Goal: Task Accomplishment & Management: Manage account settings

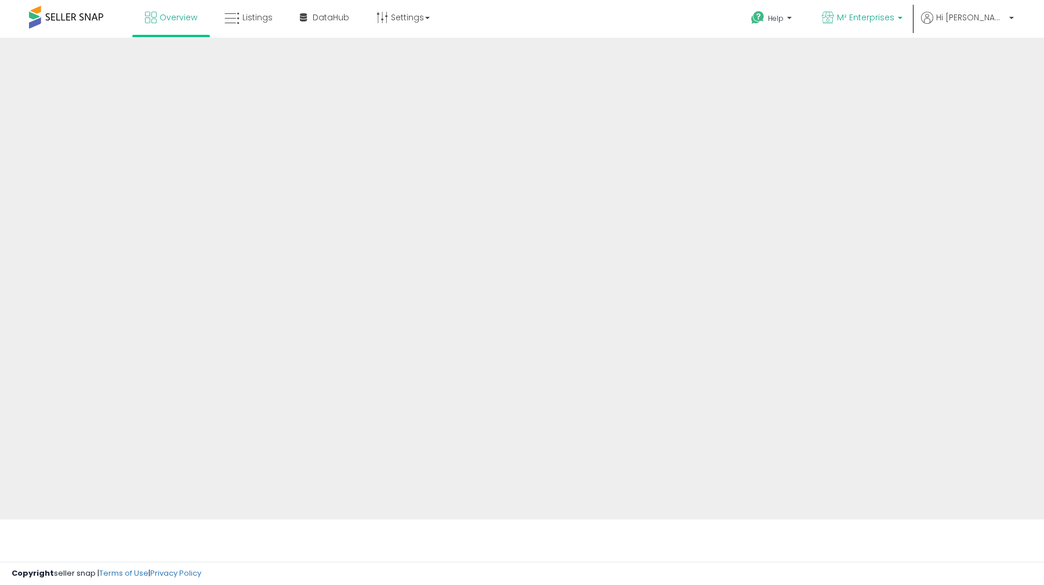
click at [894, 22] on span "M² Enterprises" at bounding box center [865, 18] width 57 height 12
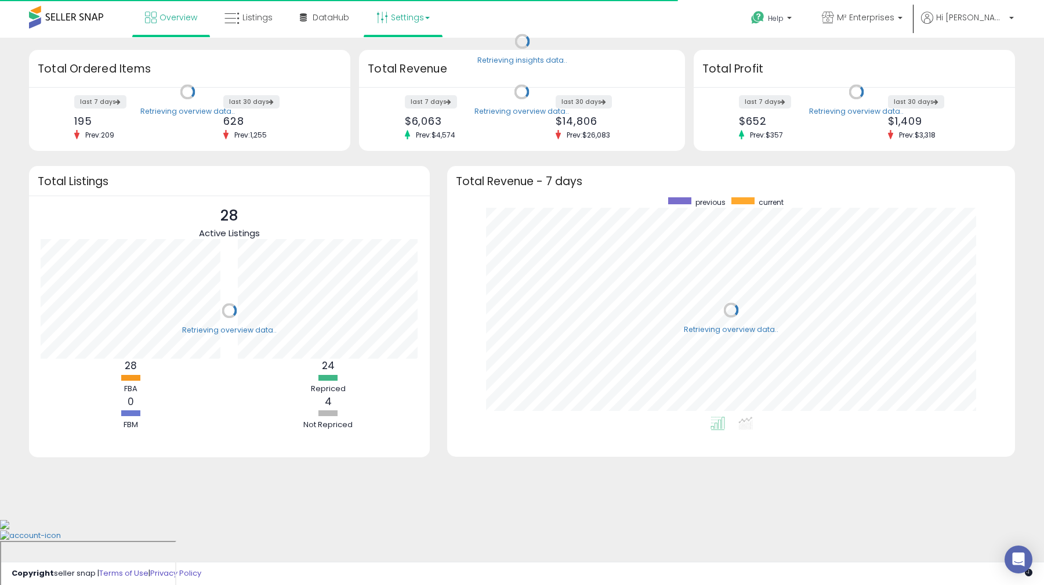
scroll to position [219, 545]
click at [430, 23] on link "Settings" at bounding box center [403, 17] width 71 height 35
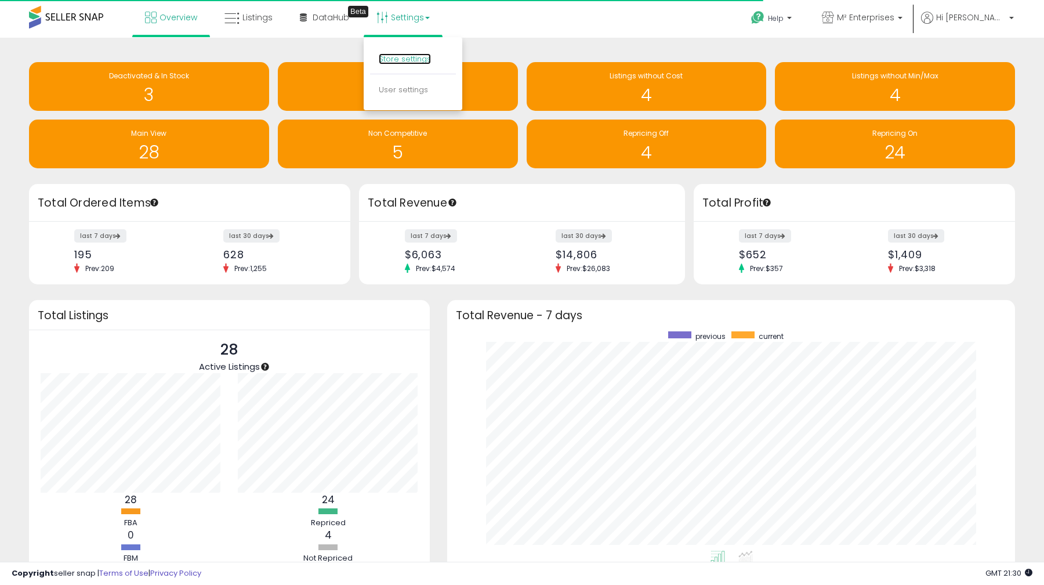
click at [411, 55] on link "Store settings" at bounding box center [405, 58] width 52 height 11
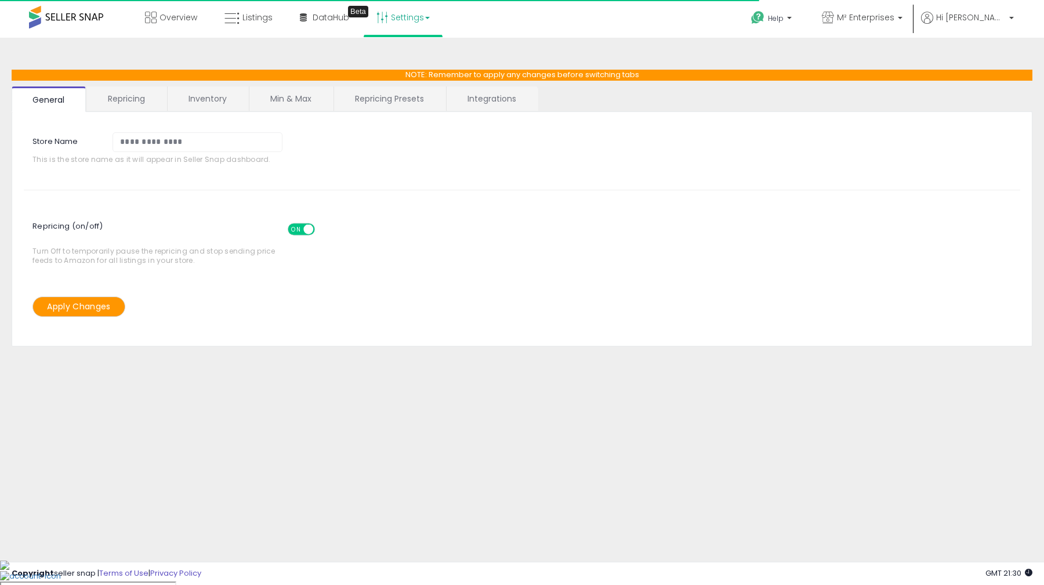
click at [156, 108] on link "Repricing" at bounding box center [126, 98] width 79 height 24
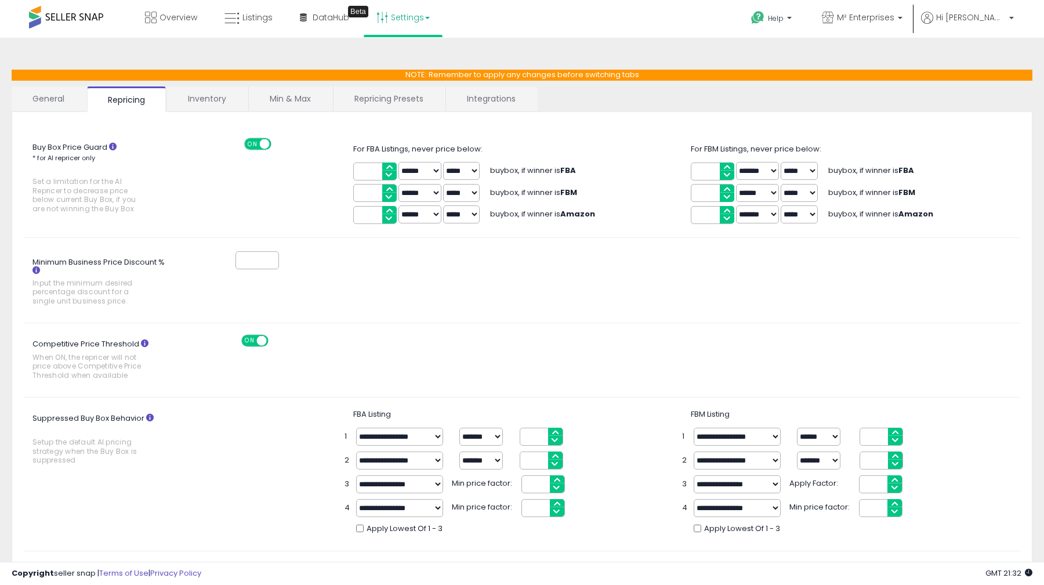
click at [616, 253] on div "*" at bounding box center [606, 259] width 845 height 21
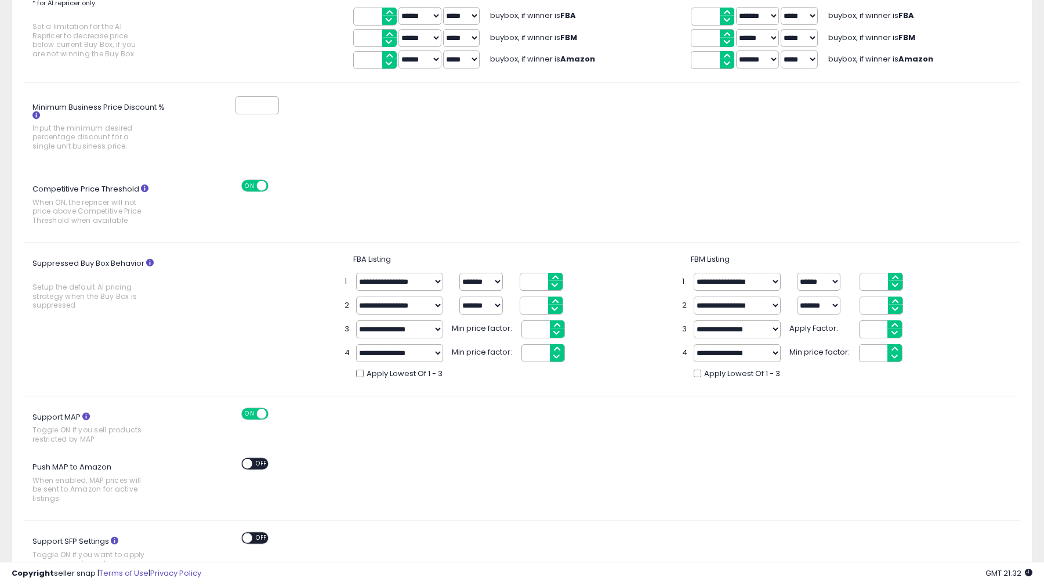
scroll to position [160, 0]
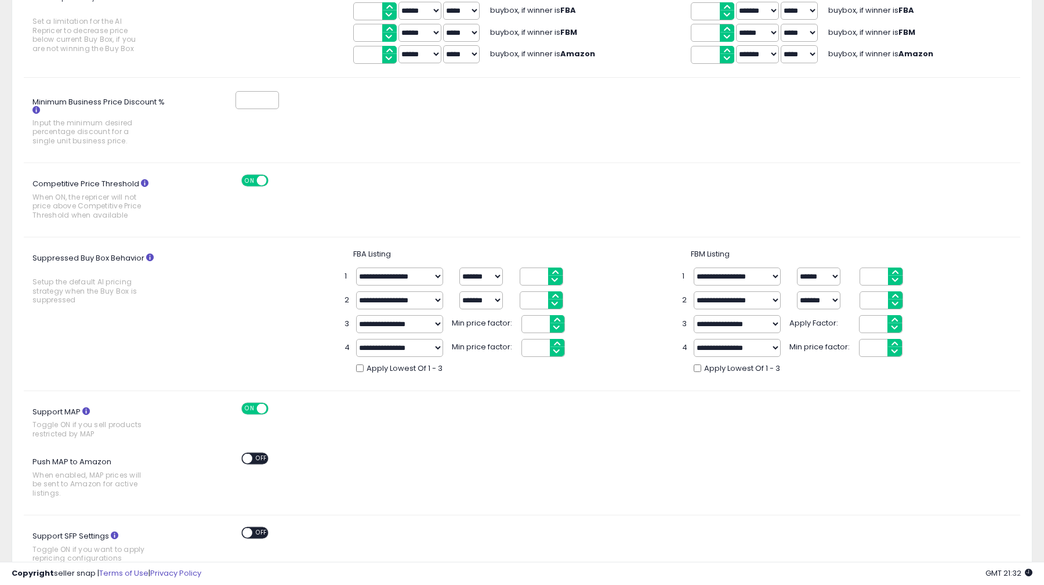
type input "*"
click at [558, 270] on input "*" at bounding box center [542, 276] width 44 height 18
type input "*"
click at [897, 273] on input "*" at bounding box center [882, 276] width 44 height 18
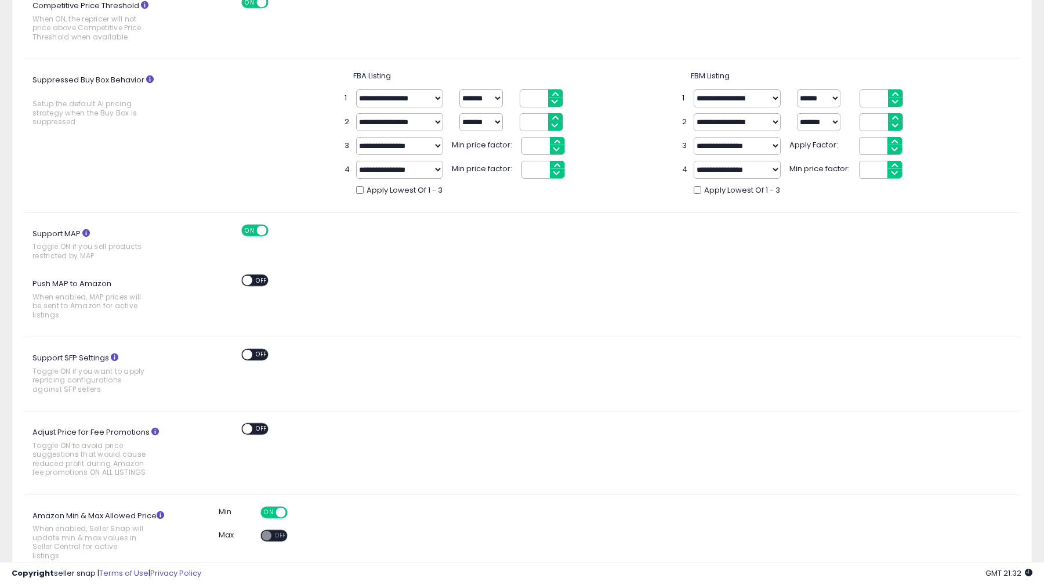
scroll to position [433, 0]
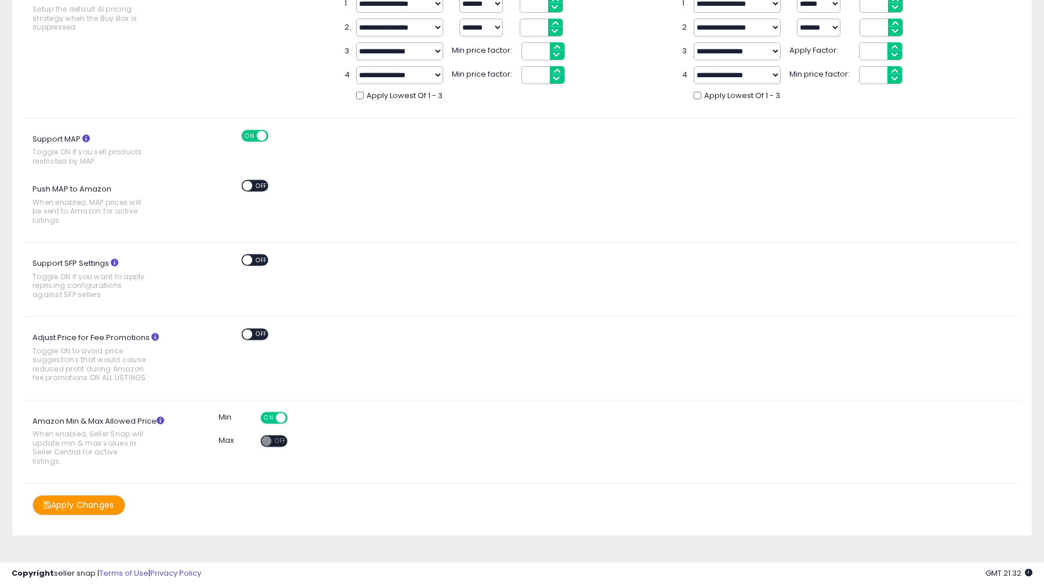
click at [89, 495] on button "Apply Changes" at bounding box center [78, 505] width 93 height 20
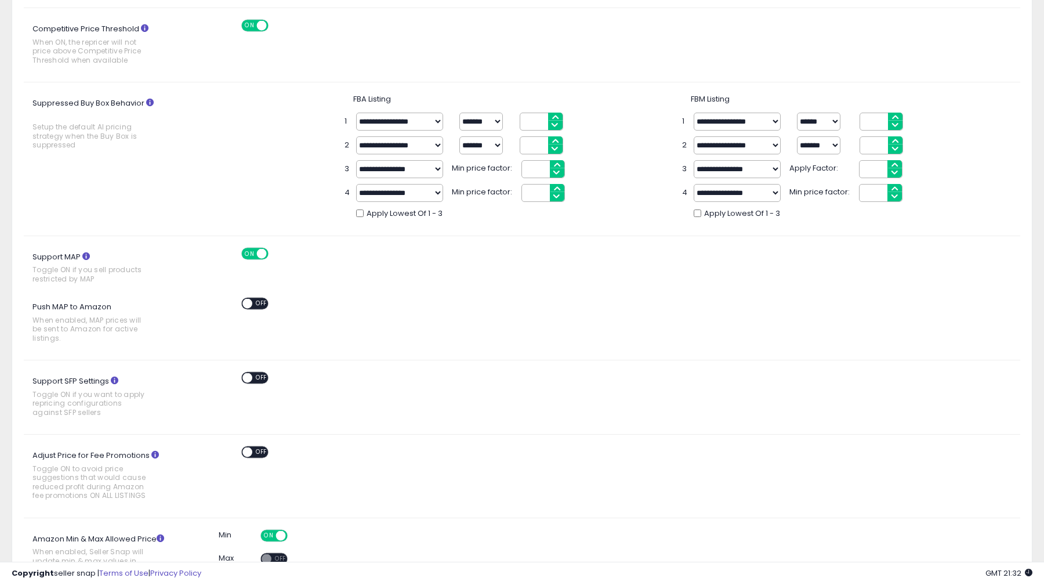
scroll to position [215, 0]
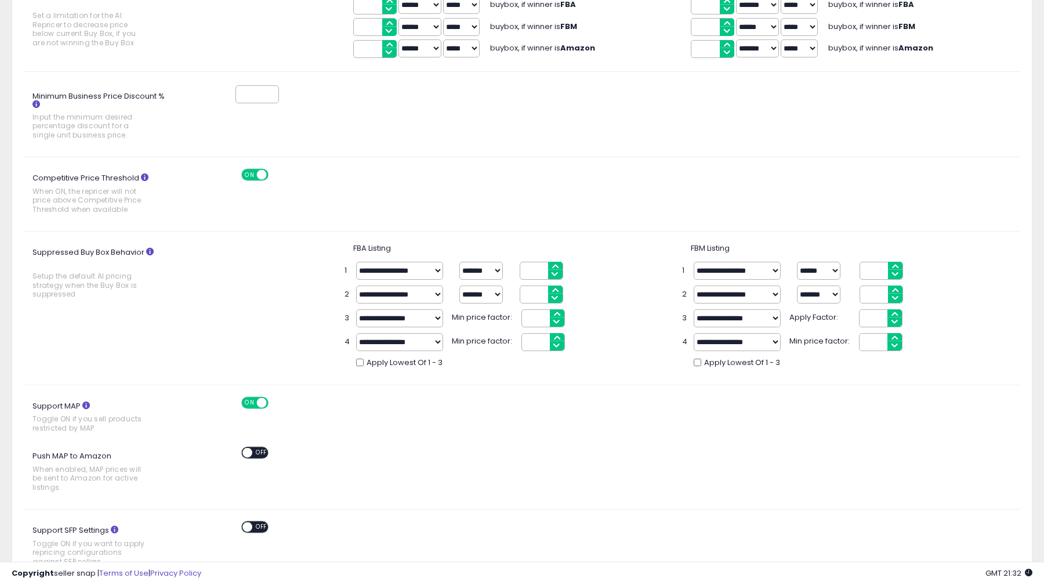
click at [412, 269] on select "**********" at bounding box center [399, 271] width 87 height 18
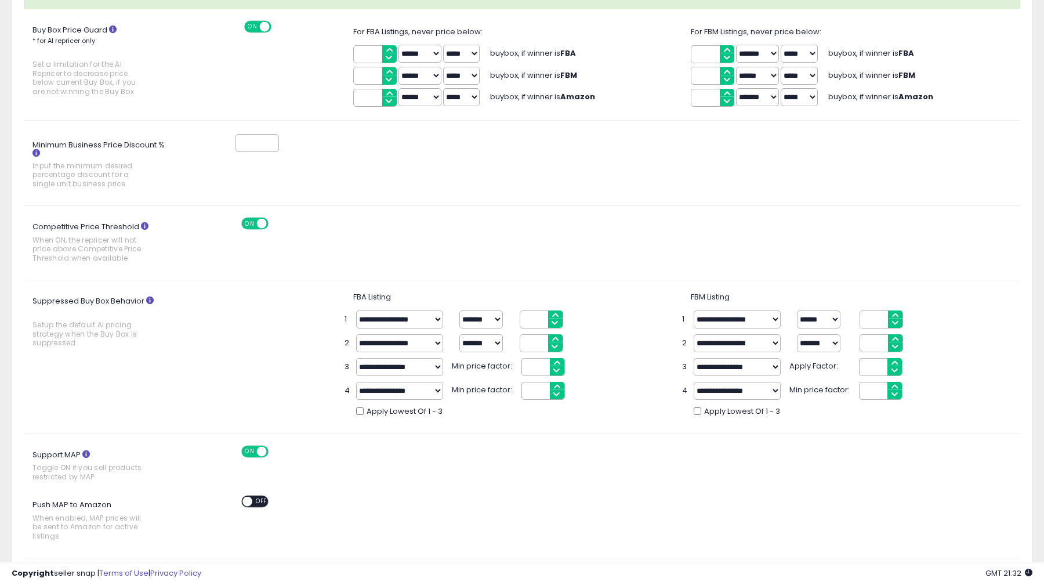
click at [356, 310] on select "**********" at bounding box center [399, 319] width 87 height 18
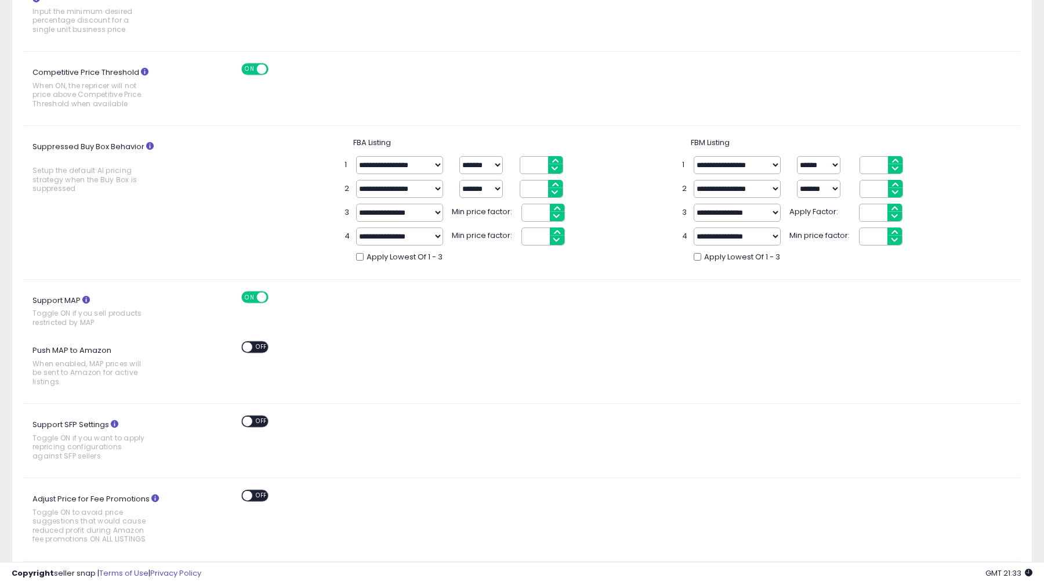
scroll to position [433, 0]
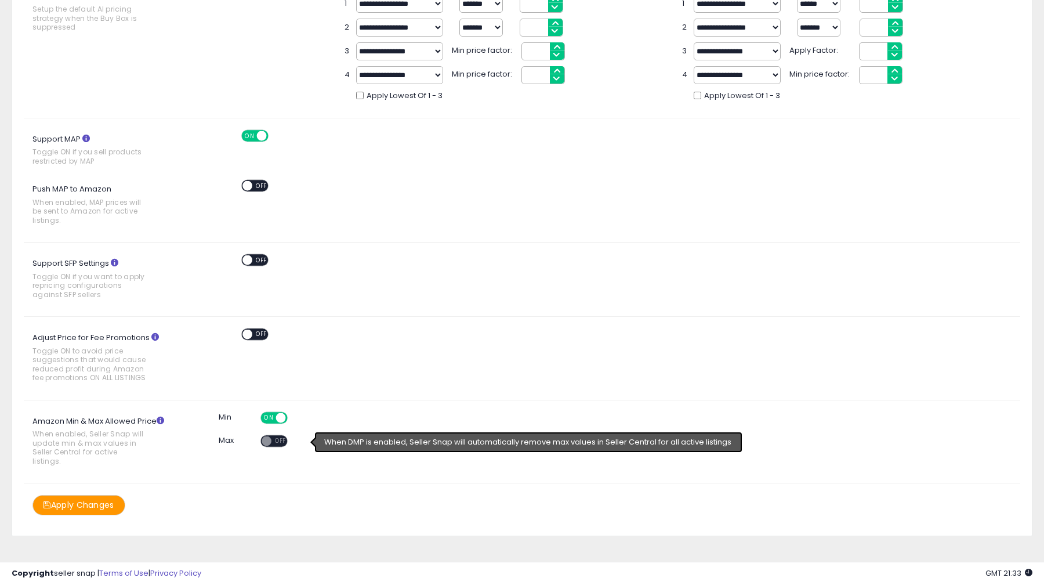
click at [264, 438] on span at bounding box center [267, 441] width 10 height 10
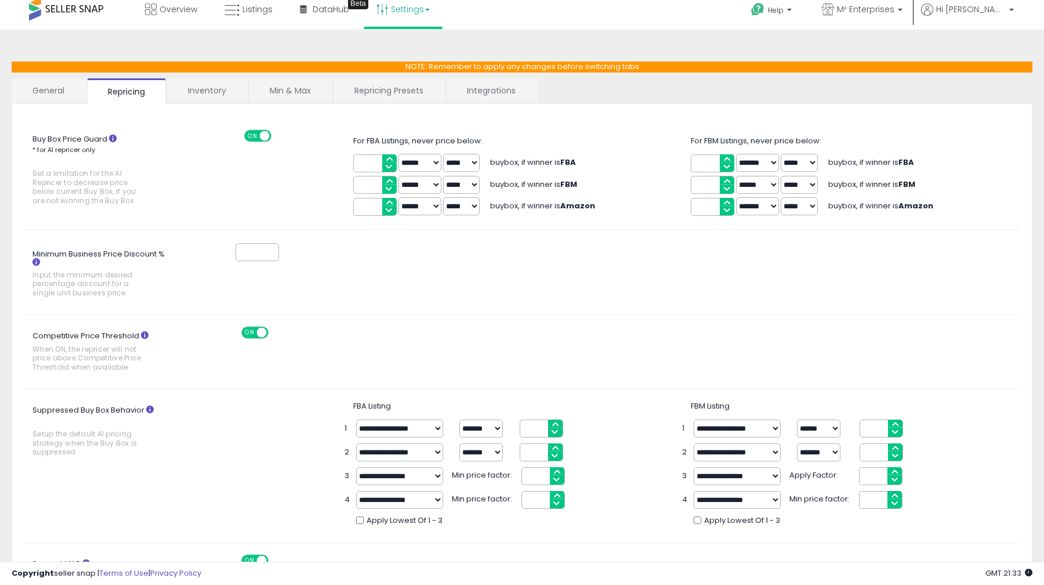
scroll to position [0, 0]
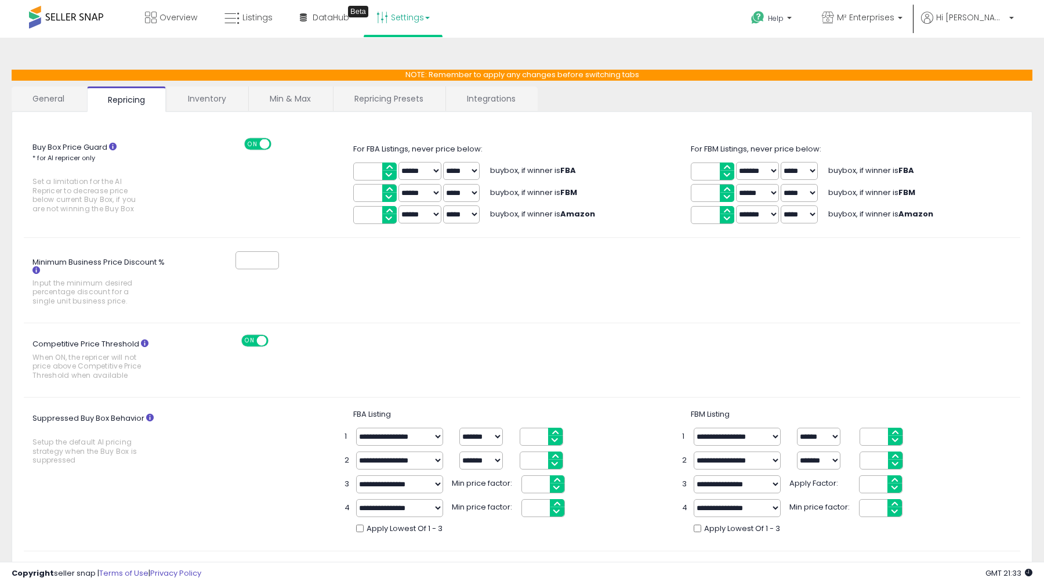
click at [224, 102] on link "Inventory" at bounding box center [207, 98] width 80 height 24
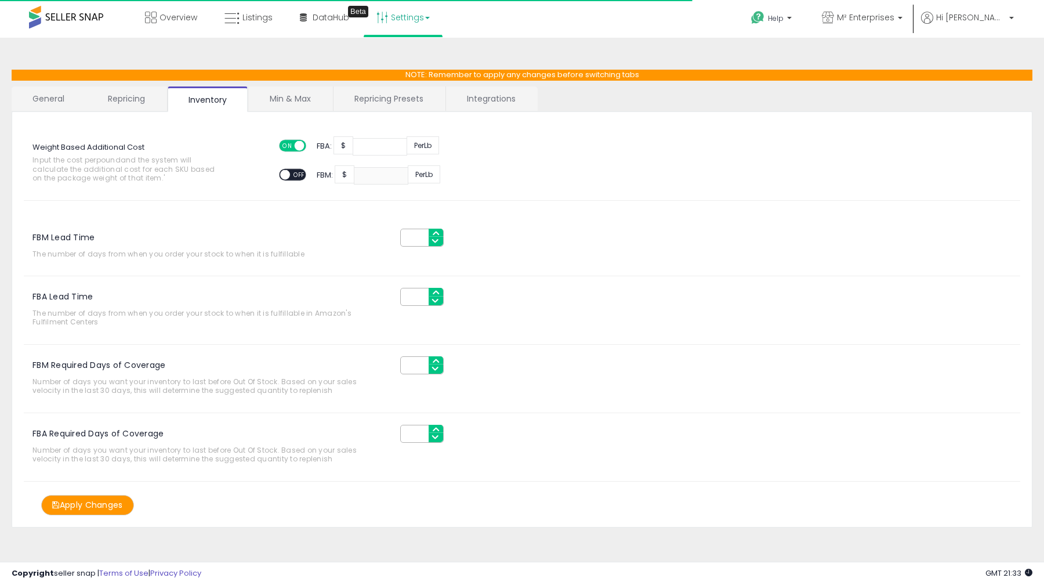
click at [131, 99] on link "Repricing" at bounding box center [126, 98] width 79 height 24
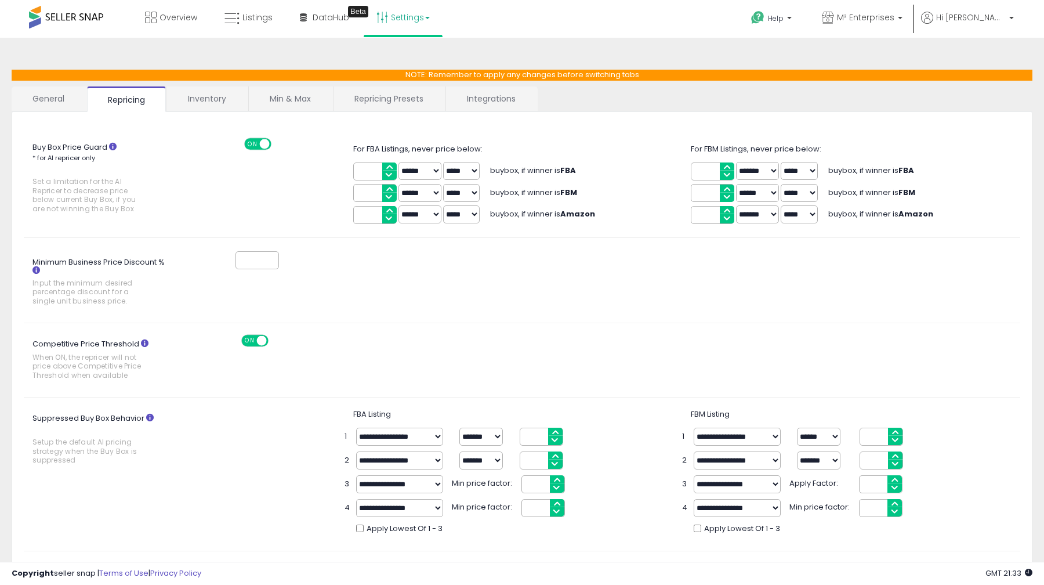
click at [219, 97] on link "Inventory" at bounding box center [207, 98] width 80 height 24
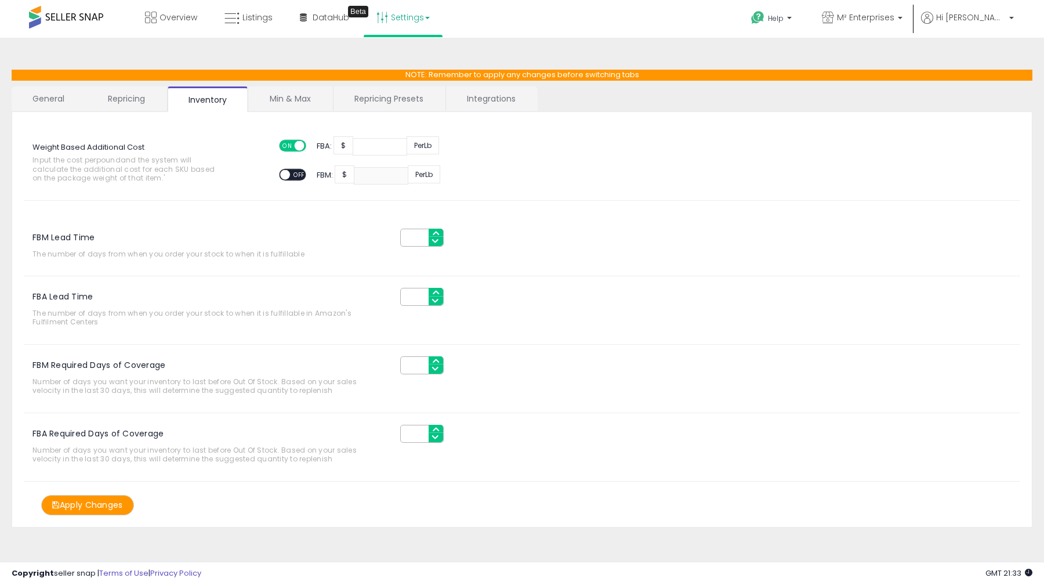
click at [287, 142] on span "ON" at bounding box center [287, 146] width 15 height 10
click at [291, 142] on div "ON OFF" at bounding box center [279, 146] width 27 height 10
click at [286, 146] on span at bounding box center [285, 146] width 10 height 10
click at [291, 171] on div "ON OFF" at bounding box center [279, 175] width 27 height 10
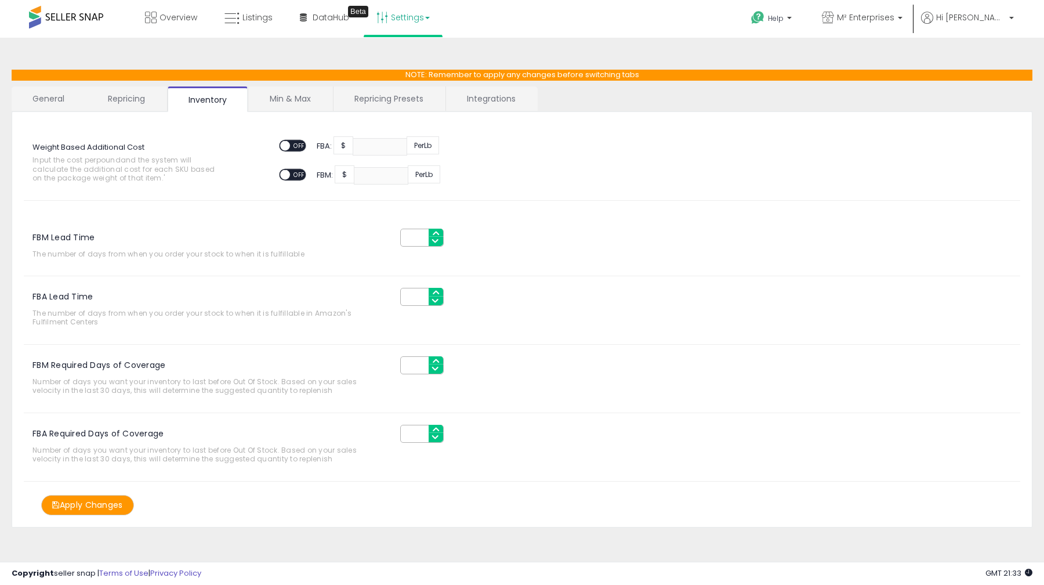
click at [291, 171] on div "ON OFF" at bounding box center [279, 175] width 27 height 10
click at [288, 138] on div "ON OFF" at bounding box center [297, 146] width 39 height 17
click at [288, 146] on span at bounding box center [285, 146] width 10 height 10
click at [382, 142] on input "****" at bounding box center [380, 146] width 55 height 17
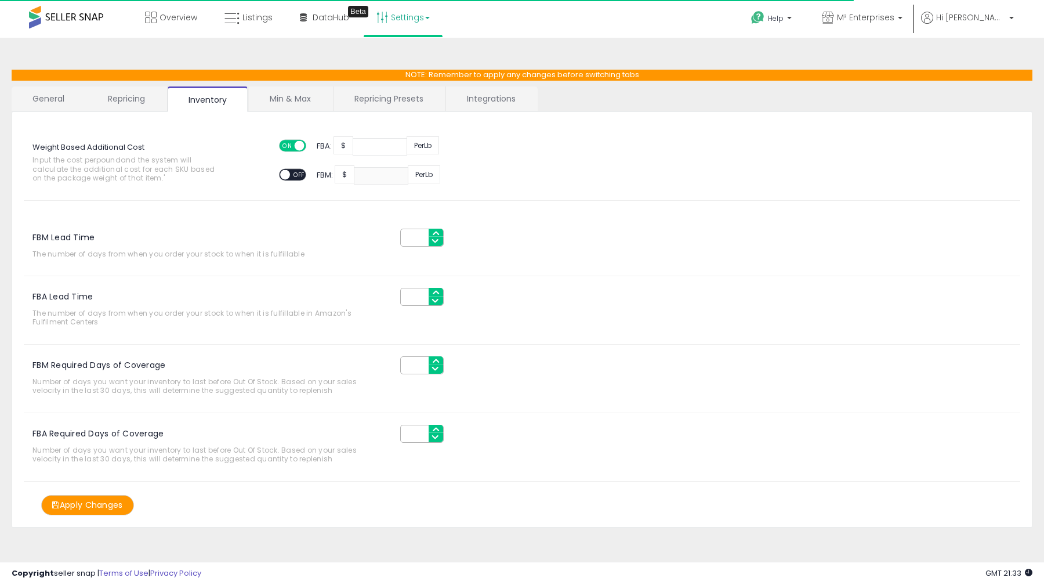
type input "*"
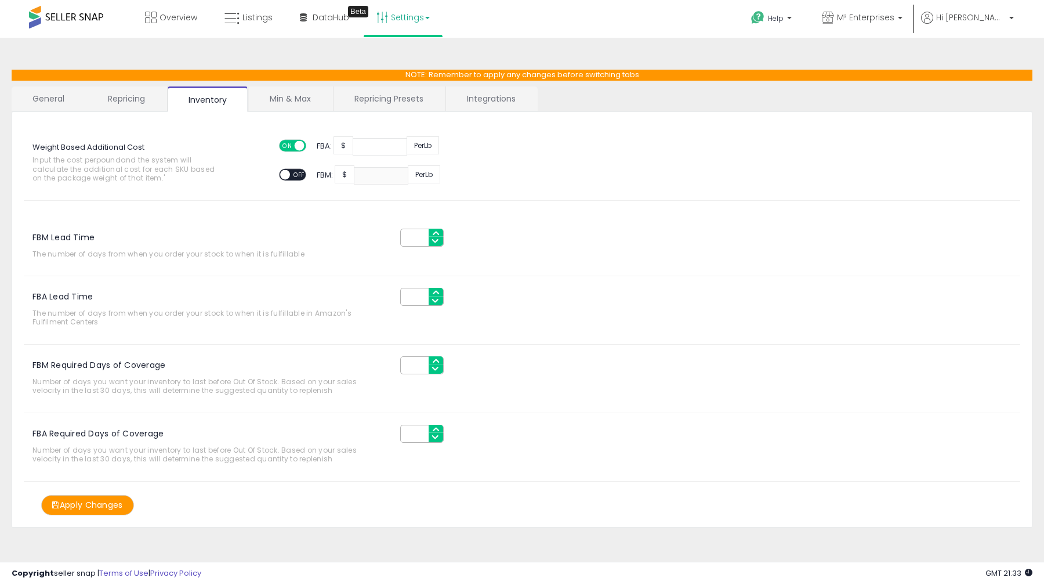
click at [293, 172] on span "OFF" at bounding box center [299, 175] width 19 height 10
click at [385, 173] on input "*" at bounding box center [381, 175] width 55 height 17
click at [288, 143] on span "ON" at bounding box center [287, 146] width 15 height 10
click at [288, 160] on div "ON OFF FBA: $ Per Lb ON OFF FBM: $ Per Lb" at bounding box center [391, 161] width 245 height 46
click at [292, 169] on div "ON OFF" at bounding box center [292, 175] width 27 height 12
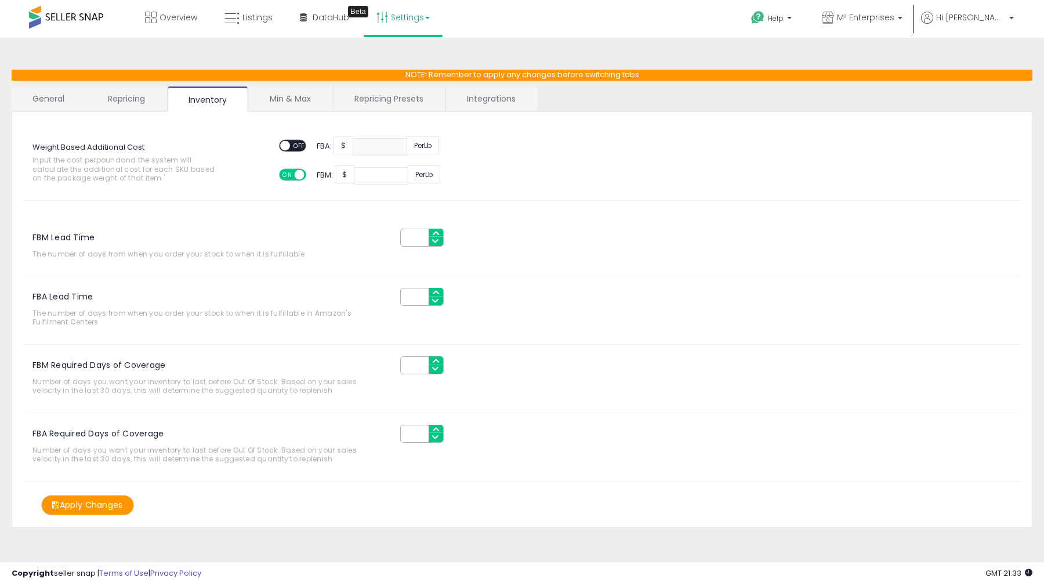
click at [291, 175] on span "ON" at bounding box center [287, 175] width 15 height 10
click at [90, 507] on button "Apply Changes" at bounding box center [87, 505] width 93 height 20
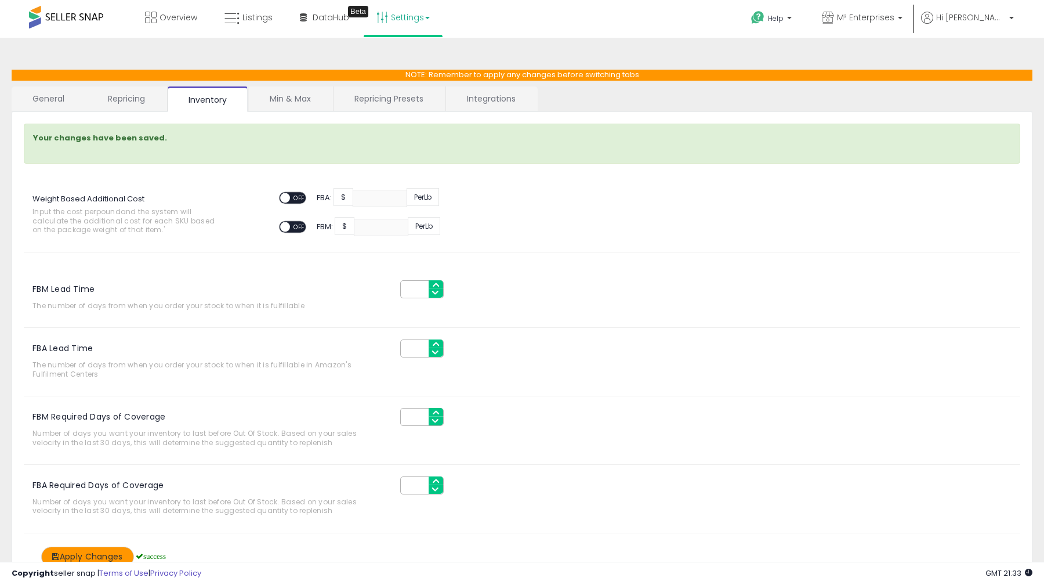
scroll to position [52, 0]
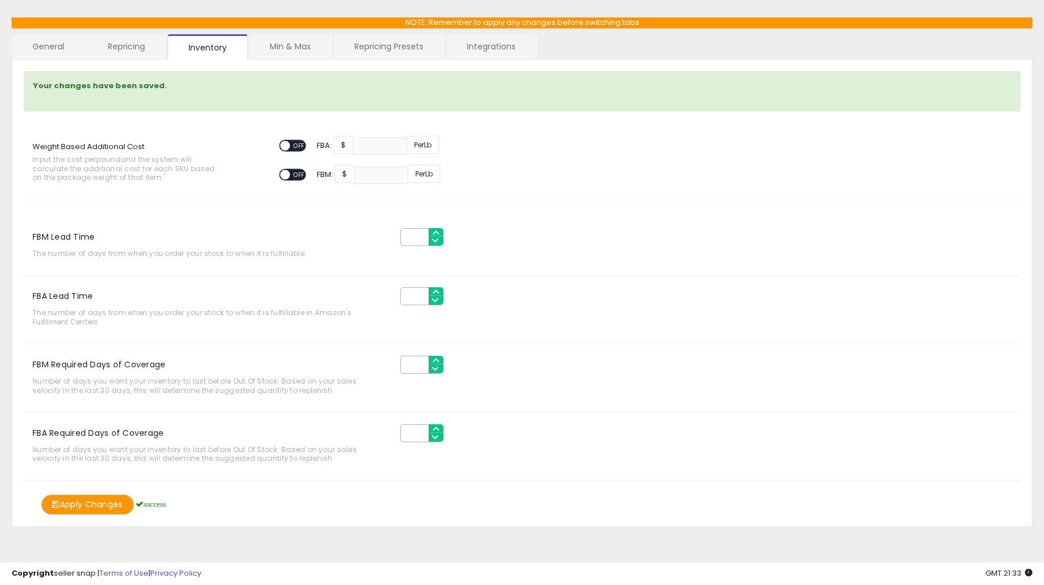
click at [132, 45] on link "Repricing" at bounding box center [126, 46] width 79 height 24
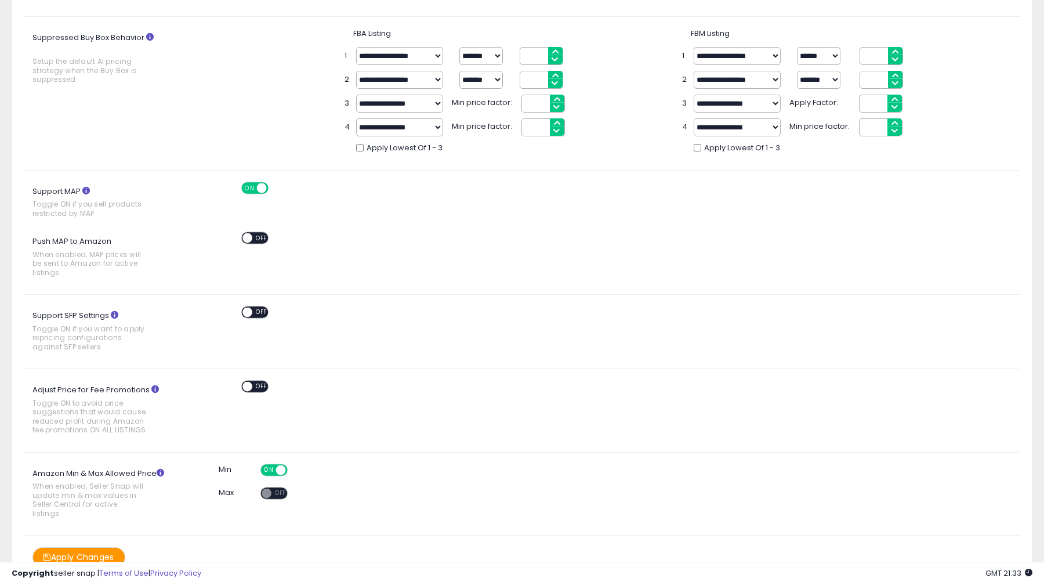
scroll to position [425, 0]
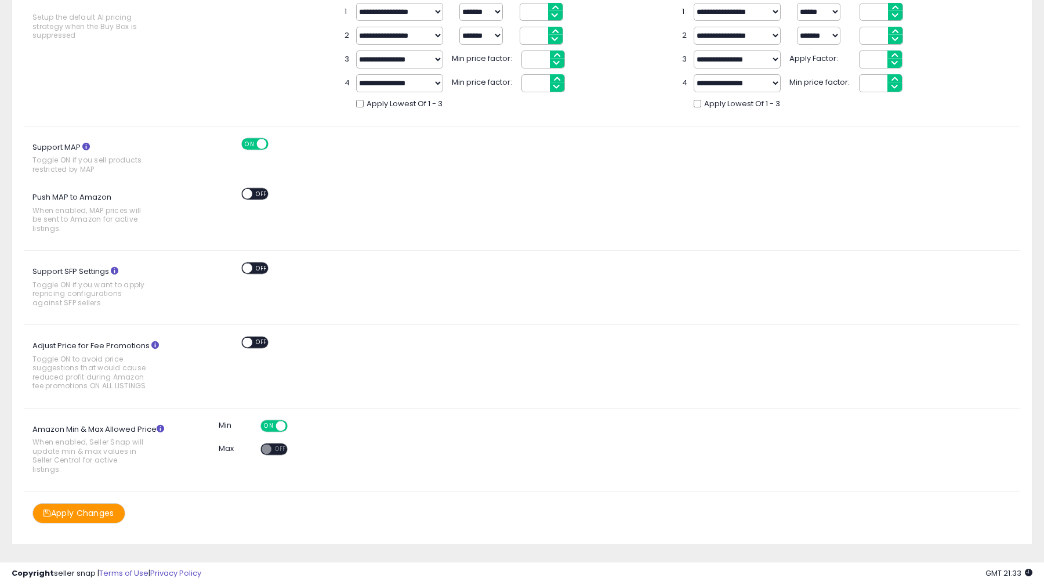
click at [254, 267] on span "OFF" at bounding box center [261, 268] width 19 height 10
click at [79, 503] on button "Apply Changes" at bounding box center [78, 513] width 93 height 20
click at [252, 149] on div "ON OFF" at bounding box center [248, 145] width 77 height 15
click at [252, 144] on span "ON" at bounding box center [249, 144] width 15 height 10
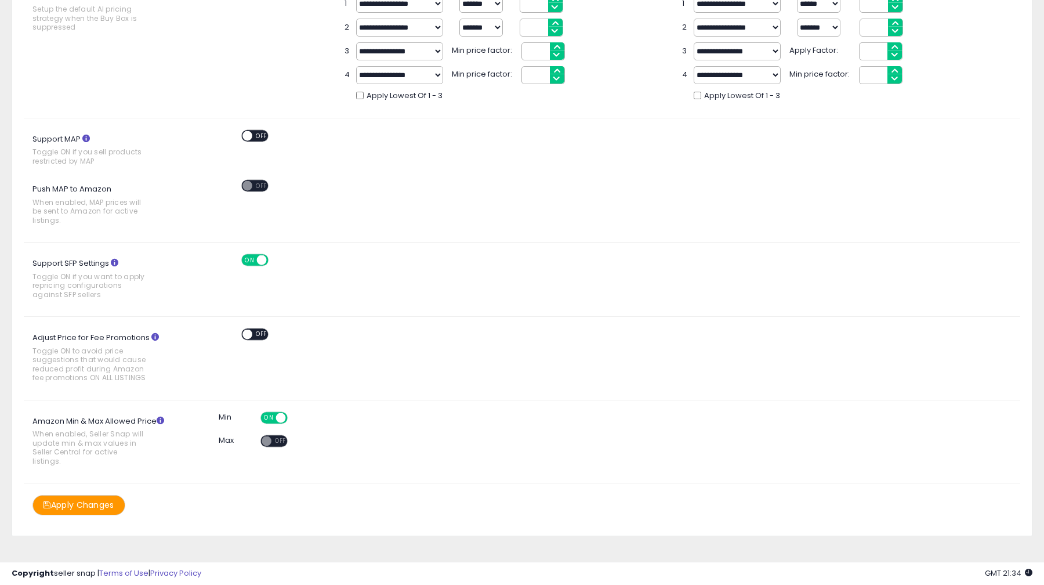
click at [90, 495] on button "Apply Changes" at bounding box center [78, 505] width 93 height 20
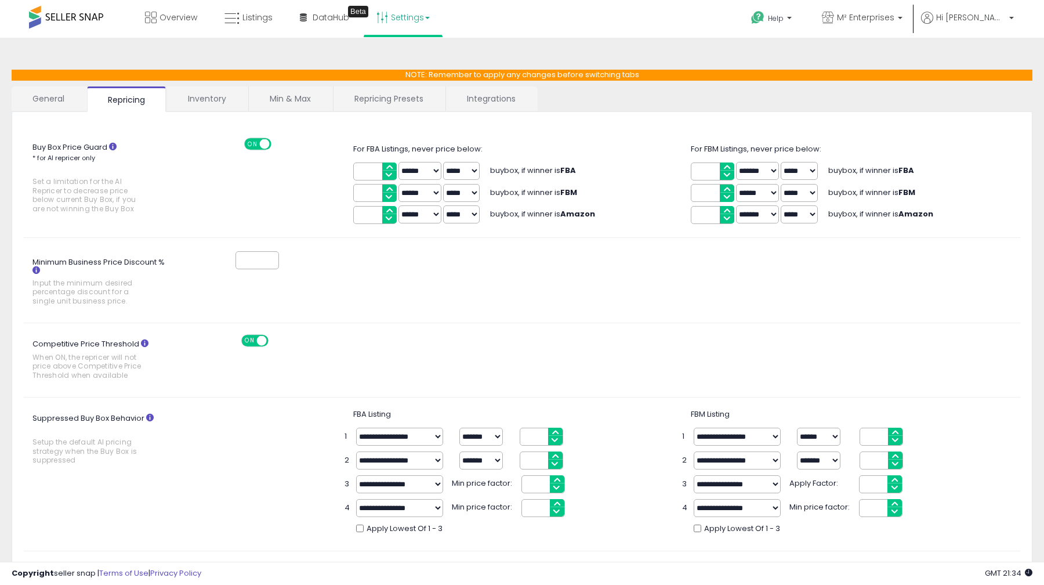
click at [296, 96] on link "Min & Max" at bounding box center [290, 98] width 83 height 24
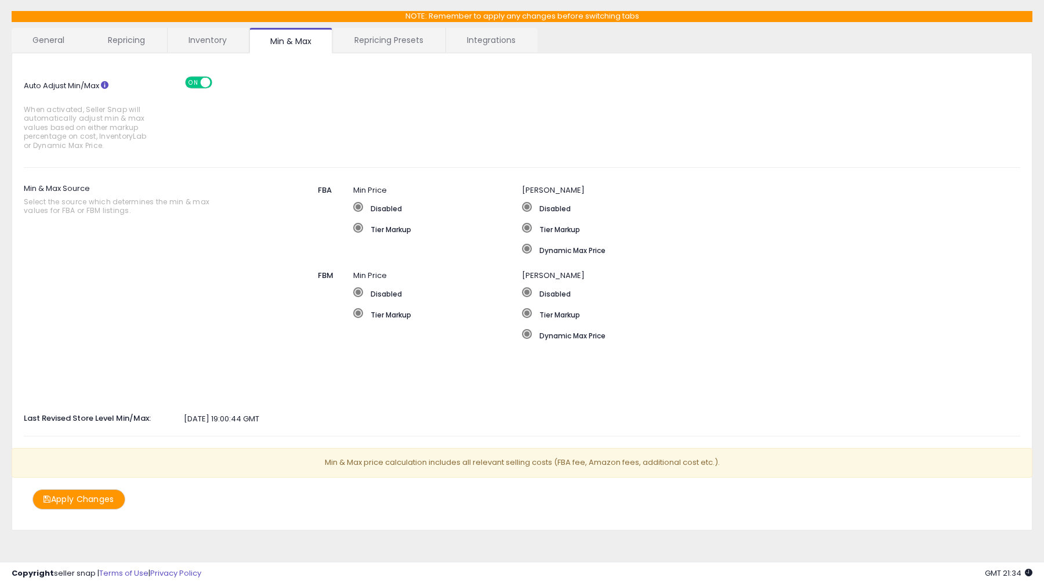
scroll to position [62, 0]
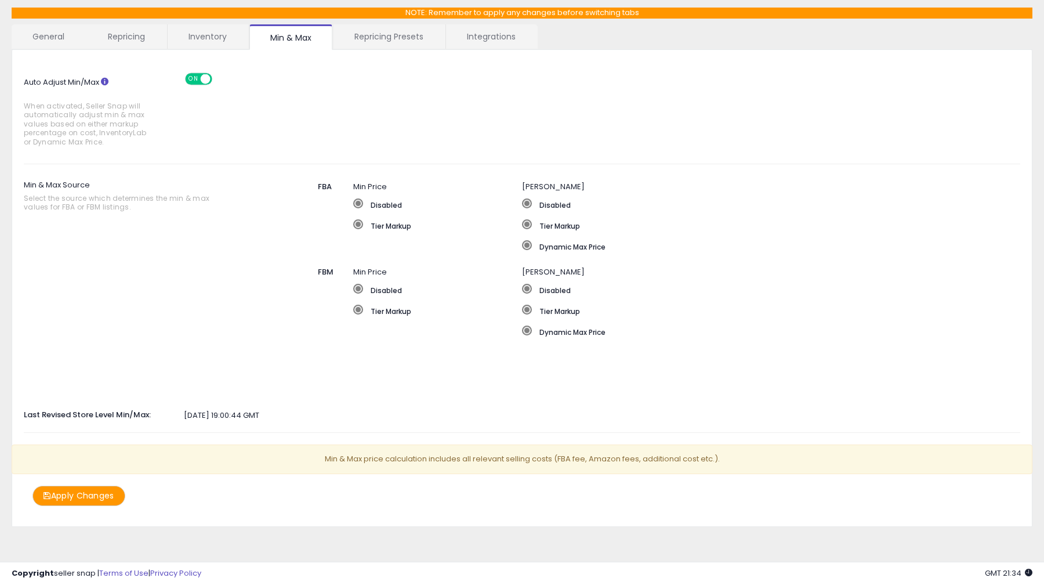
click at [371, 33] on link "Repricing Presets" at bounding box center [389, 36] width 111 height 24
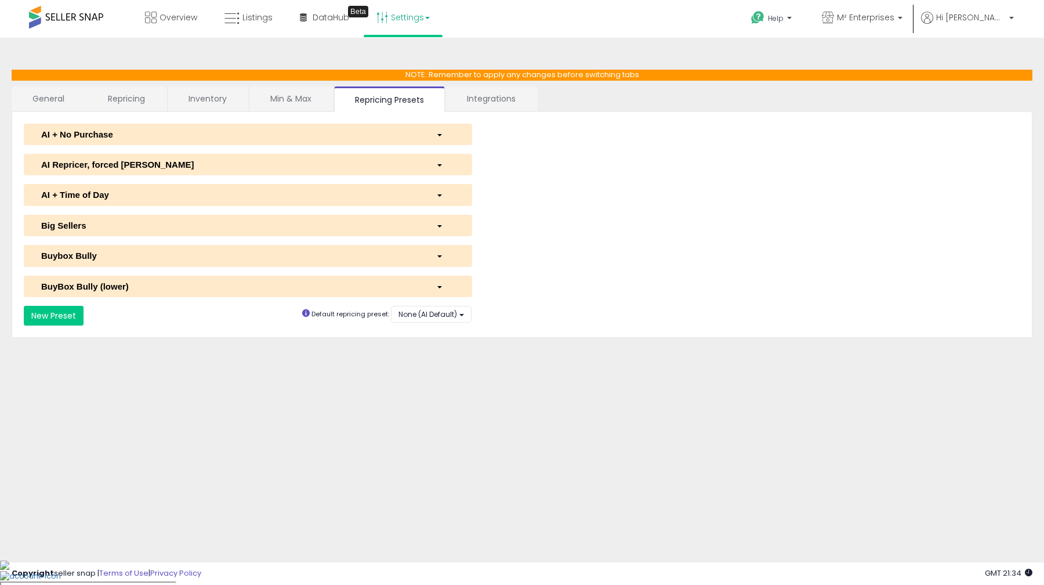
click at [458, 104] on link "Integrations" at bounding box center [491, 98] width 90 height 24
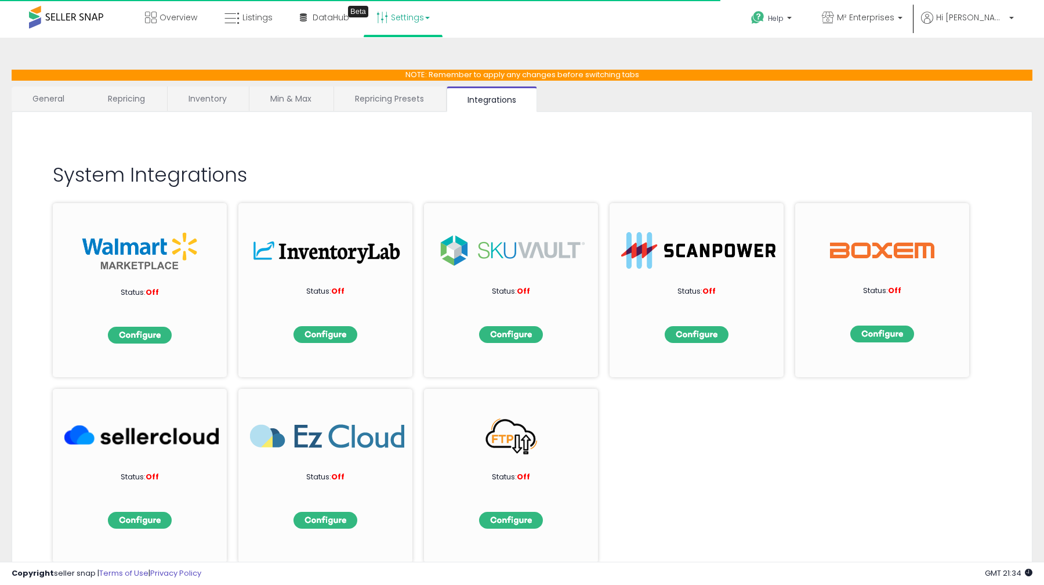
click at [420, 96] on link "Repricing Presets" at bounding box center [389, 98] width 111 height 24
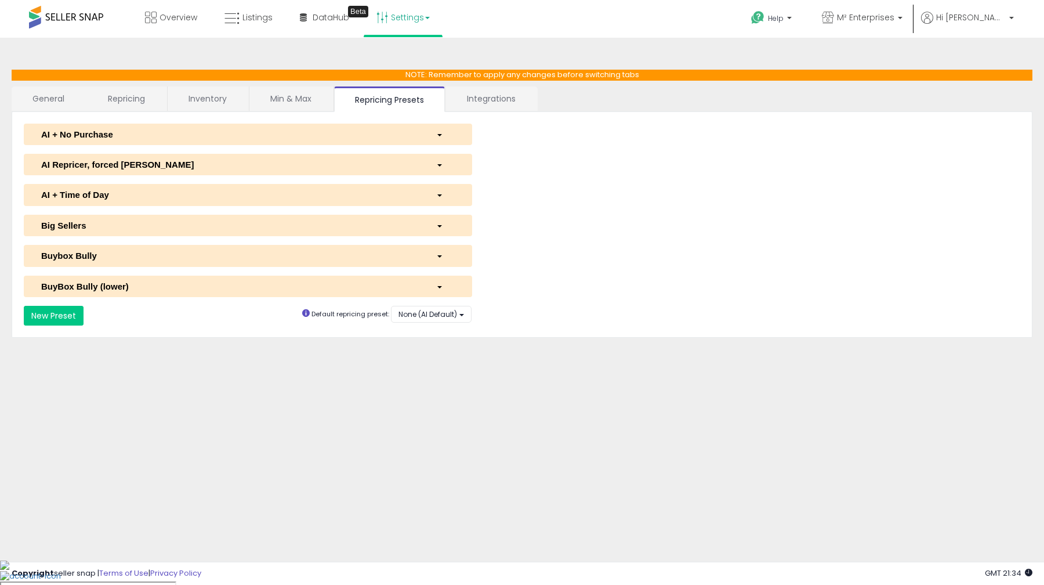
click at [66, 100] on link "General" at bounding box center [49, 98] width 74 height 24
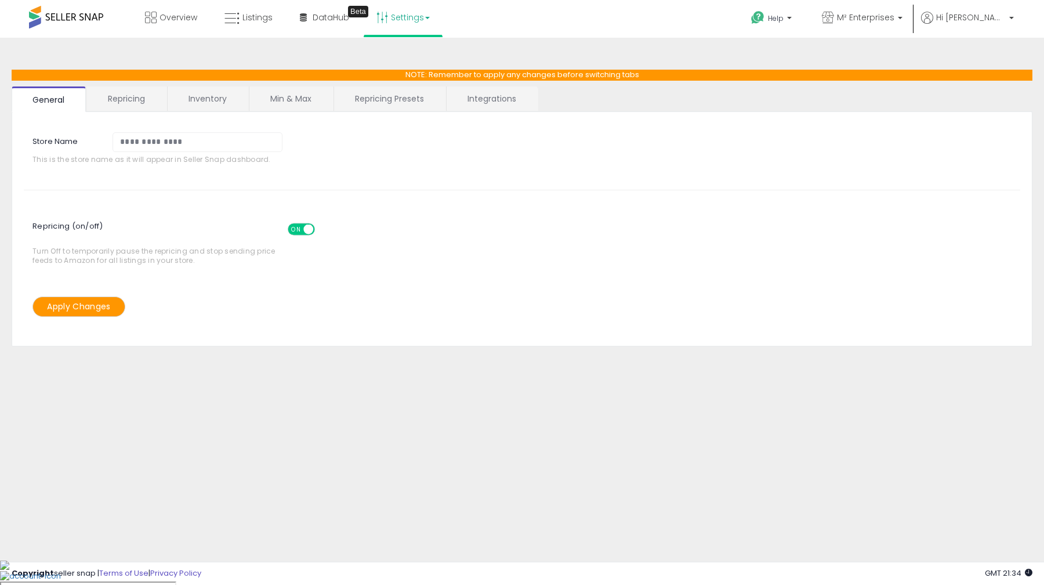
click at [146, 99] on link "Repricing" at bounding box center [126, 98] width 79 height 24
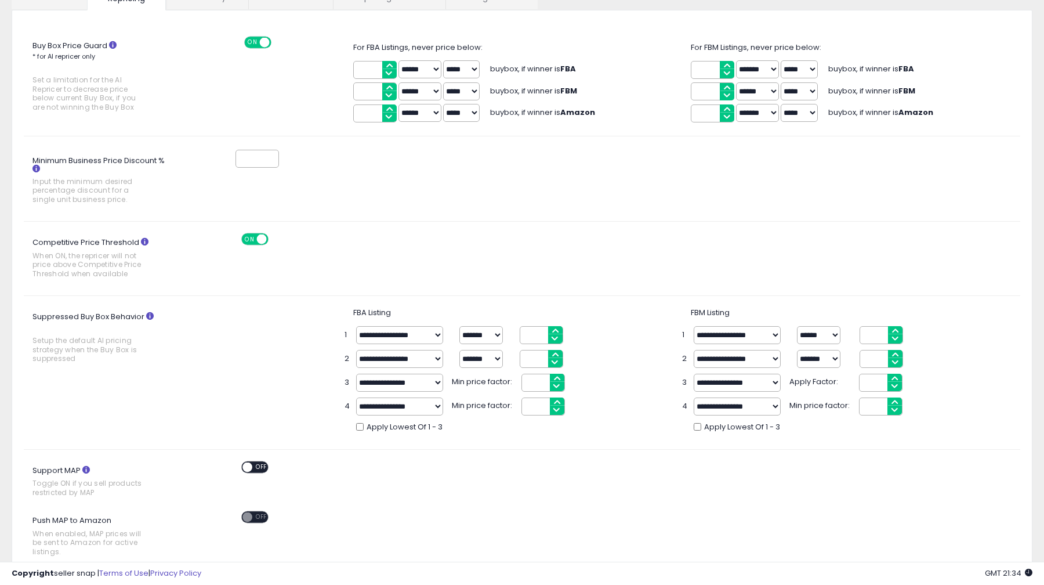
scroll to position [63, 0]
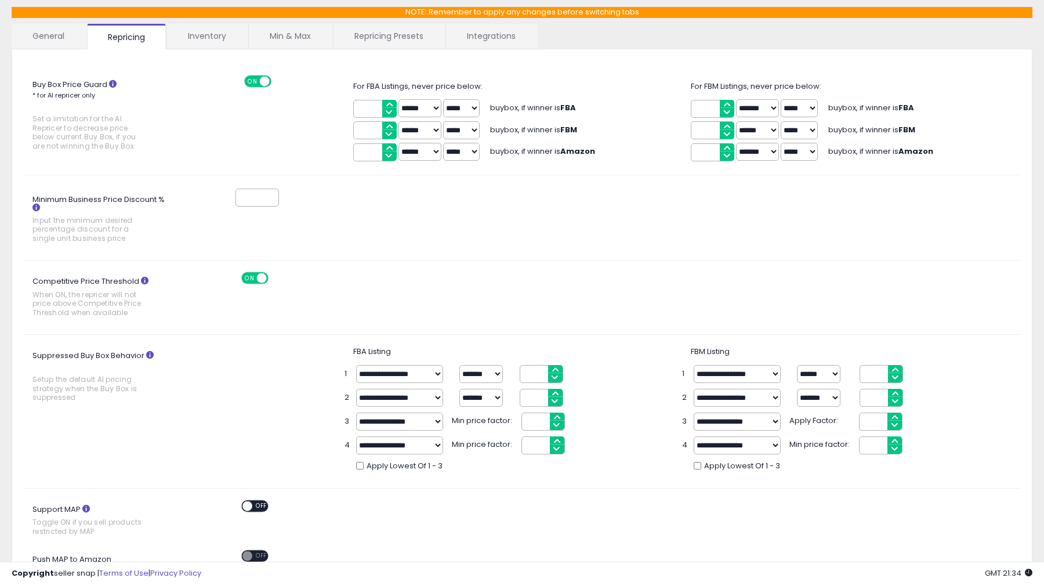
click at [272, 204] on input "*" at bounding box center [257, 198] width 44 height 18
type input "*"
click at [272, 200] on input "*" at bounding box center [257, 198] width 44 height 18
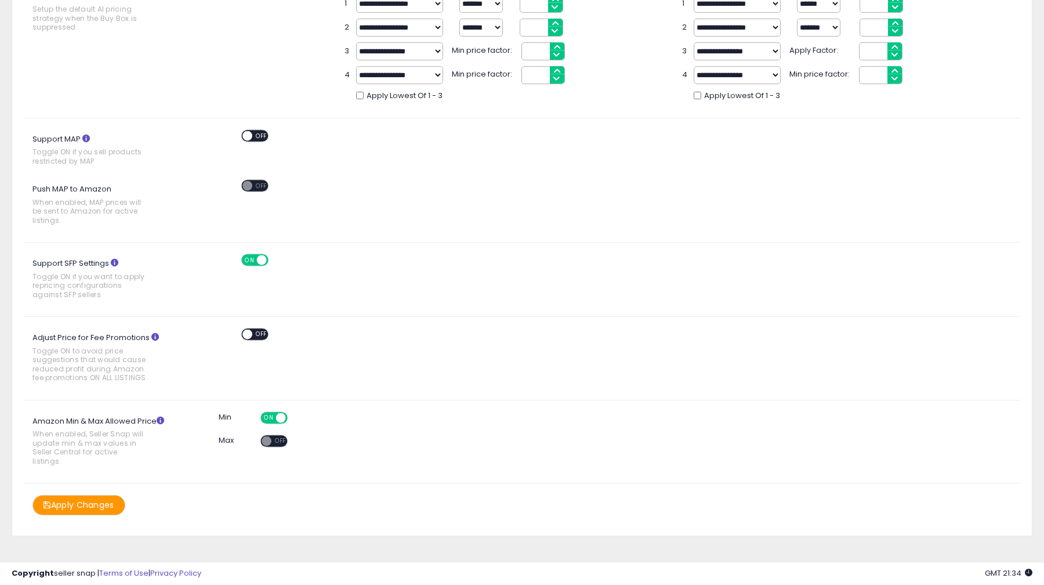
click at [111, 495] on button "Apply Changes" at bounding box center [78, 505] width 93 height 20
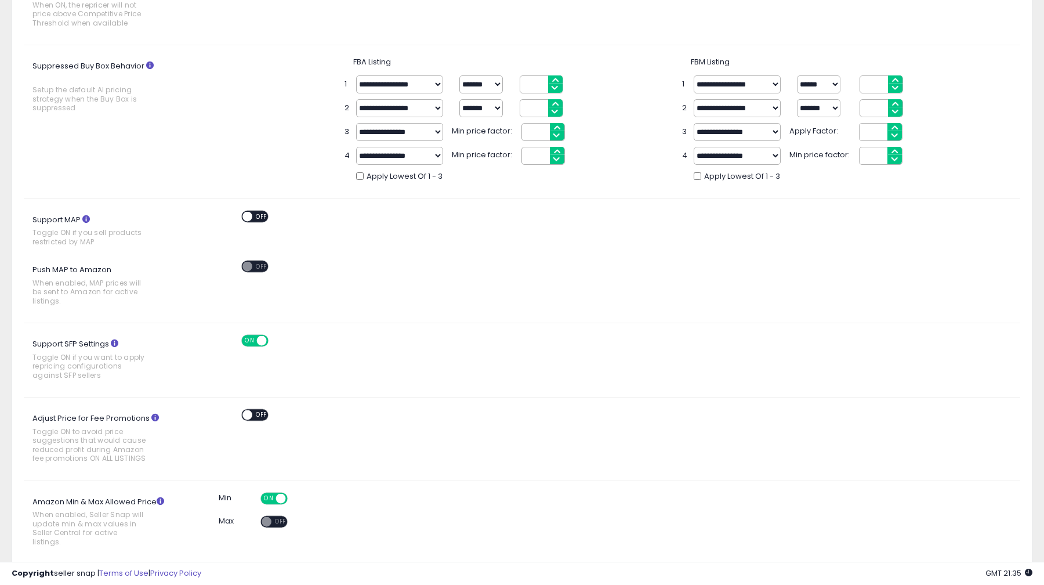
scroll to position [379, 0]
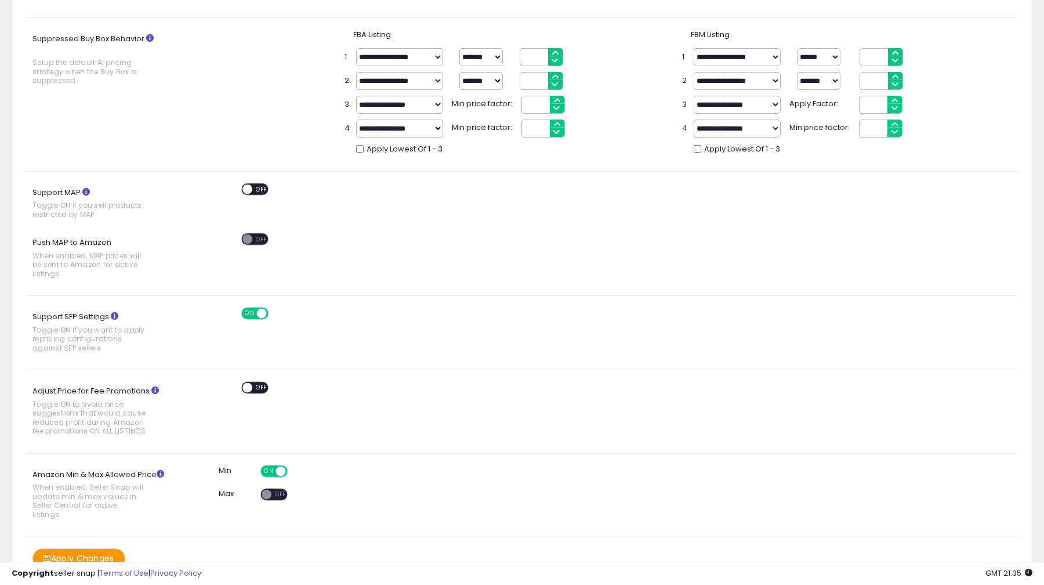
click at [266, 495] on span at bounding box center [267, 494] width 10 height 10
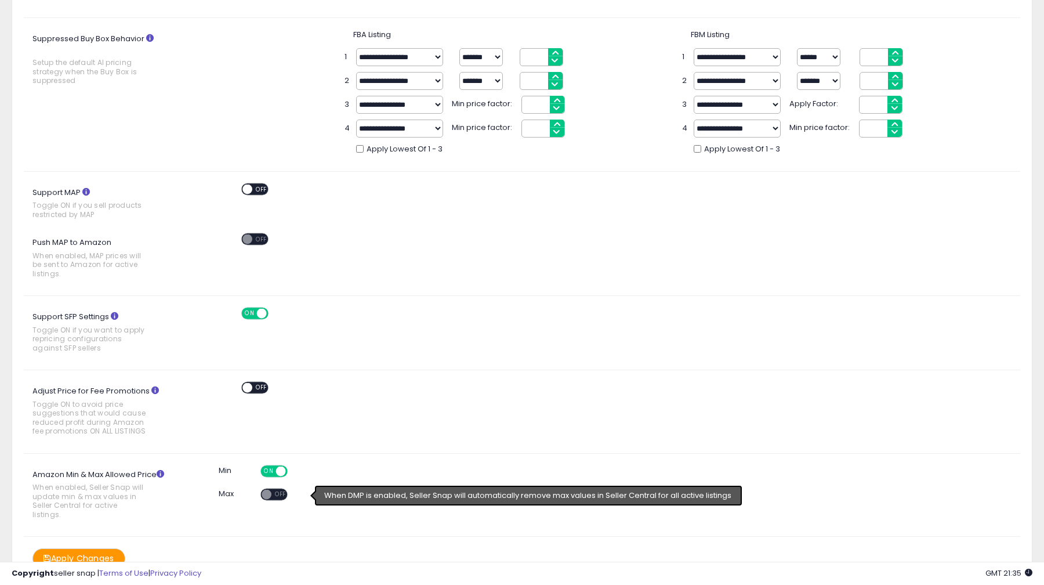
click at [266, 495] on span at bounding box center [267, 494] width 10 height 10
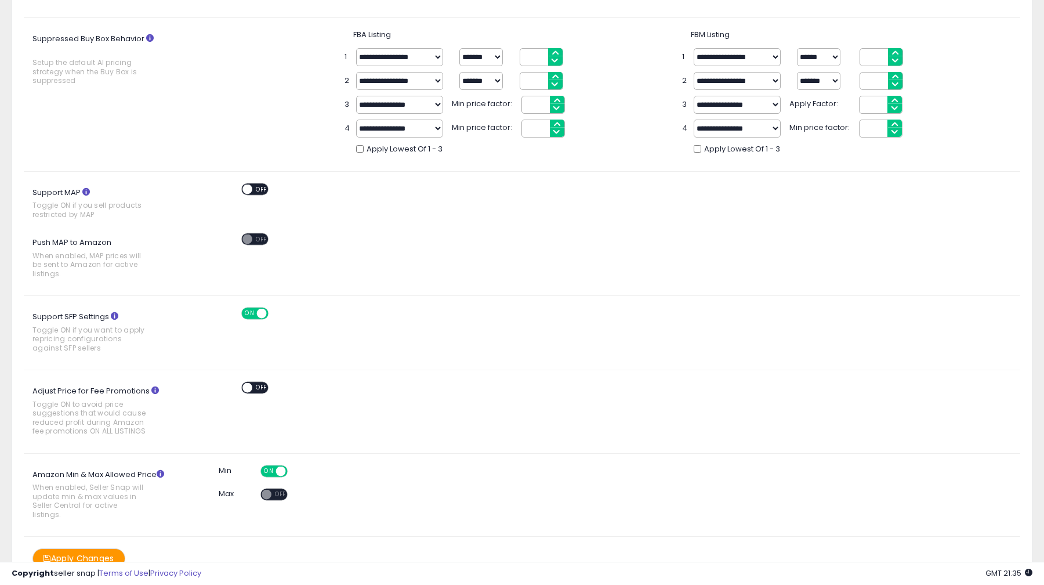
click at [112, 548] on button "Apply Changes" at bounding box center [78, 558] width 93 height 20
click at [269, 495] on span at bounding box center [267, 494] width 10 height 10
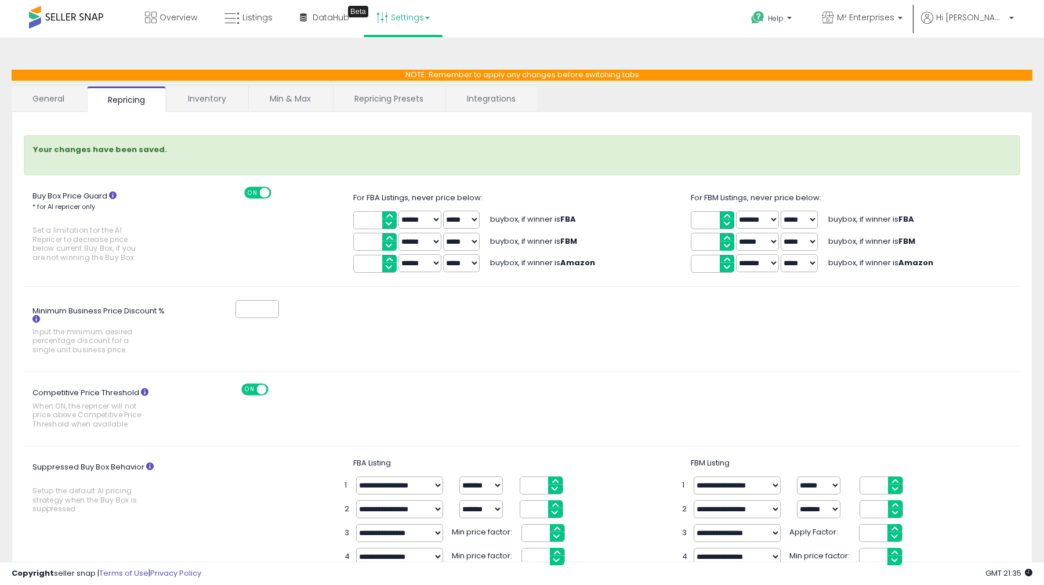
click at [268, 97] on link "Min & Max" at bounding box center [290, 98] width 83 height 24
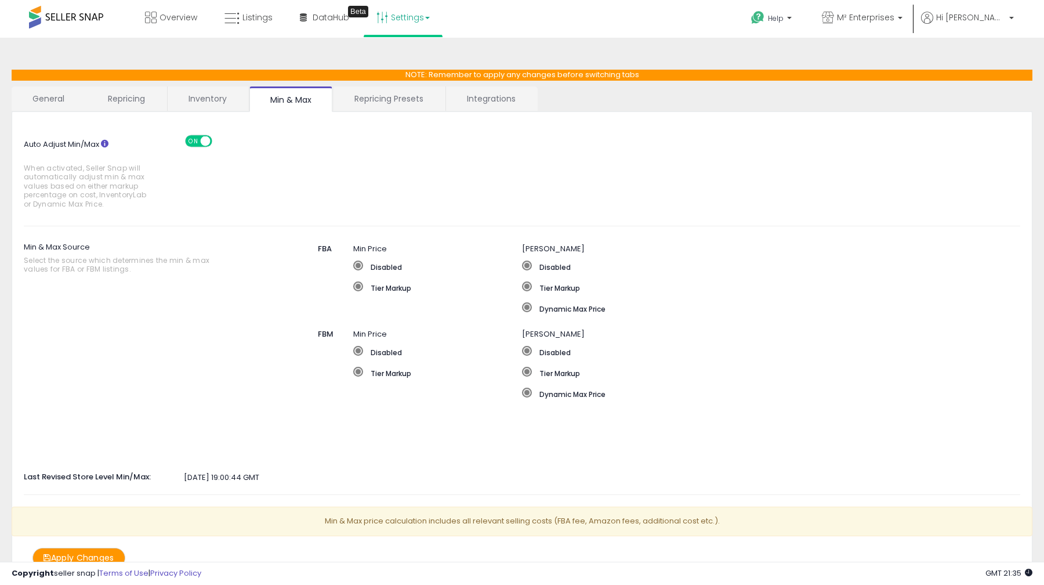
click at [204, 140] on span at bounding box center [206, 141] width 10 height 10
click at [66, 93] on link "General" at bounding box center [49, 98] width 74 height 24
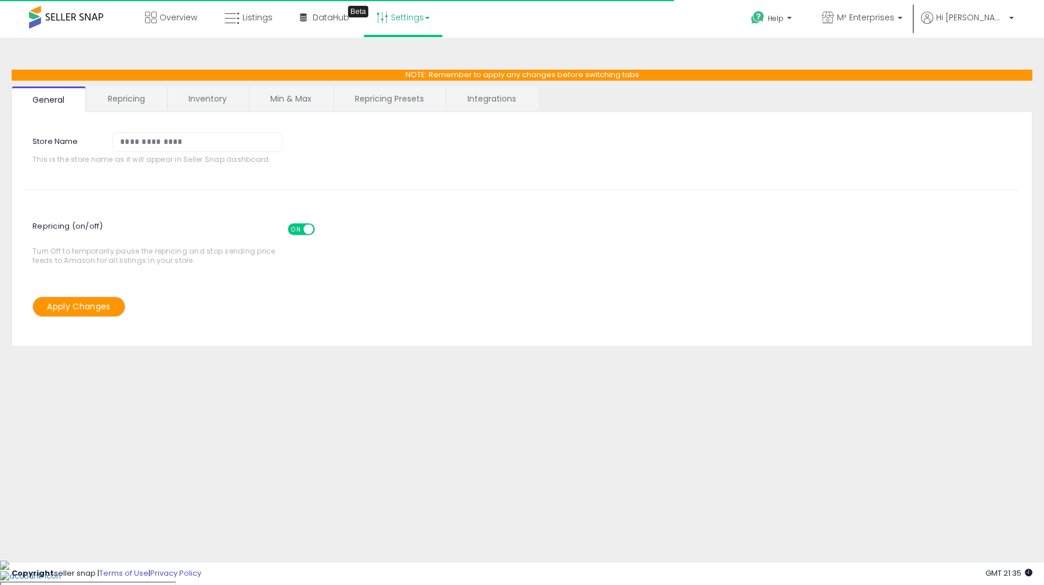
click at [122, 101] on link "Repricing" at bounding box center [126, 98] width 79 height 24
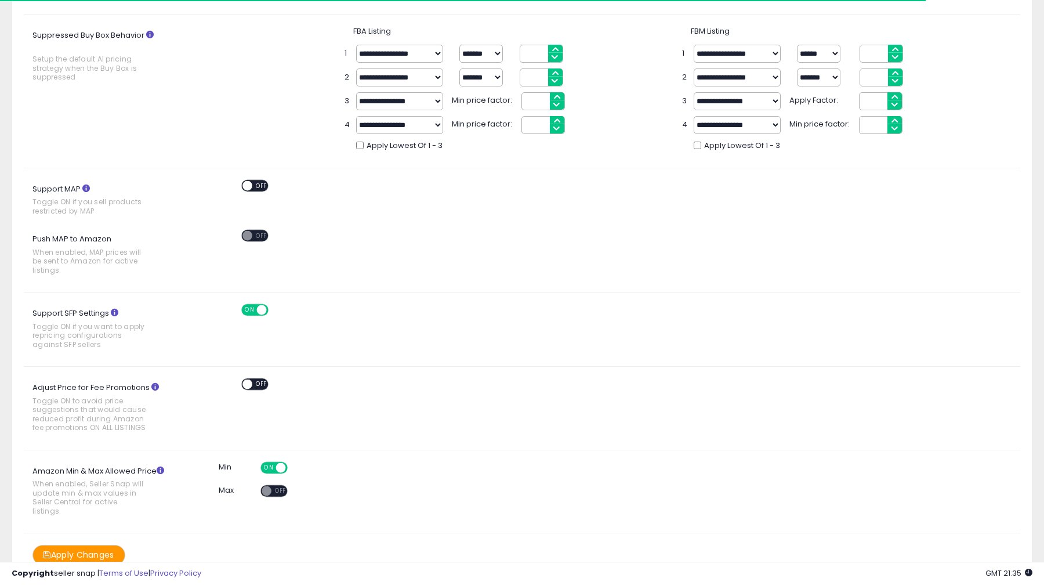
scroll to position [433, 0]
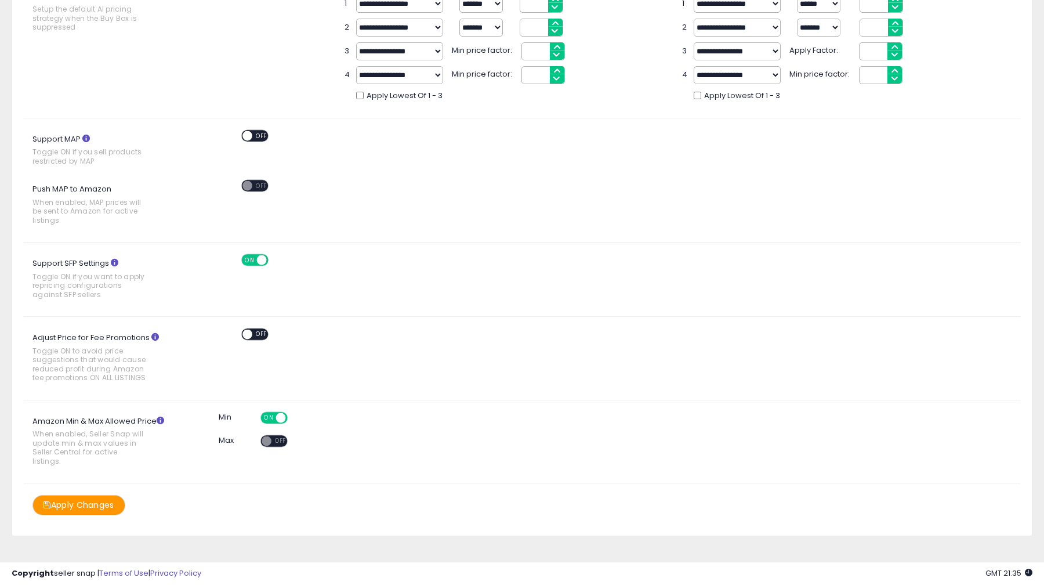
click at [269, 441] on span at bounding box center [267, 441] width 10 height 10
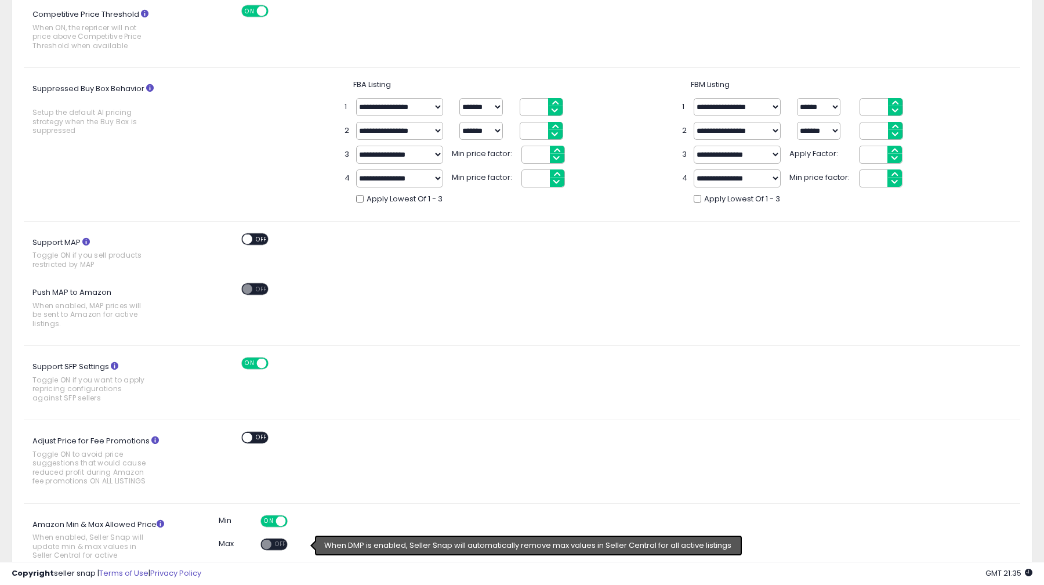
scroll to position [0, 0]
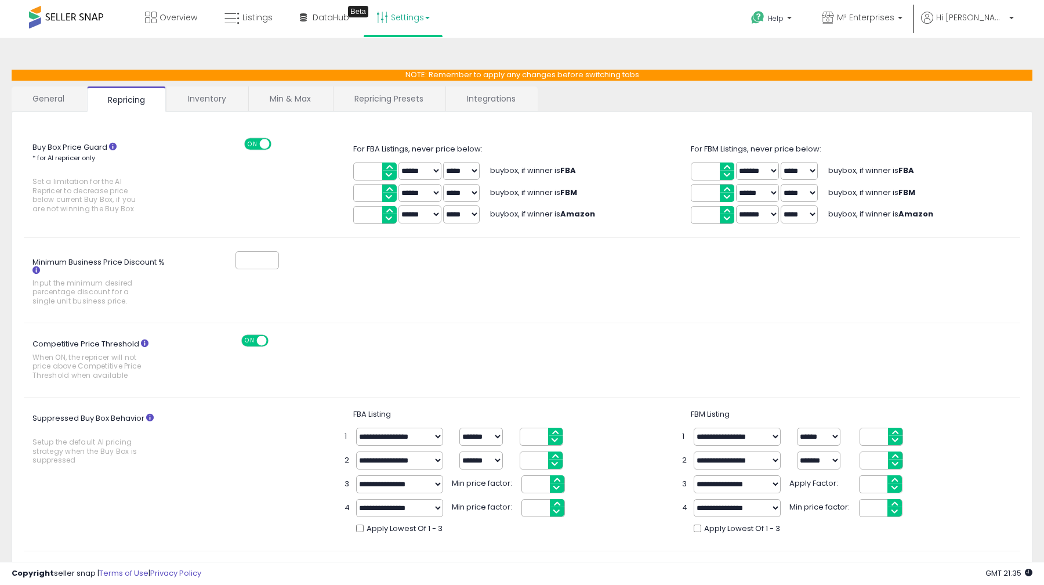
click at [314, 101] on link "Min & Max" at bounding box center [290, 98] width 83 height 24
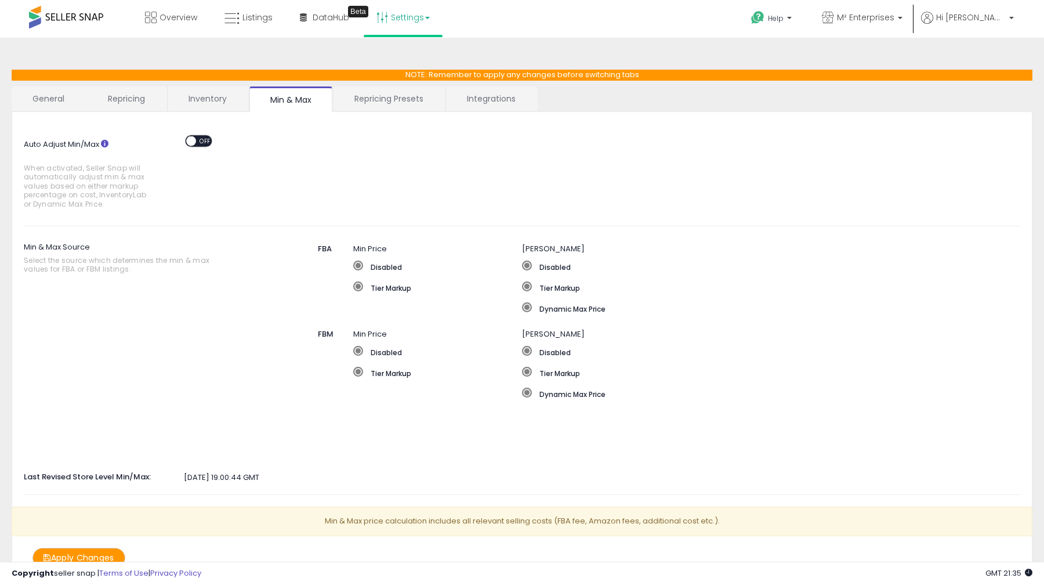
click at [215, 143] on div "ON OFF" at bounding box center [203, 142] width 39 height 15
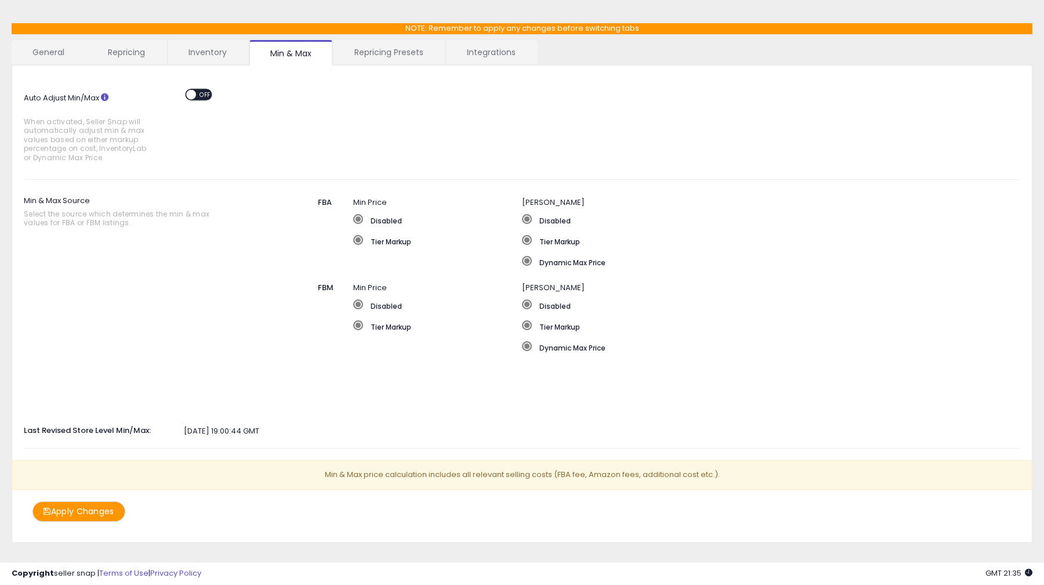
scroll to position [62, 0]
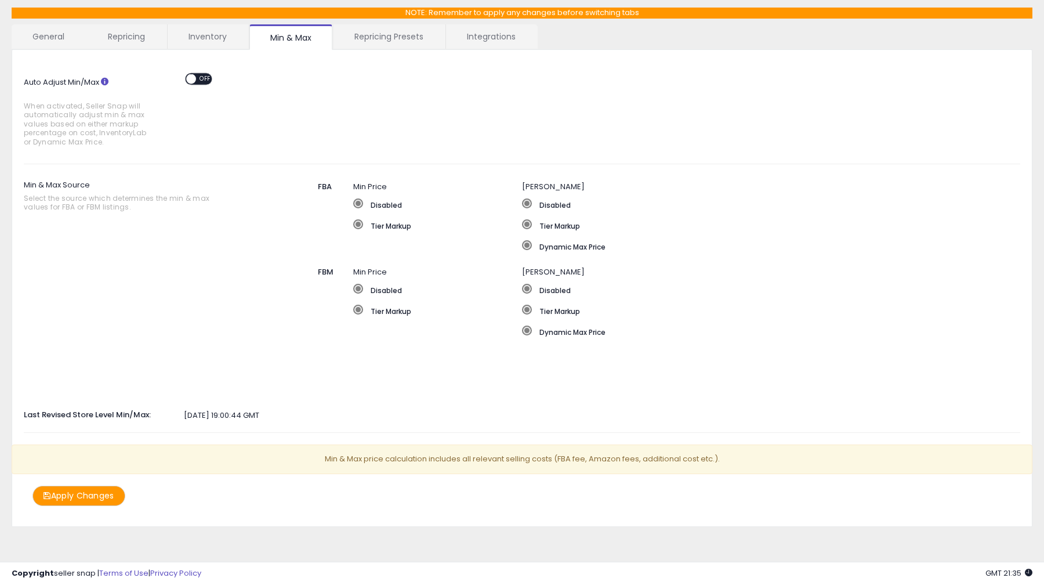
click at [200, 80] on span "OFF" at bounding box center [205, 79] width 19 height 10
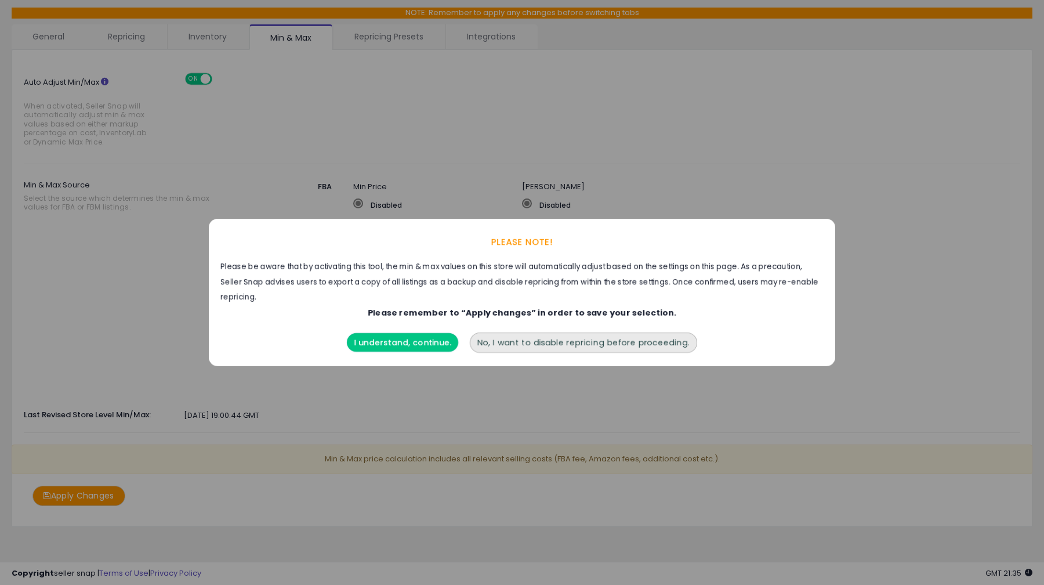
click at [425, 338] on button "I understand, continue." at bounding box center [402, 342] width 111 height 19
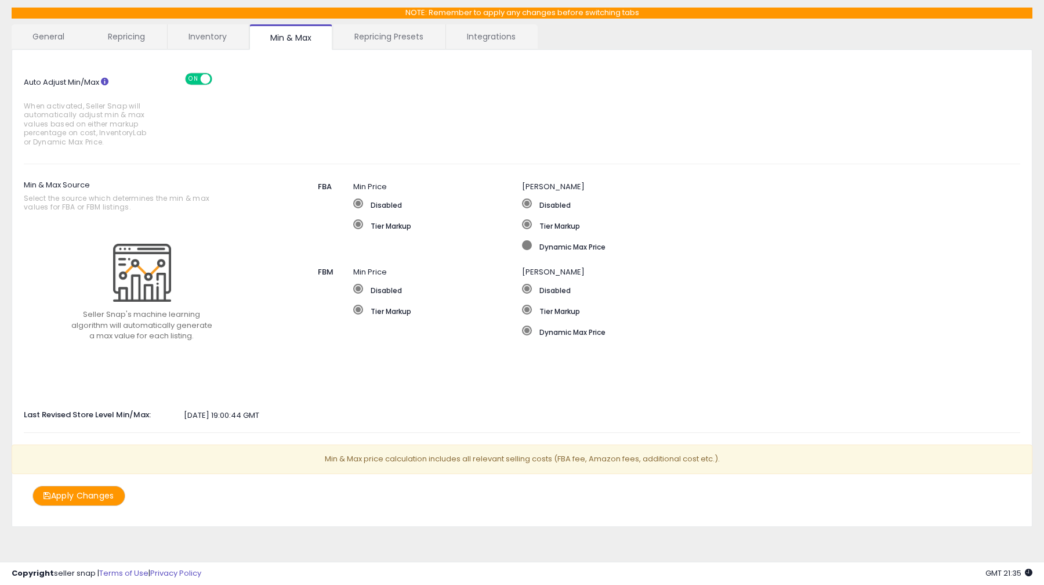
click at [545, 244] on label "Dynamic Max Price" at bounding box center [733, 246] width 422 height 12
click at [551, 331] on label "Dynamic Max Price" at bounding box center [691, 331] width 338 height 12
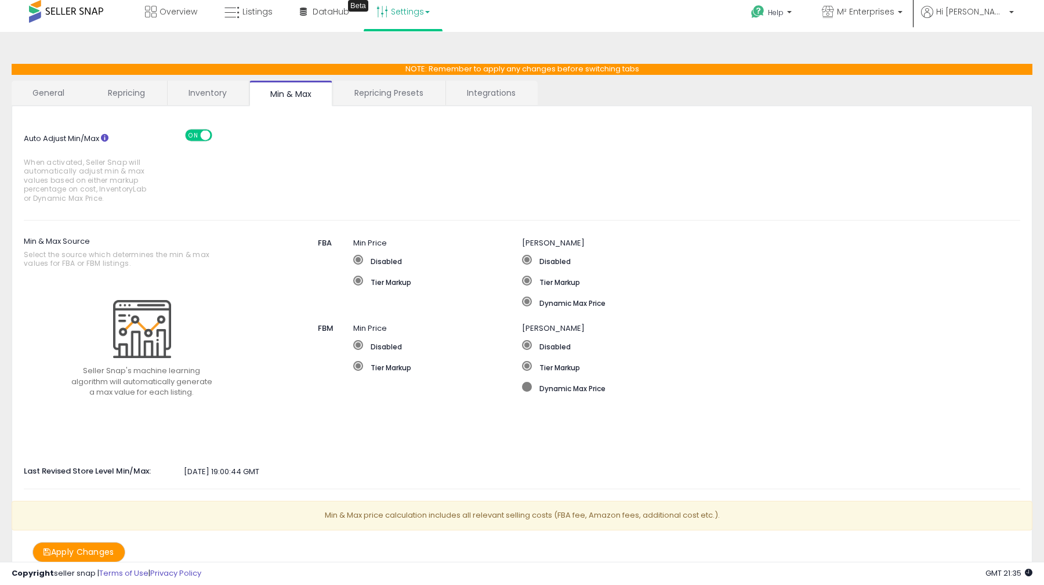
scroll to position [0, 0]
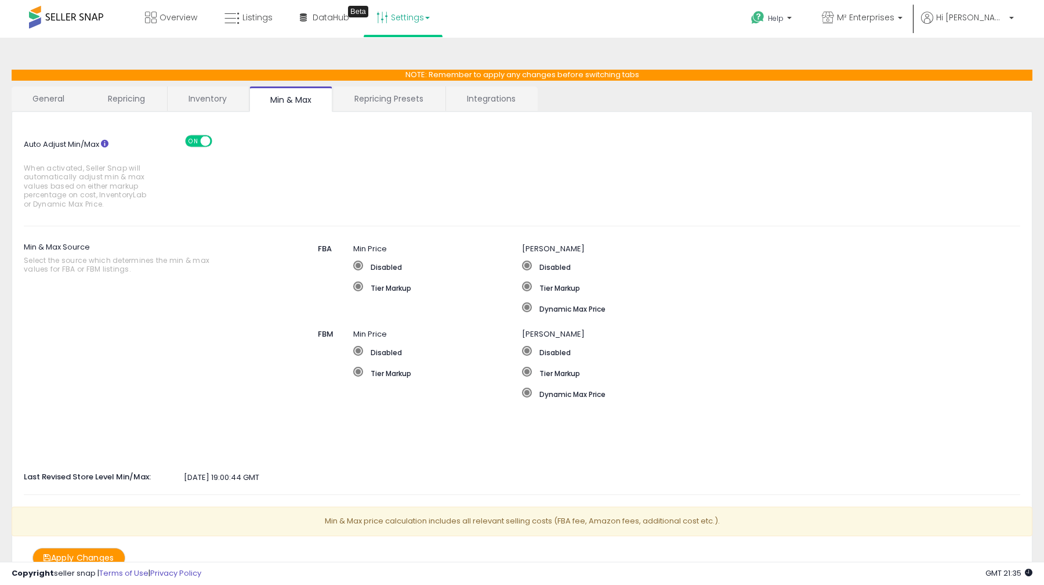
click at [138, 96] on link "Repricing" at bounding box center [126, 98] width 79 height 24
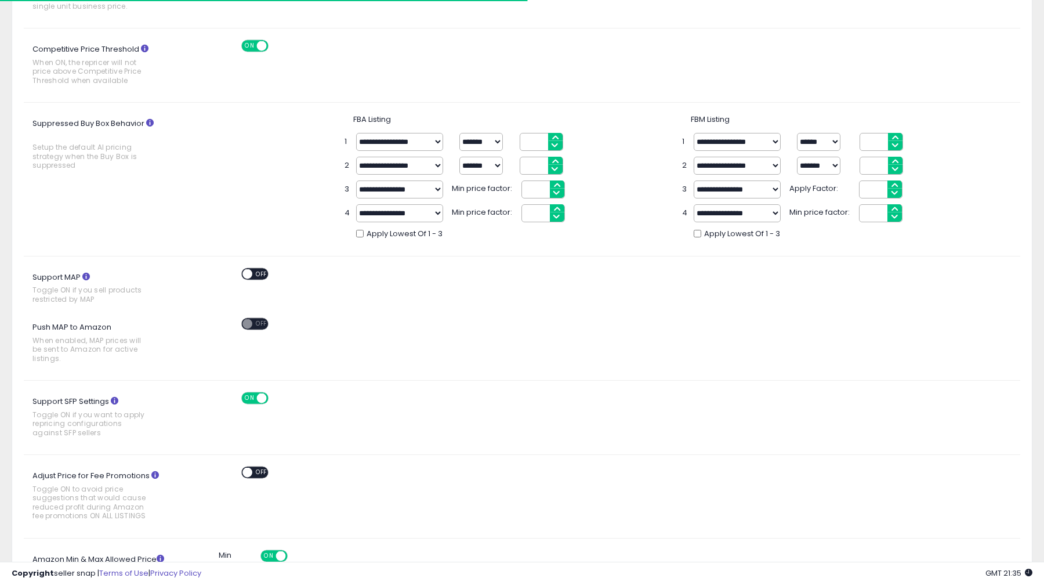
scroll to position [433, 0]
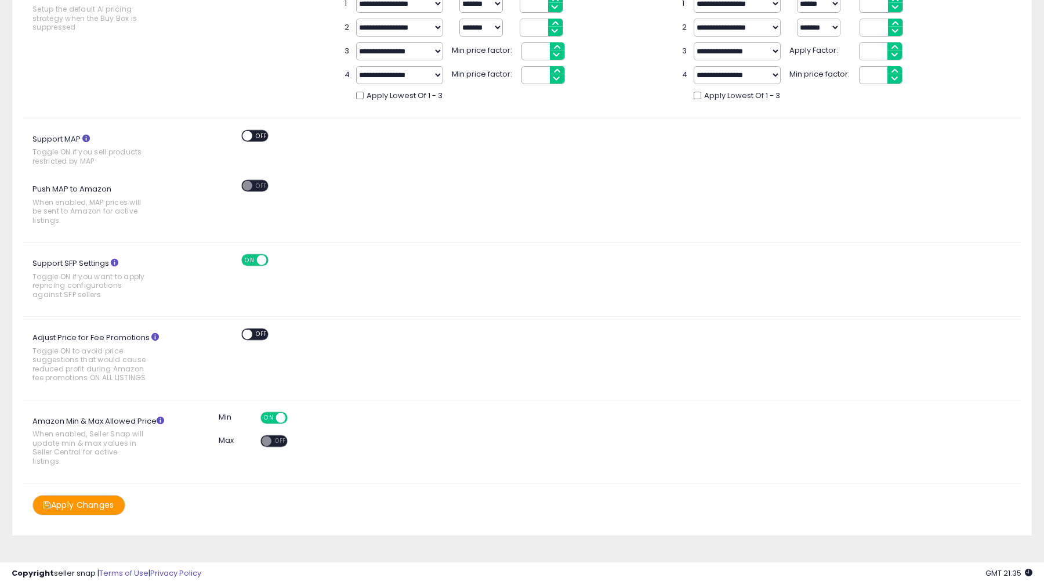
click at [267, 436] on span at bounding box center [267, 441] width 10 height 10
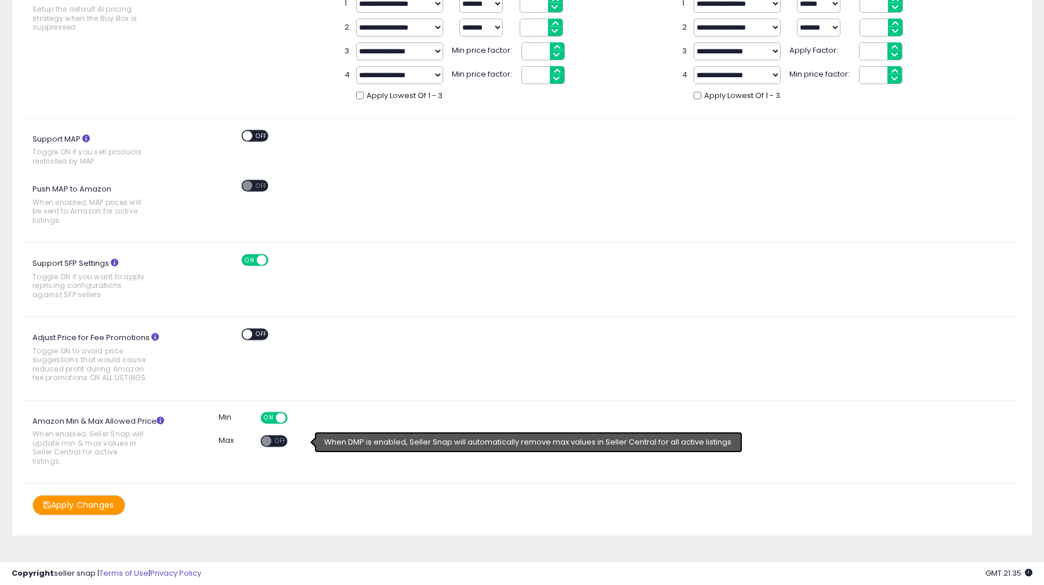
click at [267, 436] on span at bounding box center [267, 441] width 10 height 10
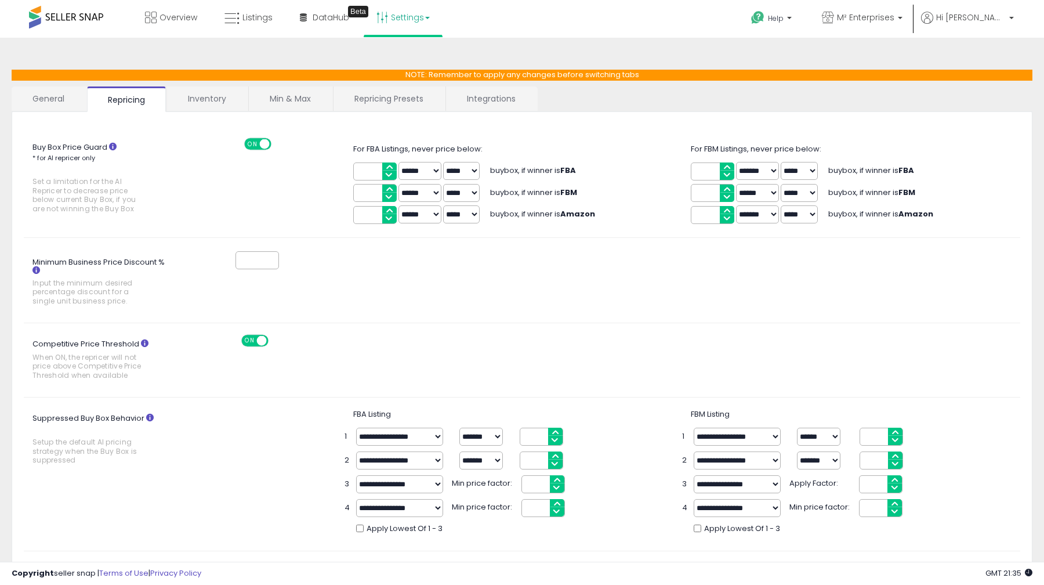
click at [353, 93] on link "Repricing Presets" at bounding box center [389, 98] width 111 height 24
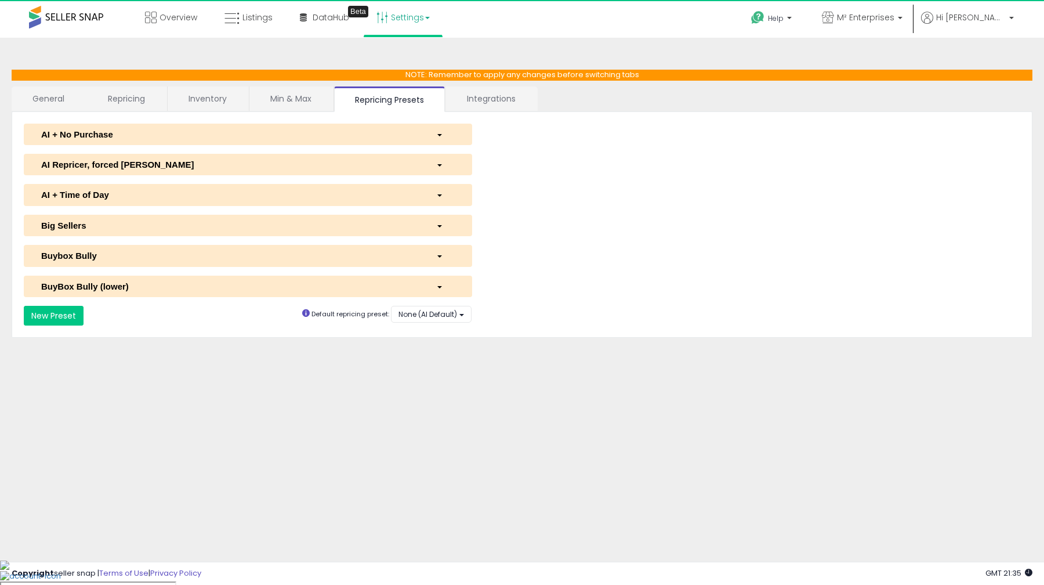
click at [298, 97] on link "Min & Max" at bounding box center [290, 98] width 83 height 24
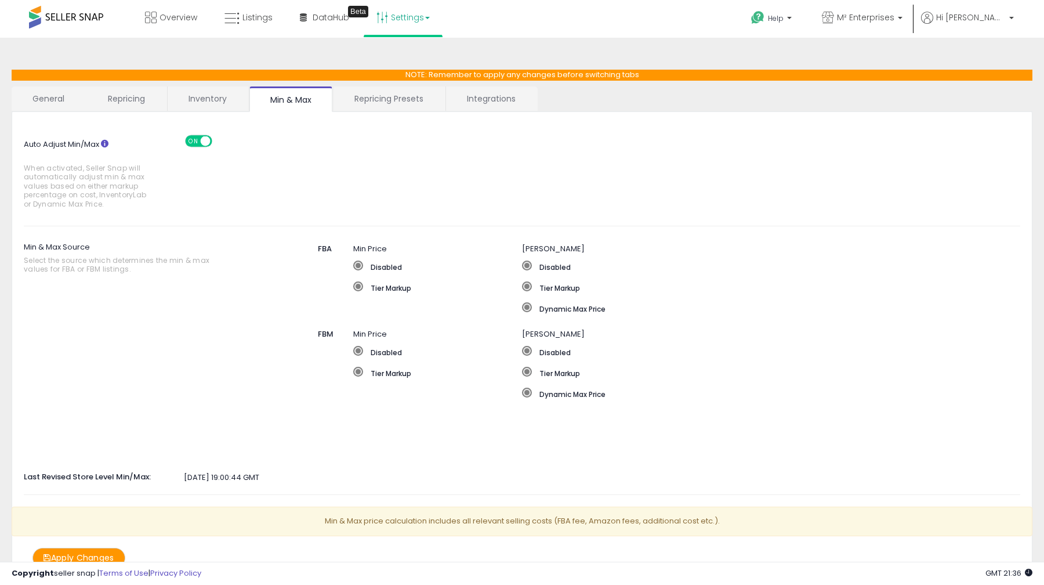
click at [364, 95] on link "Repricing Presets" at bounding box center [389, 98] width 111 height 24
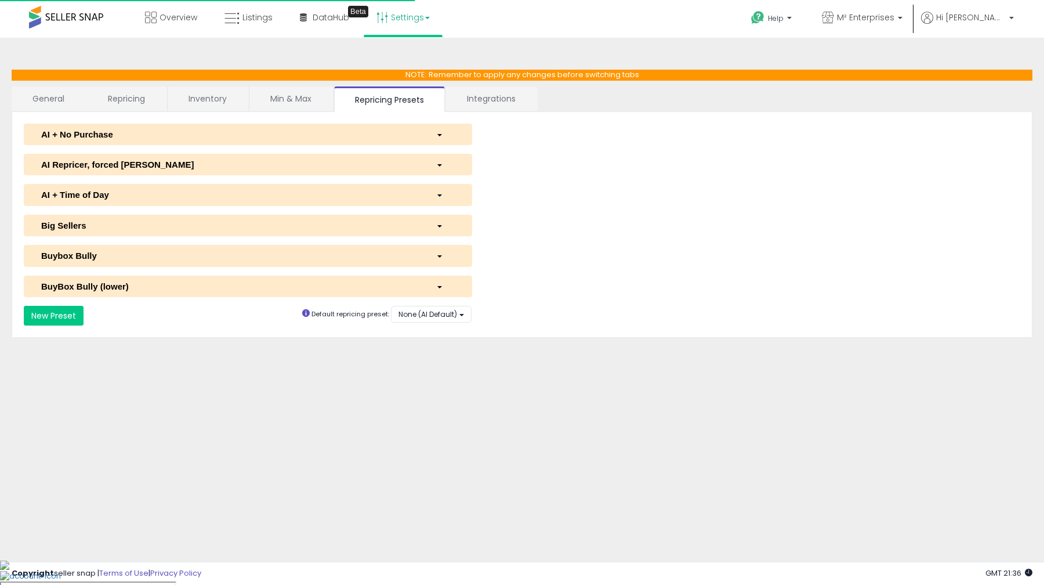
click at [292, 102] on link "Min & Max" at bounding box center [290, 98] width 83 height 24
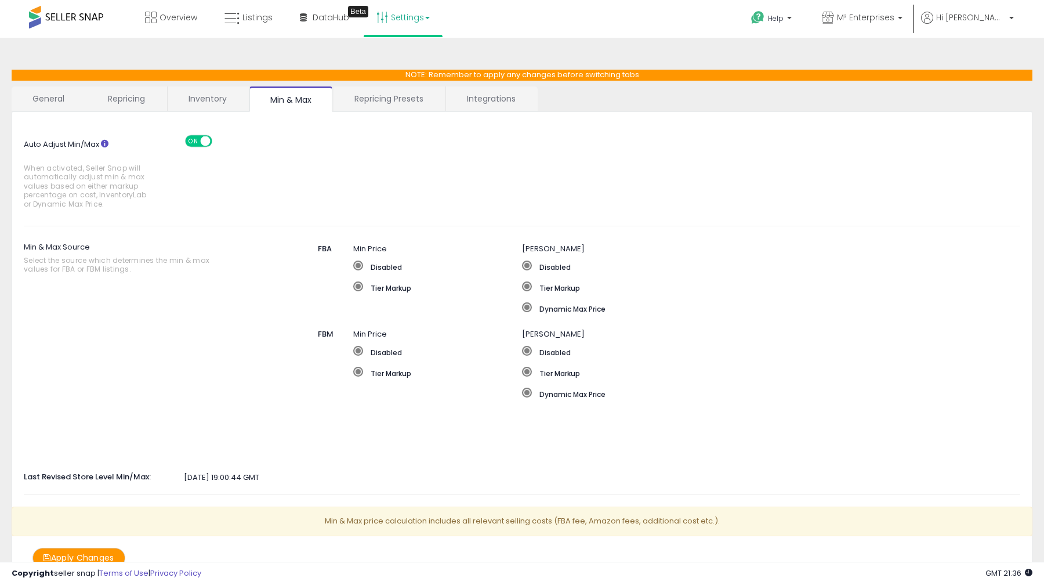
click at [194, 139] on span "ON" at bounding box center [193, 141] width 15 height 10
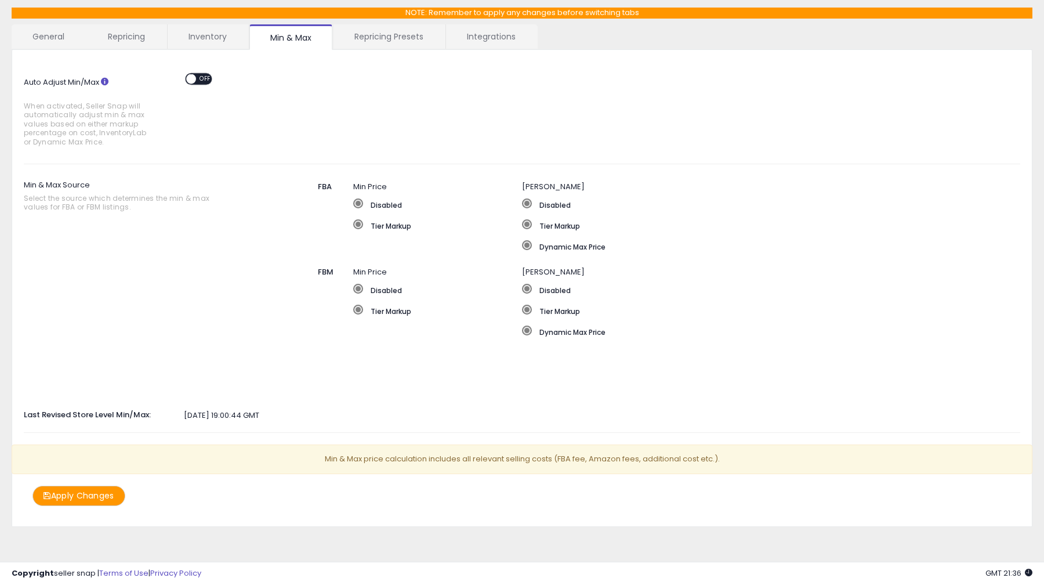
click at [114, 495] on button "Apply Changes" at bounding box center [78, 495] width 93 height 20
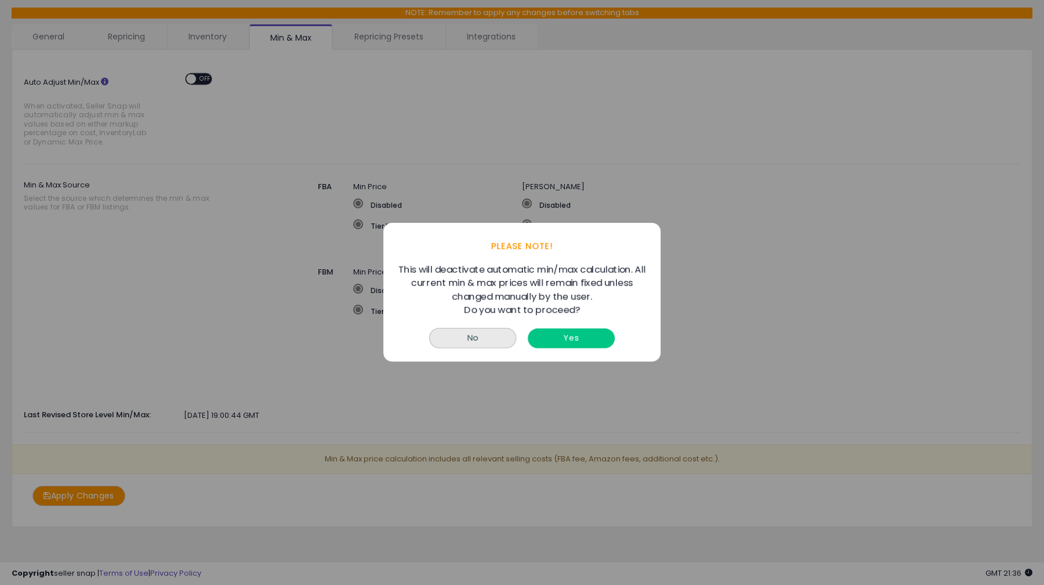
click at [574, 331] on button "Yes" at bounding box center [571, 338] width 87 height 19
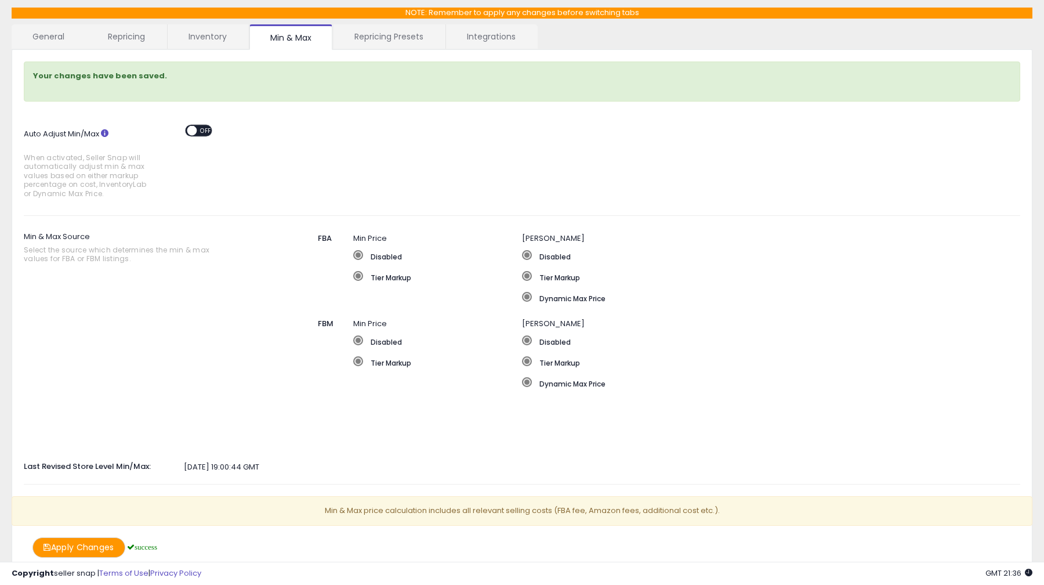
click at [195, 131] on span at bounding box center [192, 130] width 10 height 10
click at [153, 44] on link "Repricing" at bounding box center [126, 36] width 79 height 24
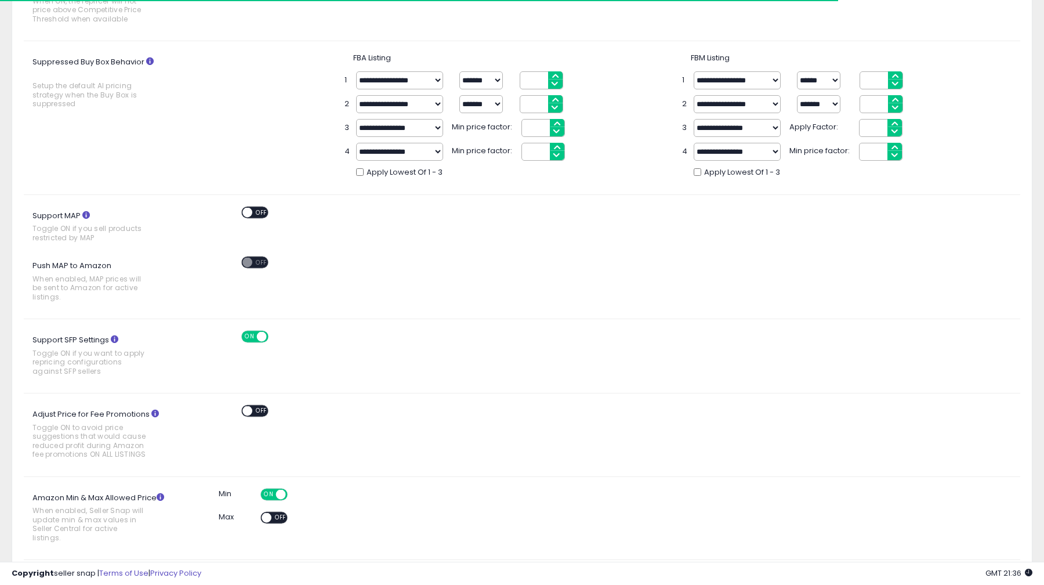
scroll to position [433, 0]
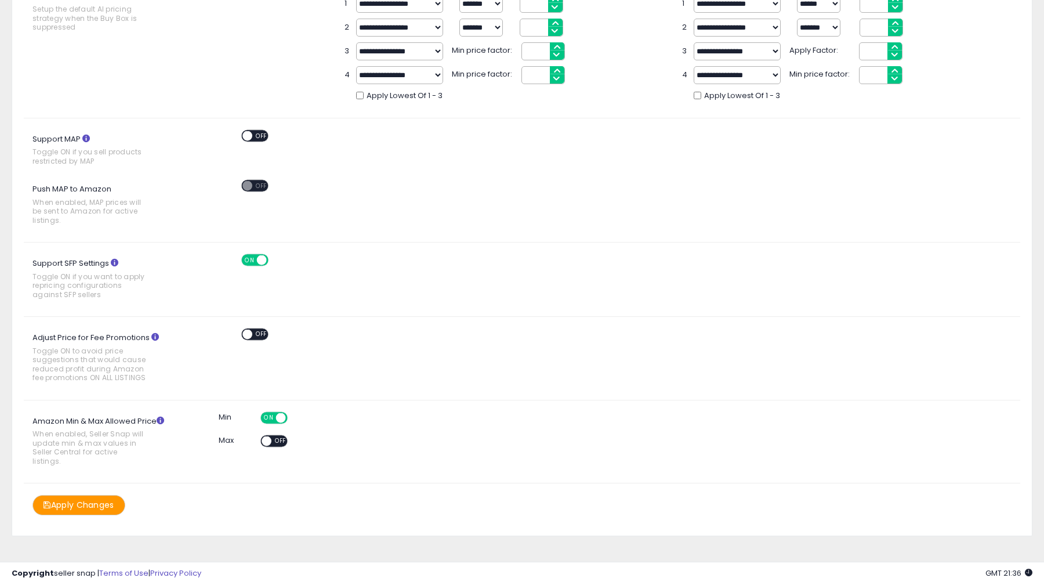
click at [273, 438] on span "OFF" at bounding box center [280, 441] width 19 height 10
click at [110, 495] on button "Apply Changes" at bounding box center [78, 505] width 93 height 20
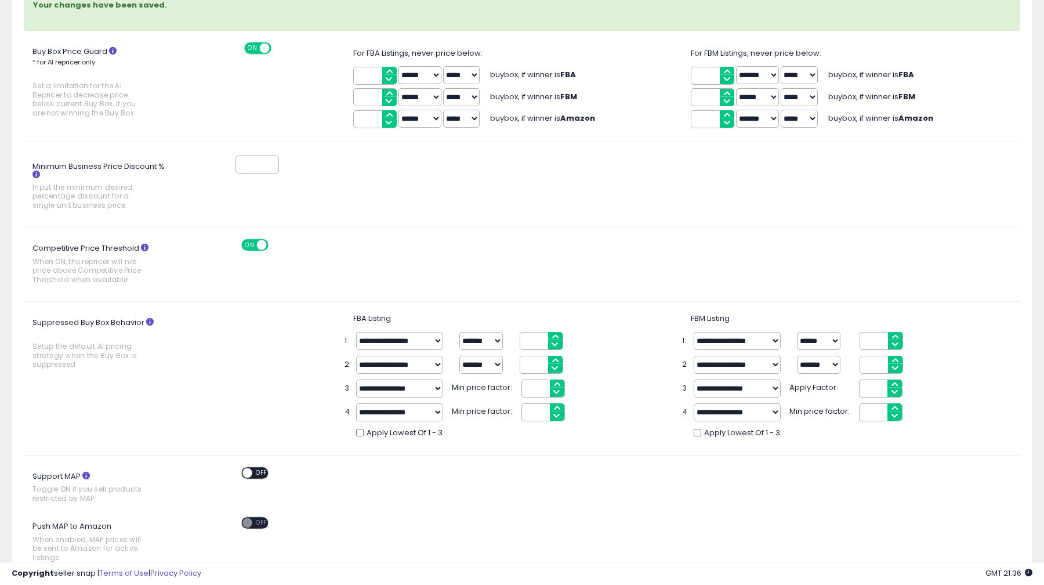
scroll to position [0, 0]
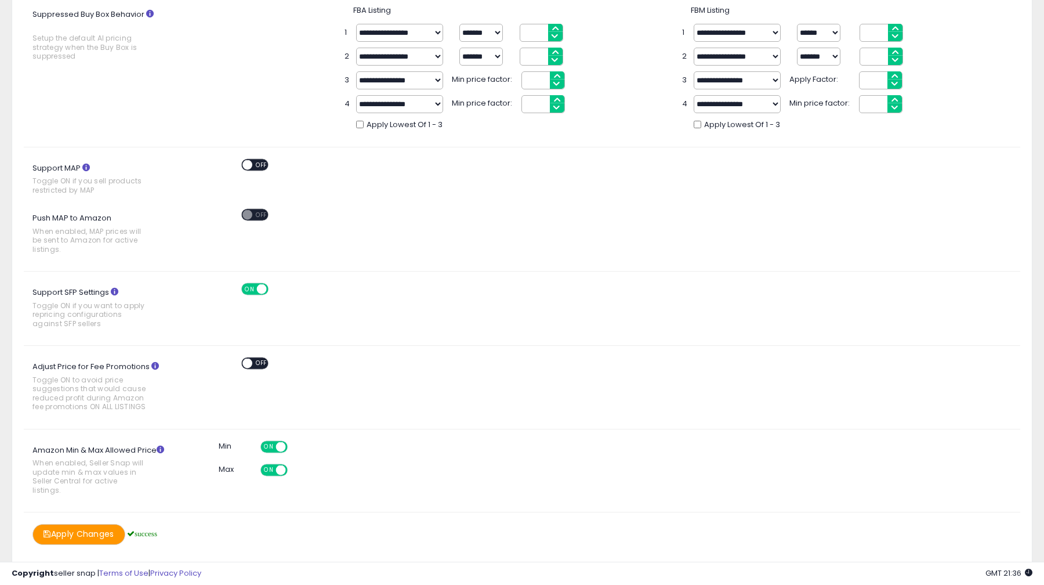
click at [88, 524] on button "Apply Changes" at bounding box center [78, 534] width 93 height 20
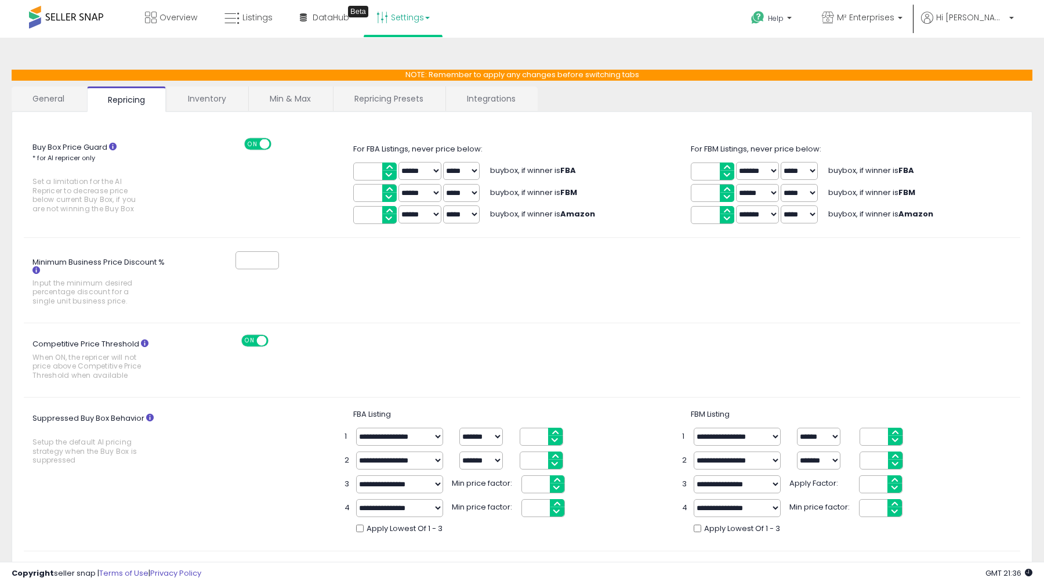
click at [282, 94] on link "Min & Max" at bounding box center [290, 98] width 83 height 24
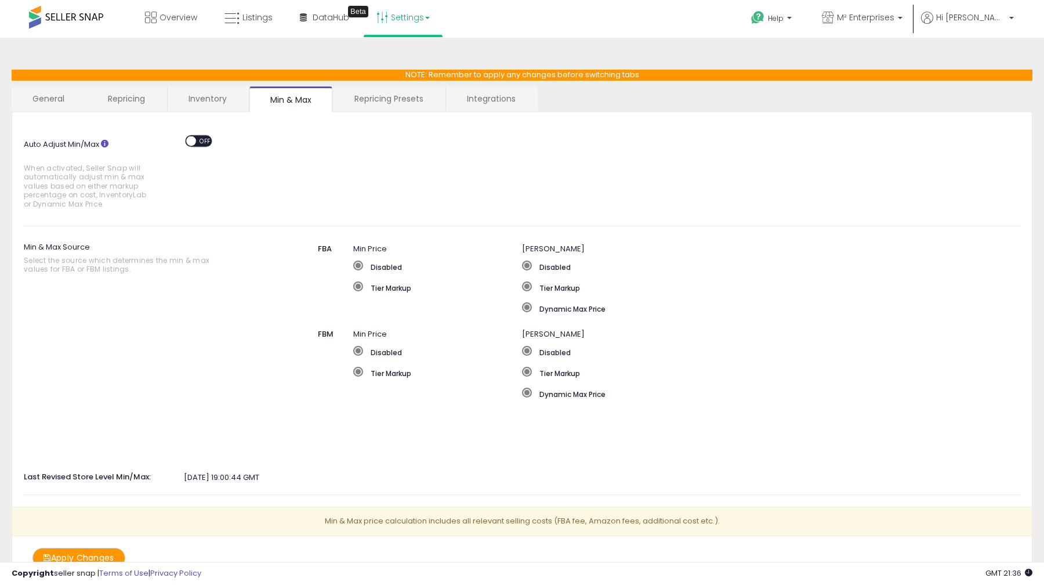
click at [201, 140] on span "OFF" at bounding box center [205, 141] width 19 height 10
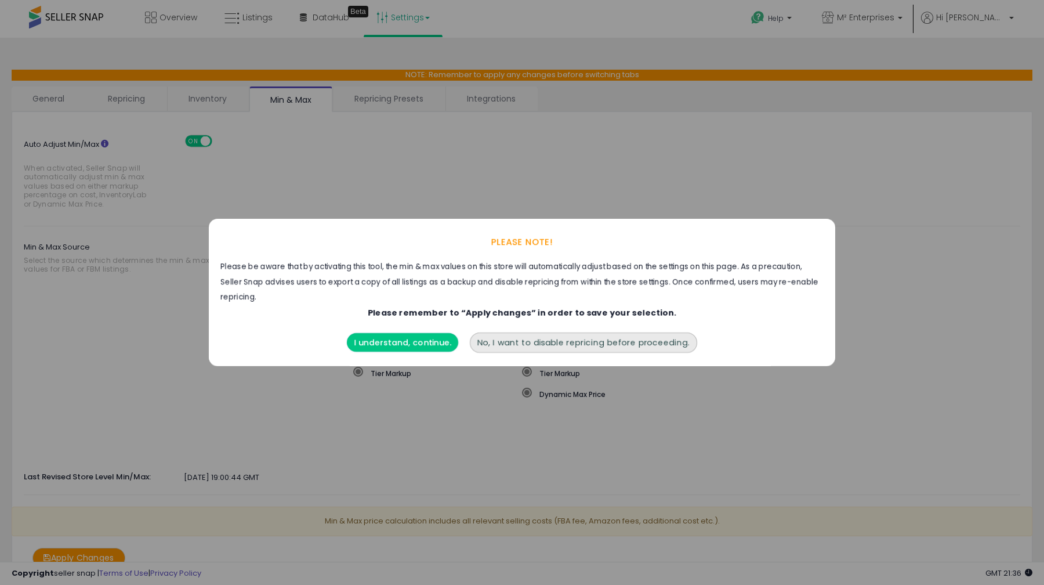
click at [436, 336] on button "I understand, continue." at bounding box center [402, 342] width 111 height 19
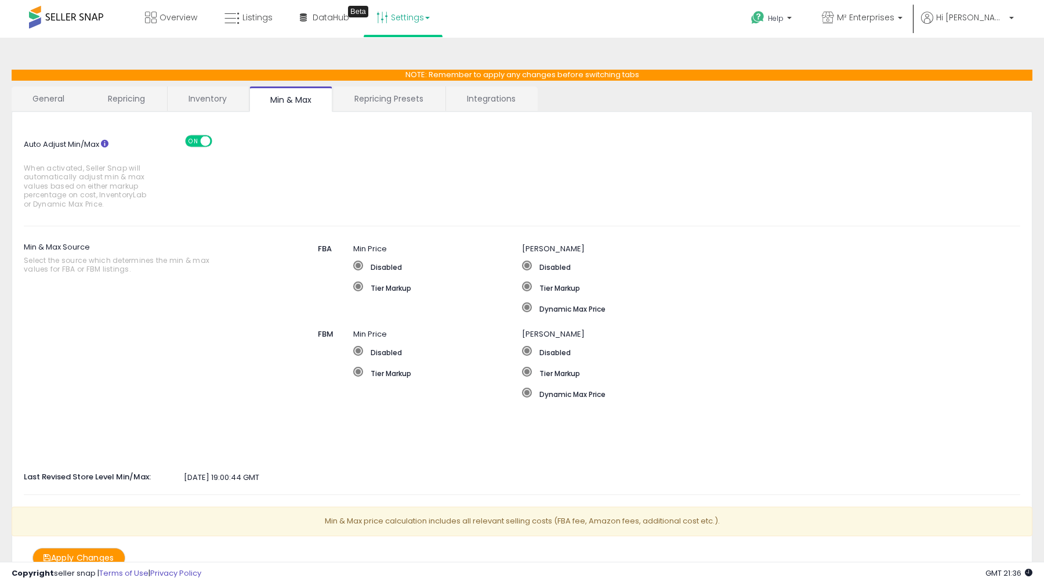
click at [556, 400] on div "Disabled Tier Markup Dynamic Max Price" at bounding box center [691, 377] width 338 height 63
click at [556, 397] on label "Dynamic Max Price" at bounding box center [691, 393] width 338 height 12
click at [557, 309] on label "Dynamic Max Price" at bounding box center [733, 308] width 422 height 12
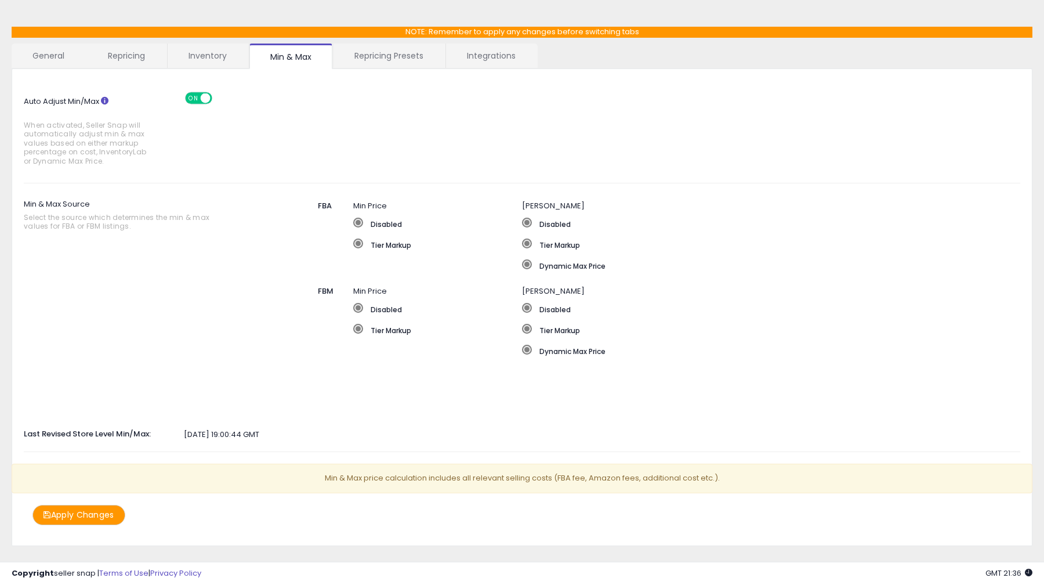
scroll to position [62, 0]
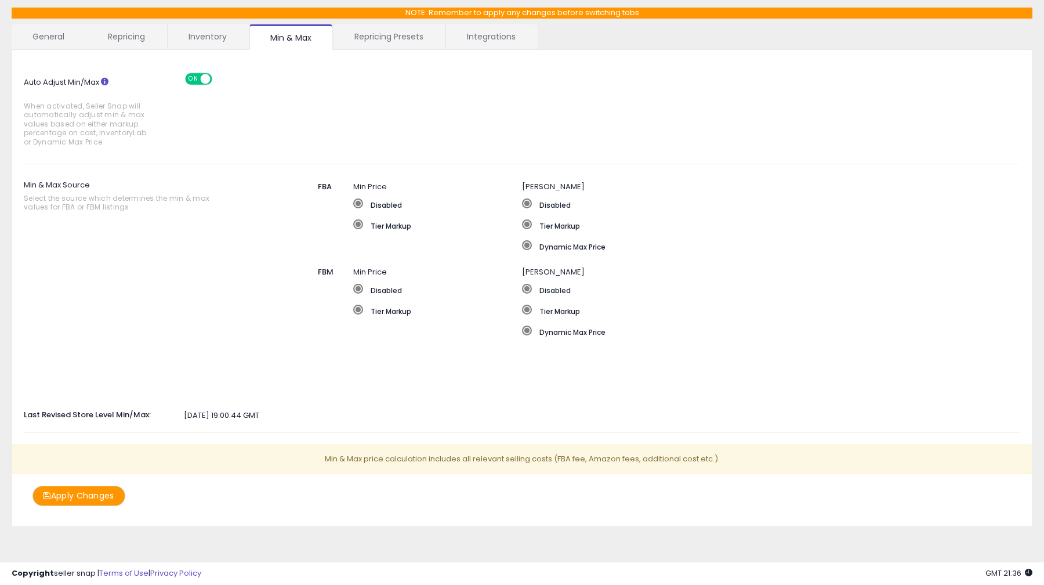
click at [105, 496] on button "Apply Changes" at bounding box center [78, 495] width 93 height 20
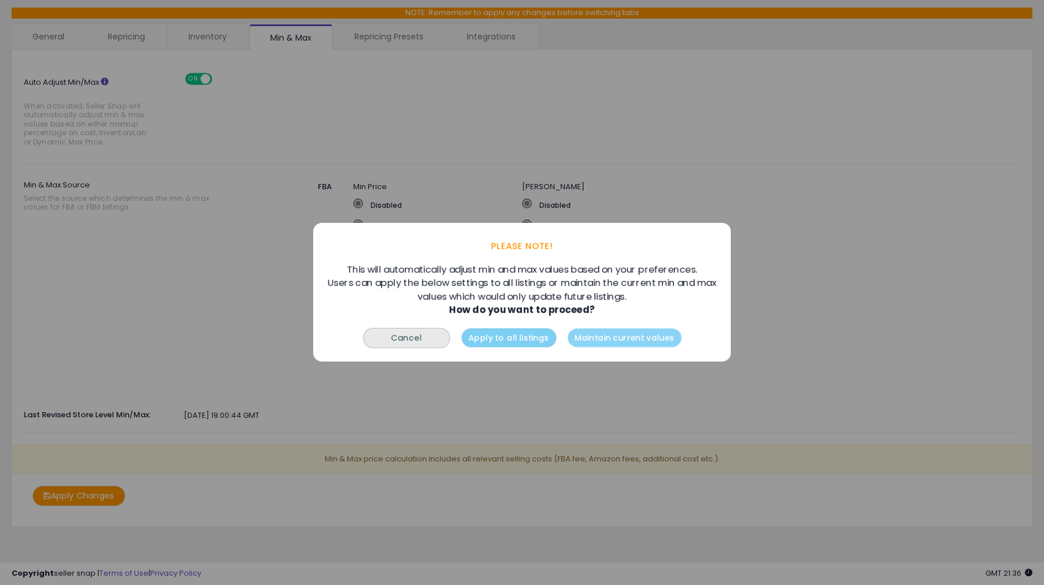
click at [518, 338] on button "Apply to all listings" at bounding box center [509, 338] width 95 height 19
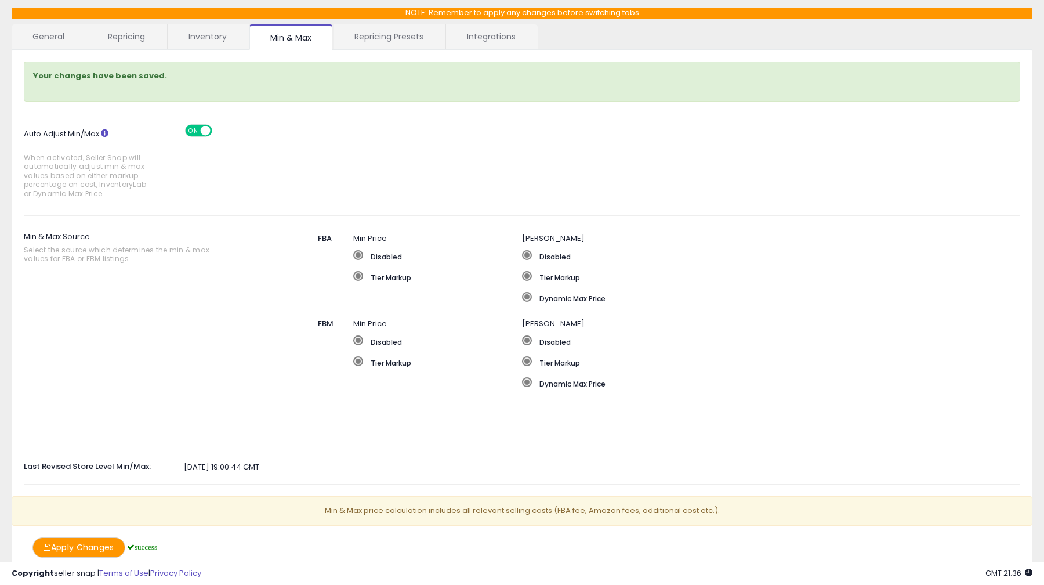
click at [129, 39] on link "Repricing" at bounding box center [126, 36] width 79 height 24
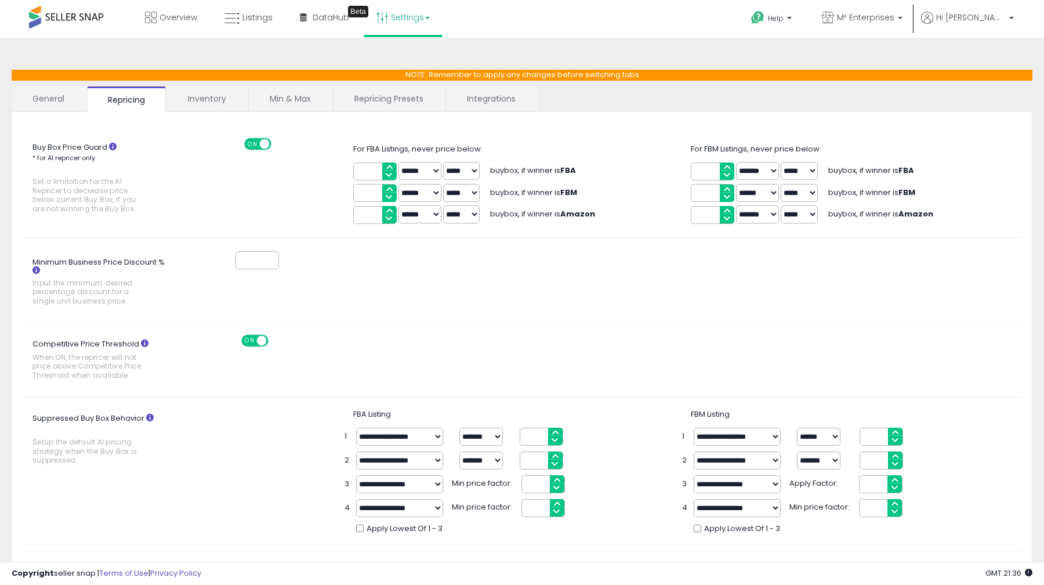
click at [419, 91] on link "Repricing Presets" at bounding box center [389, 98] width 111 height 24
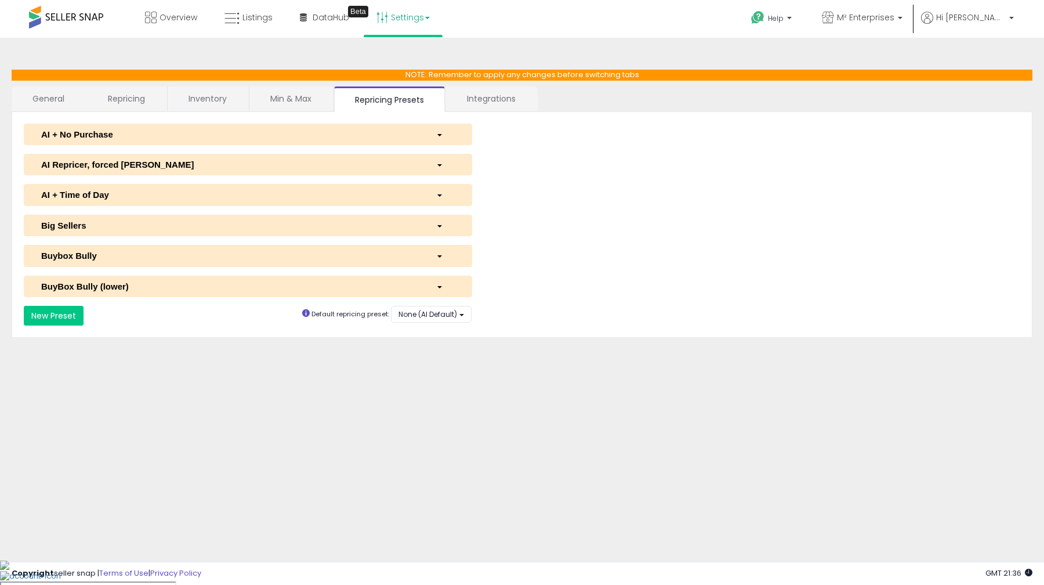
click at [208, 100] on link "Inventory" at bounding box center [208, 98] width 80 height 24
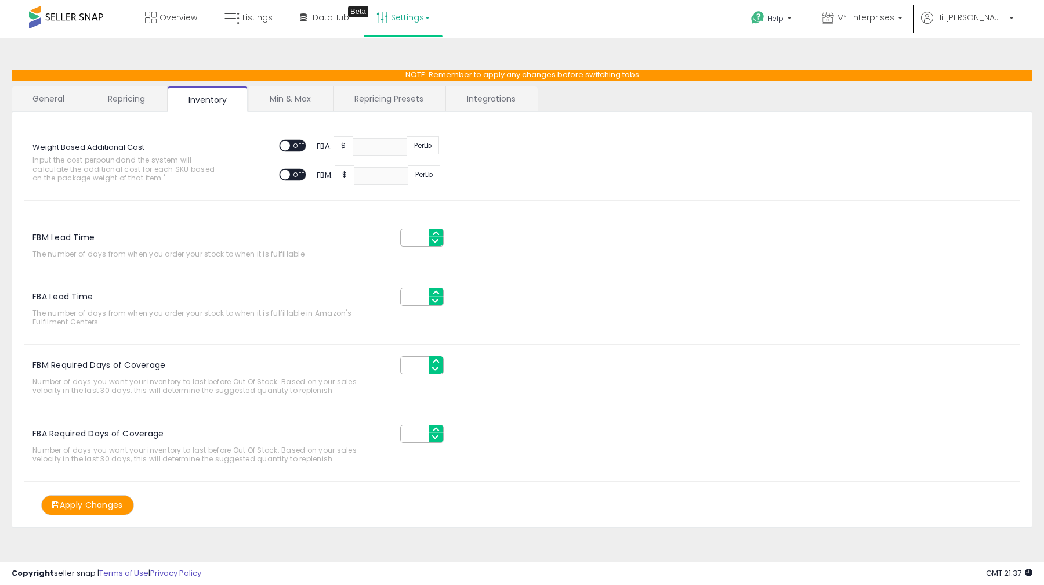
click at [128, 90] on link "Repricing" at bounding box center [126, 98] width 79 height 24
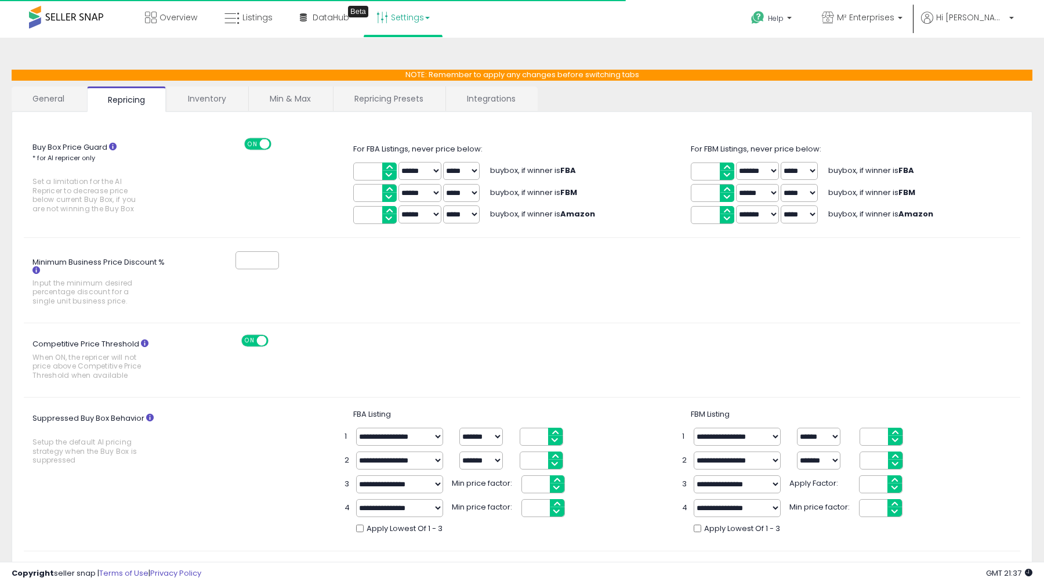
click at [37, 112] on div "Buy Box Price Guard * for AI repricer only Set a limitation for the AI Repricer…" at bounding box center [522, 540] width 1021 height 857
click at [46, 106] on link "General" at bounding box center [49, 98] width 74 height 24
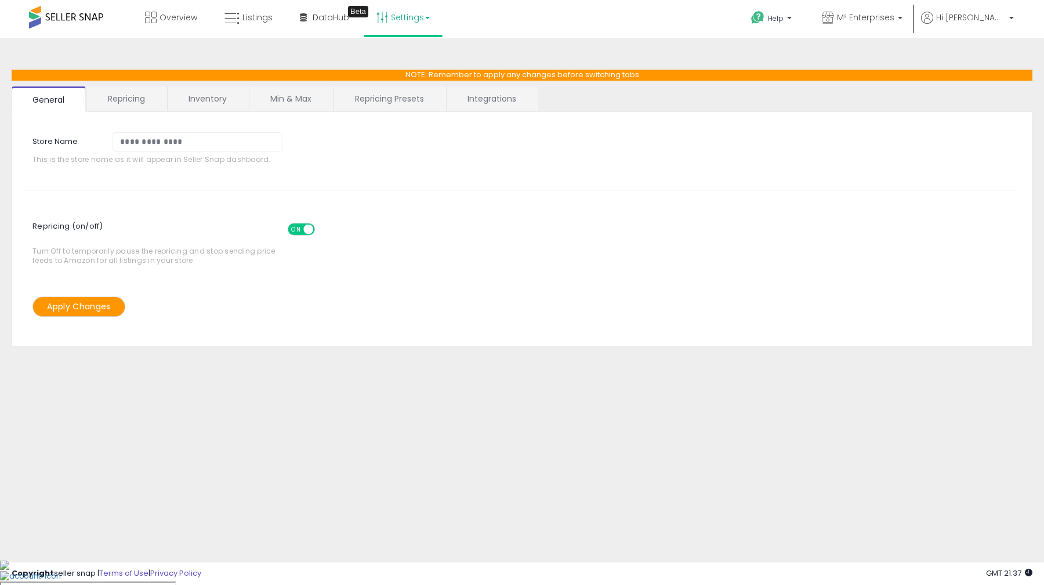
click at [126, 88] on link "Repricing" at bounding box center [126, 98] width 79 height 24
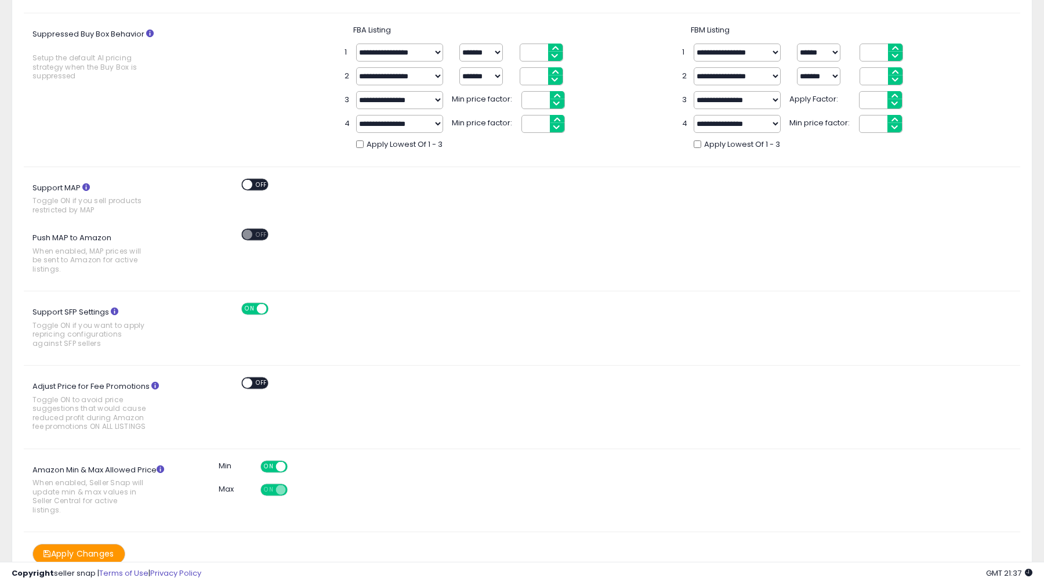
scroll to position [386, 0]
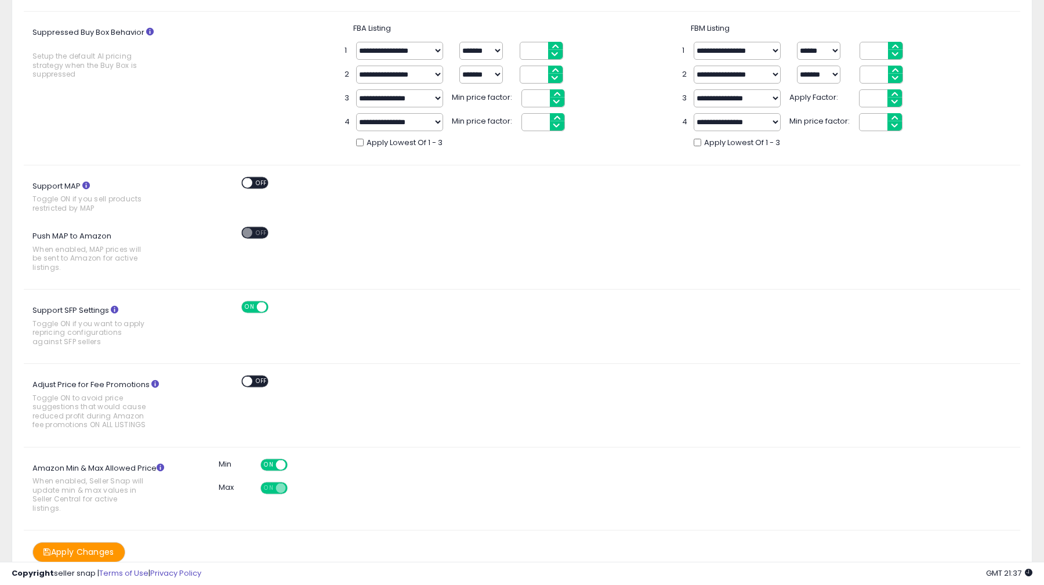
click at [110, 542] on button "Apply Changes" at bounding box center [78, 552] width 93 height 20
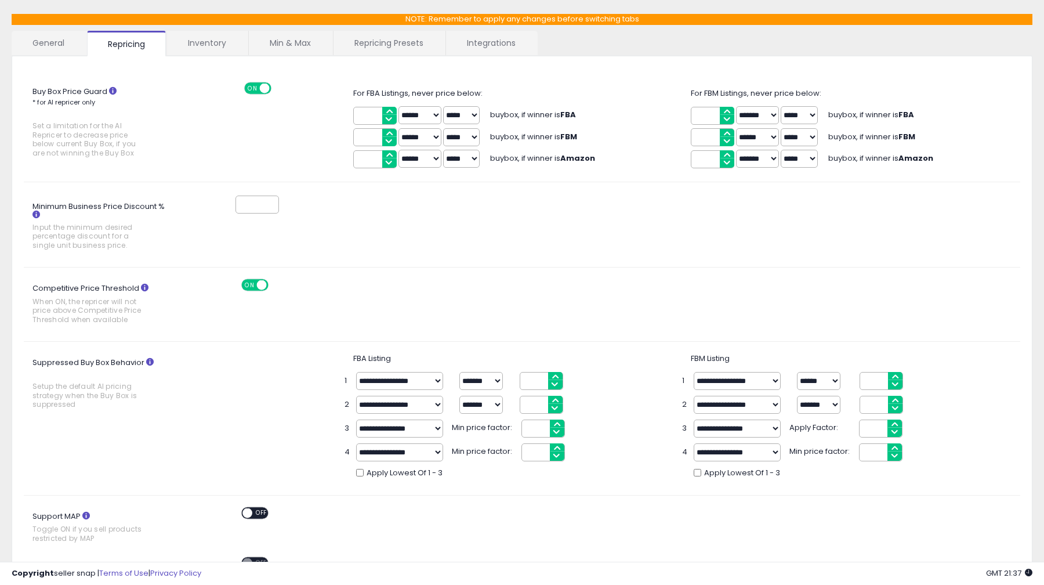
scroll to position [0, 0]
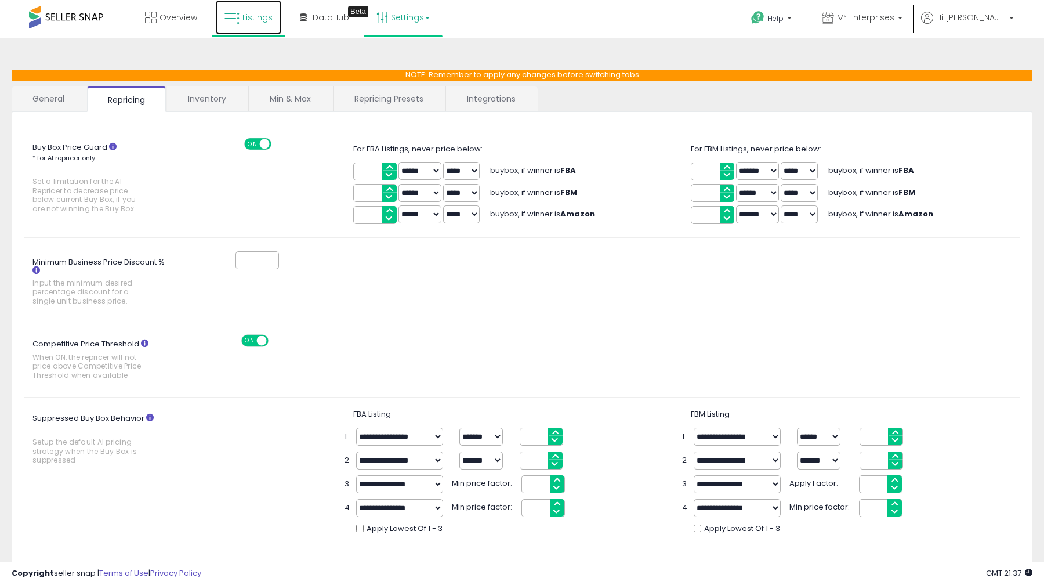
click at [251, 20] on span "Listings" at bounding box center [257, 18] width 30 height 12
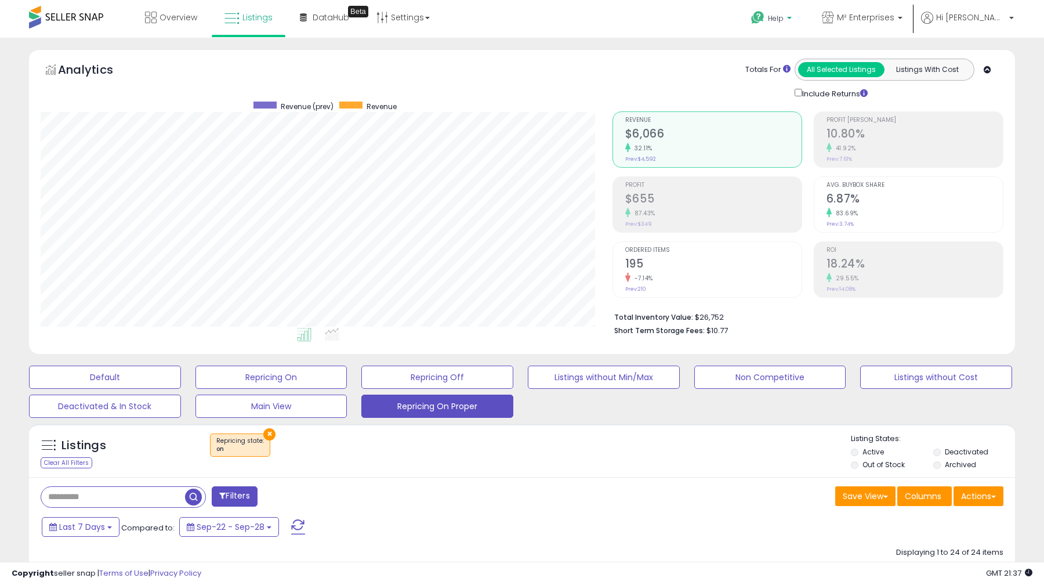
click at [784, 17] on span "Help" at bounding box center [776, 18] width 16 height 10
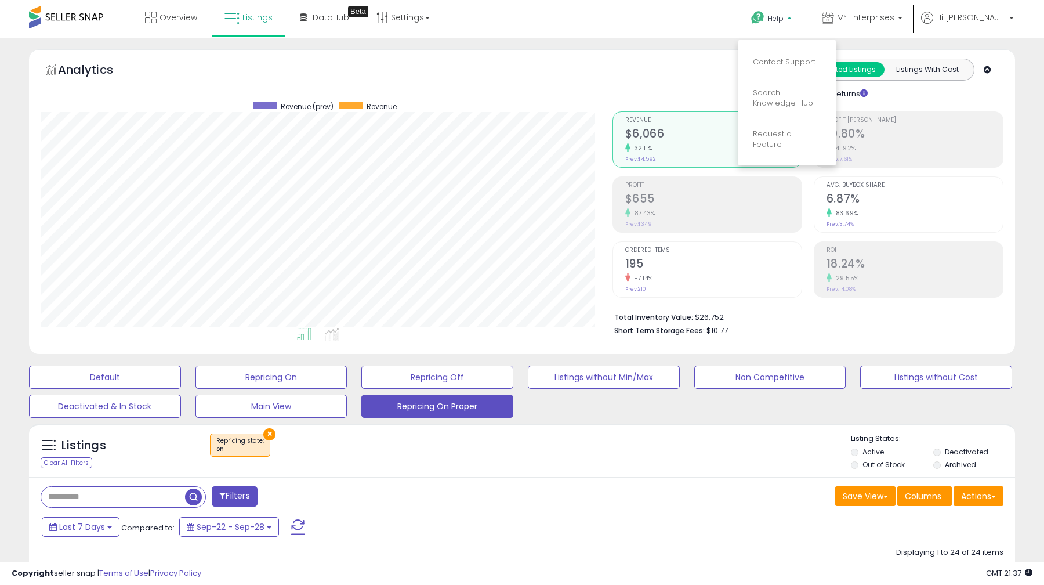
click at [804, 49] on li "Contact Support" at bounding box center [787, 62] width 86 height 29
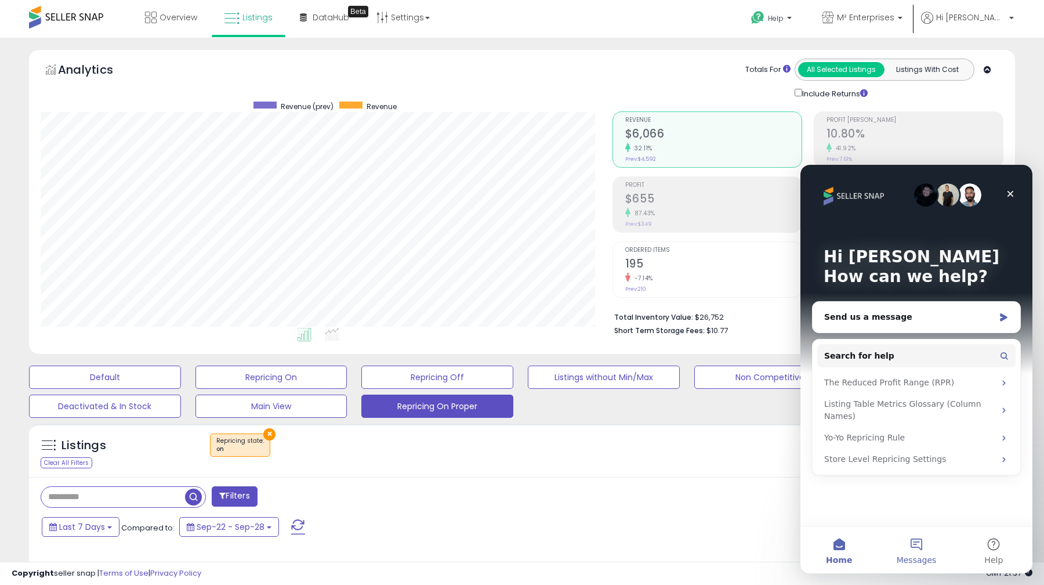
click at [936, 542] on button "Messages" at bounding box center [916, 550] width 77 height 46
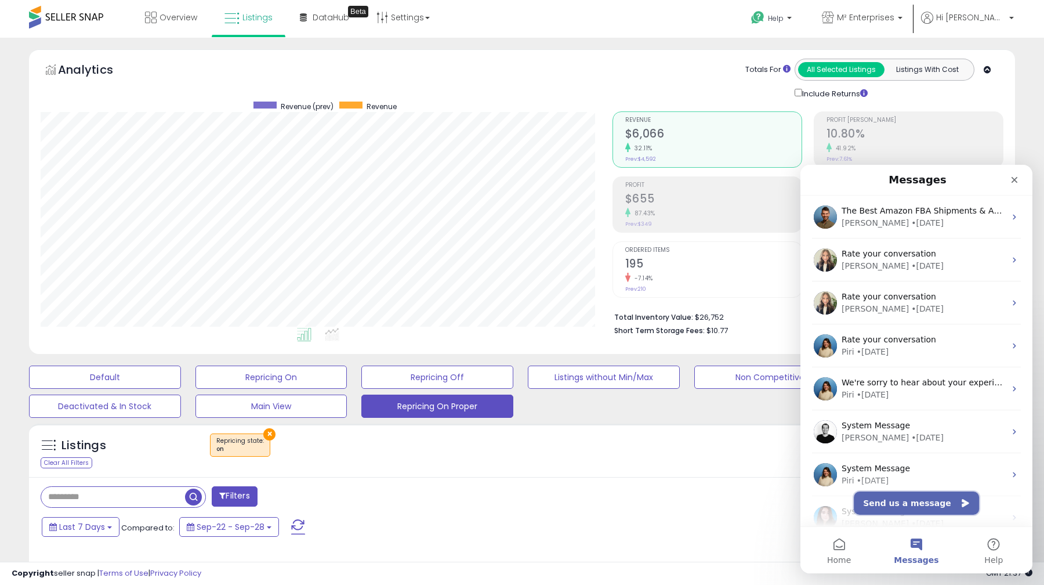
click at [913, 497] on button "Send us a message" at bounding box center [916, 502] width 125 height 23
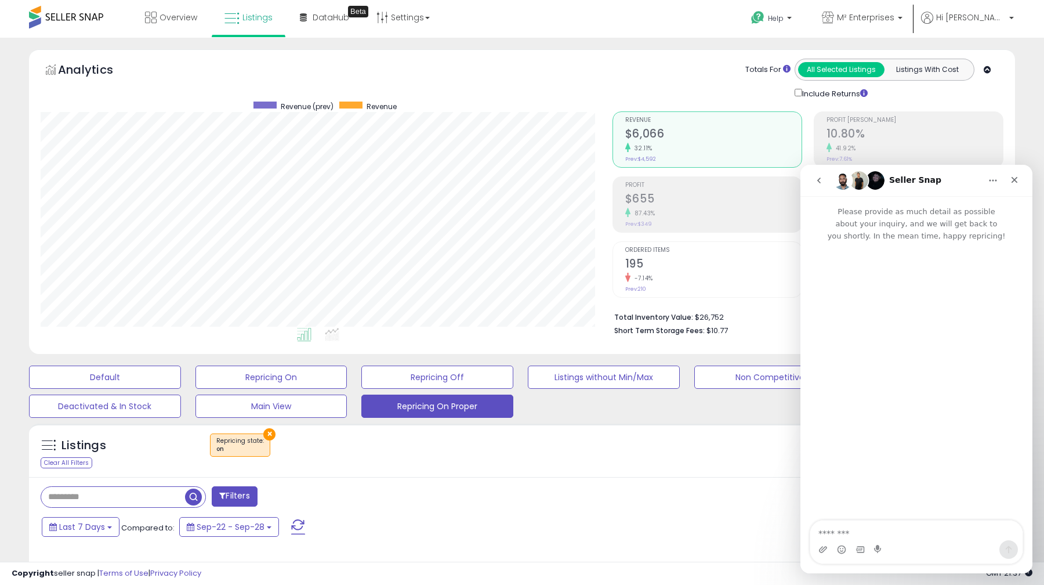
click at [890, 537] on textarea "Message…" at bounding box center [916, 530] width 212 height 20
click at [890, 528] on textarea "**********" at bounding box center [916, 519] width 212 height 20
type textarea "**********"
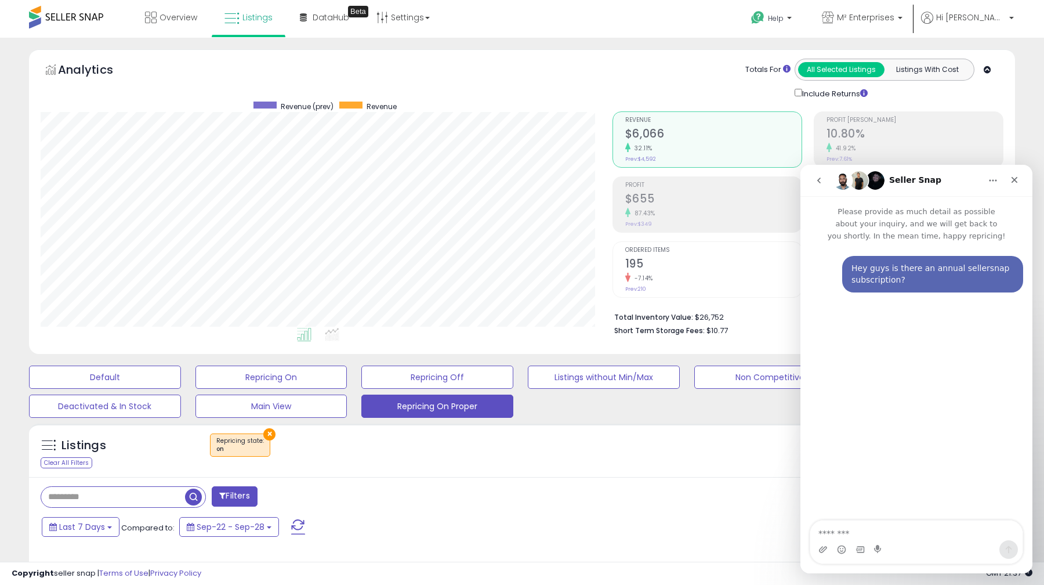
click at [815, 184] on icon "go back" at bounding box center [818, 180] width 9 height 9
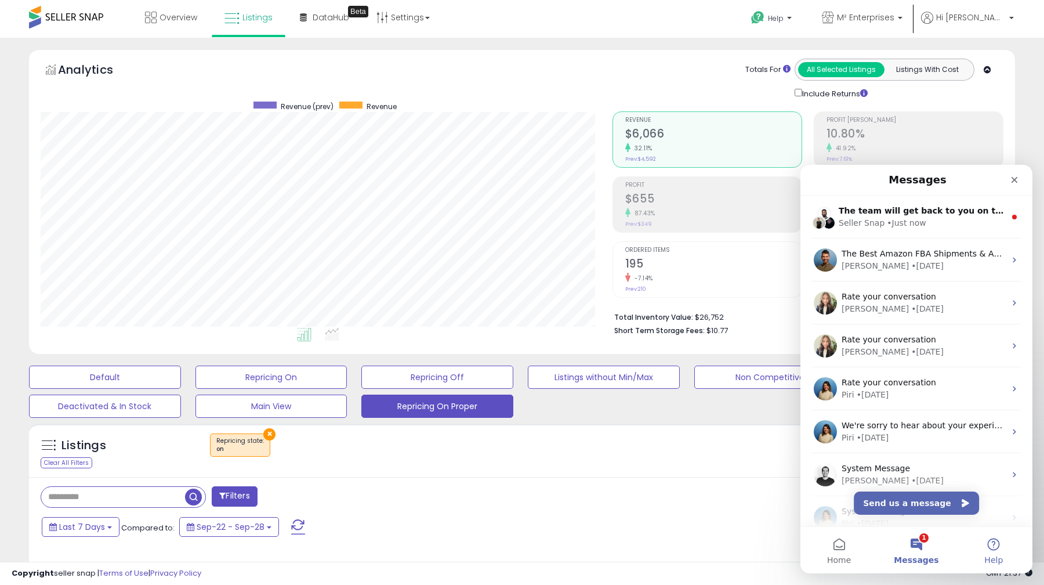
click at [977, 541] on button "Help" at bounding box center [993, 550] width 77 height 46
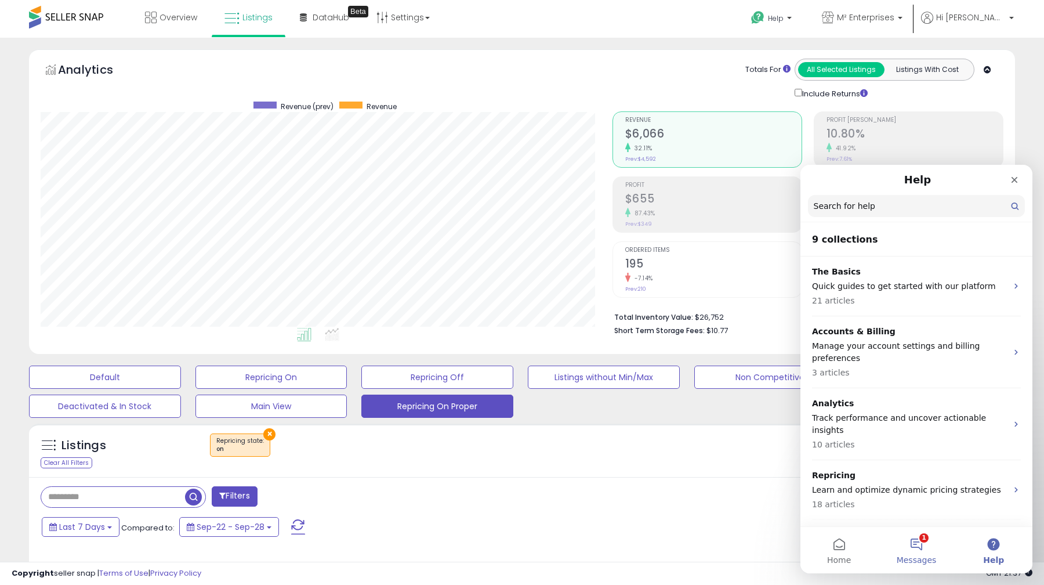
click at [934, 539] on button "1 Messages" at bounding box center [916, 550] width 77 height 46
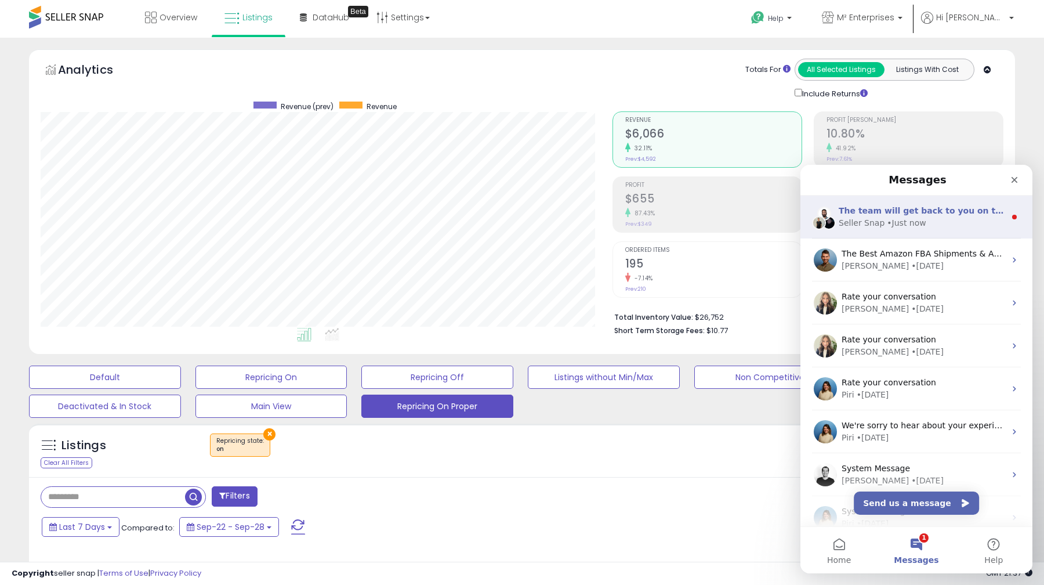
click at [901, 220] on div "• Just now" at bounding box center [906, 223] width 39 height 12
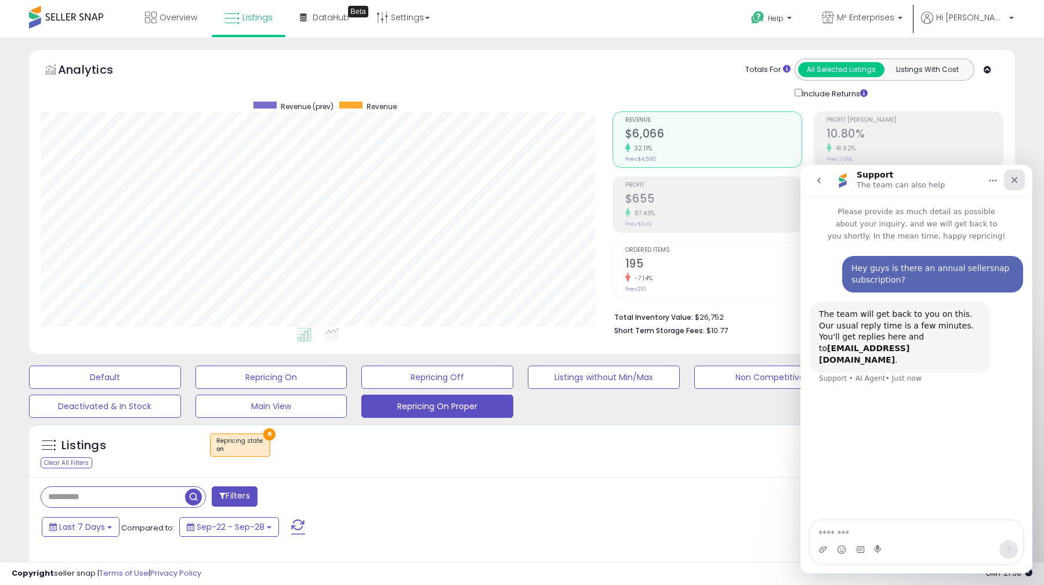
click at [1016, 181] on icon "Close" at bounding box center [1015, 180] width 6 height 6
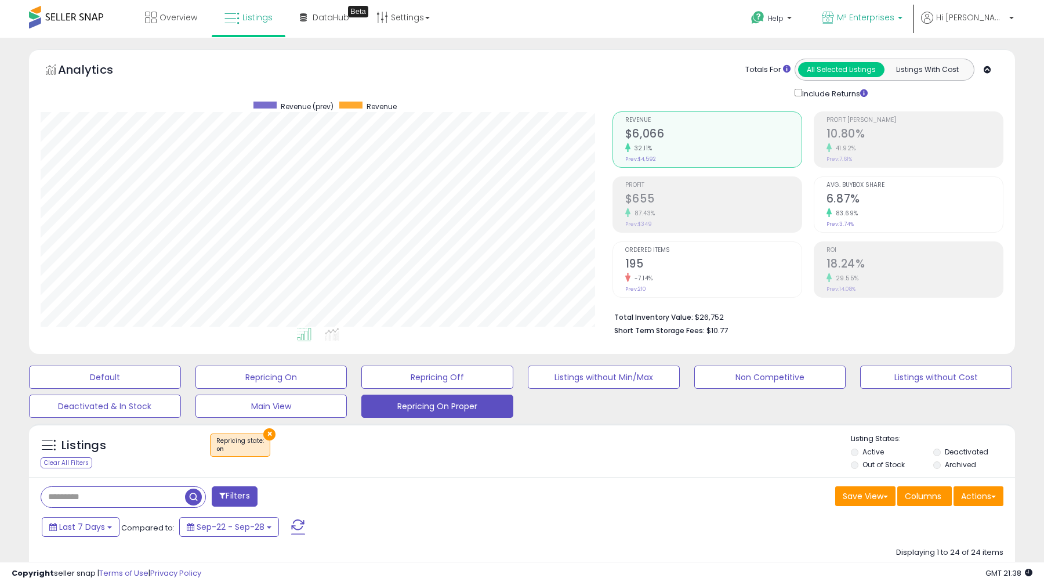
click at [894, 12] on span "M² Enterprises" at bounding box center [865, 18] width 57 height 12
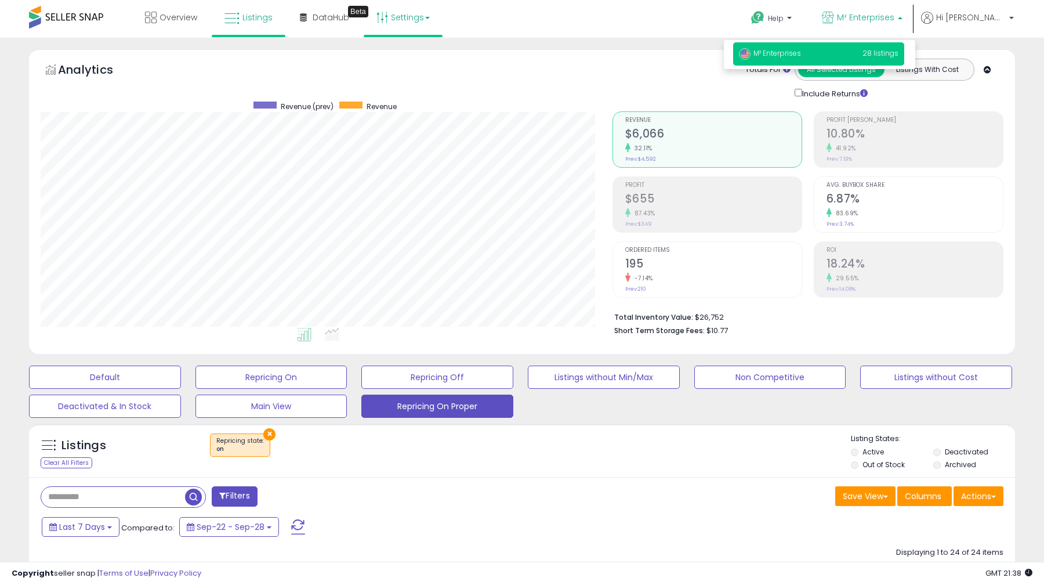
click at [422, 12] on link "Settings" at bounding box center [403, 17] width 71 height 35
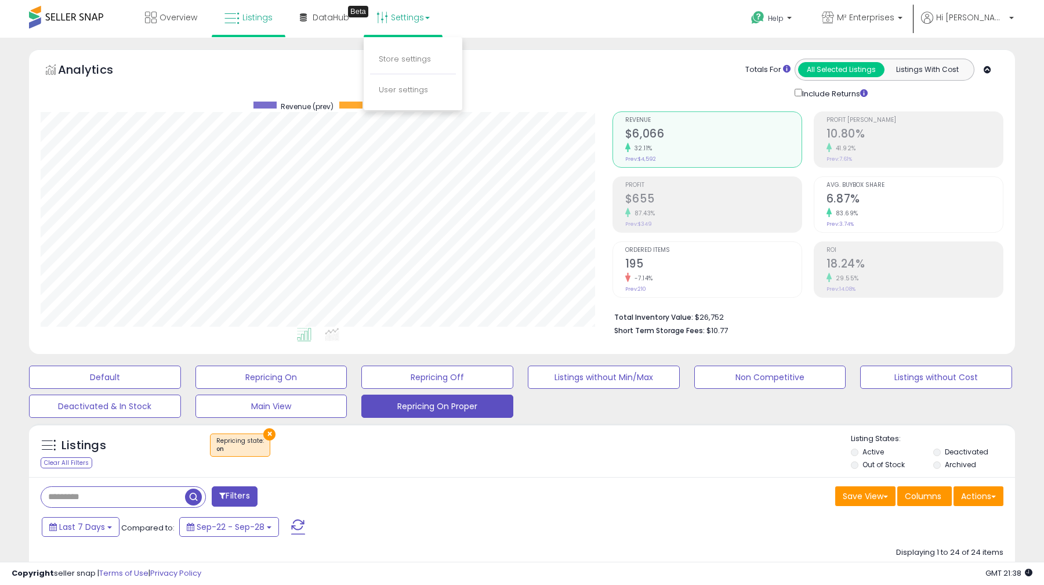
click at [894, 22] on span "M² Enterprises" at bounding box center [865, 18] width 57 height 12
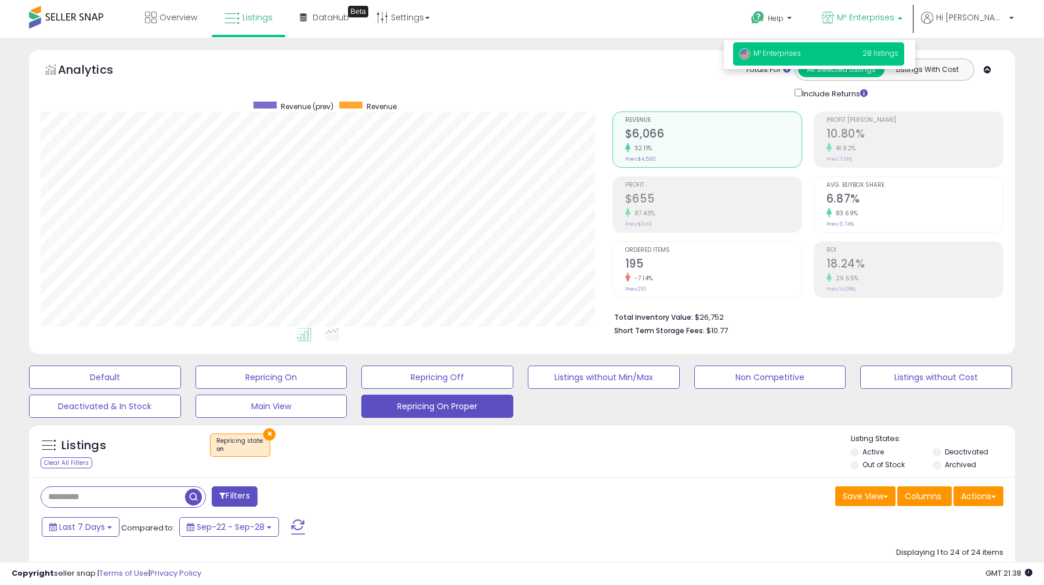
click at [1000, 9] on ul "Help Contact Support Search Knowledge Hub Request a Feature M² Enterprises Hi M…" at bounding box center [878, 20] width 280 height 40
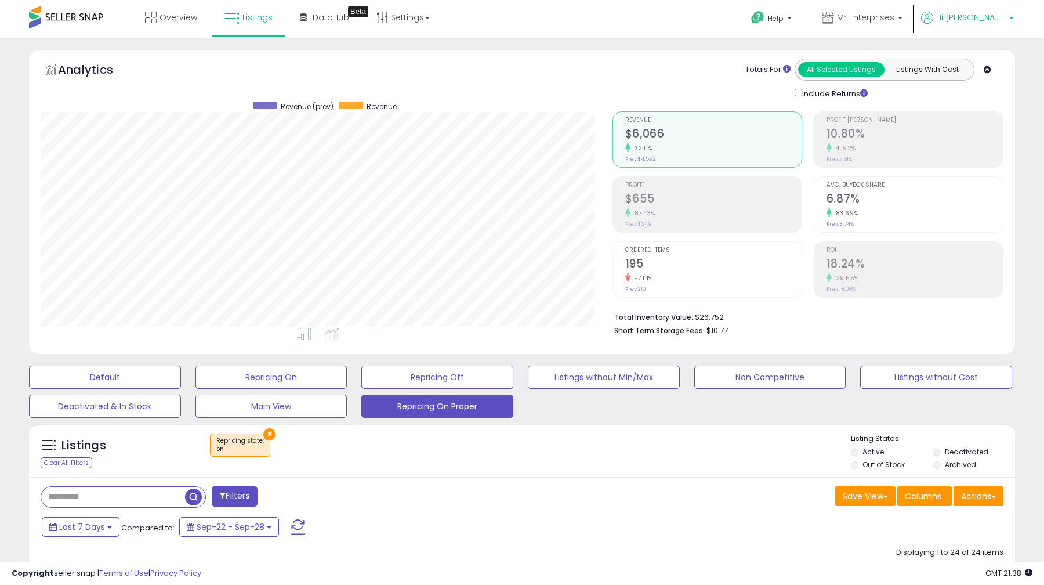
click at [995, 15] on span "Hi [PERSON_NAME]" at bounding box center [971, 18] width 70 height 12
click at [418, 20] on link "Settings" at bounding box center [403, 17] width 71 height 35
click at [413, 57] on link "Store settings" at bounding box center [405, 58] width 52 height 11
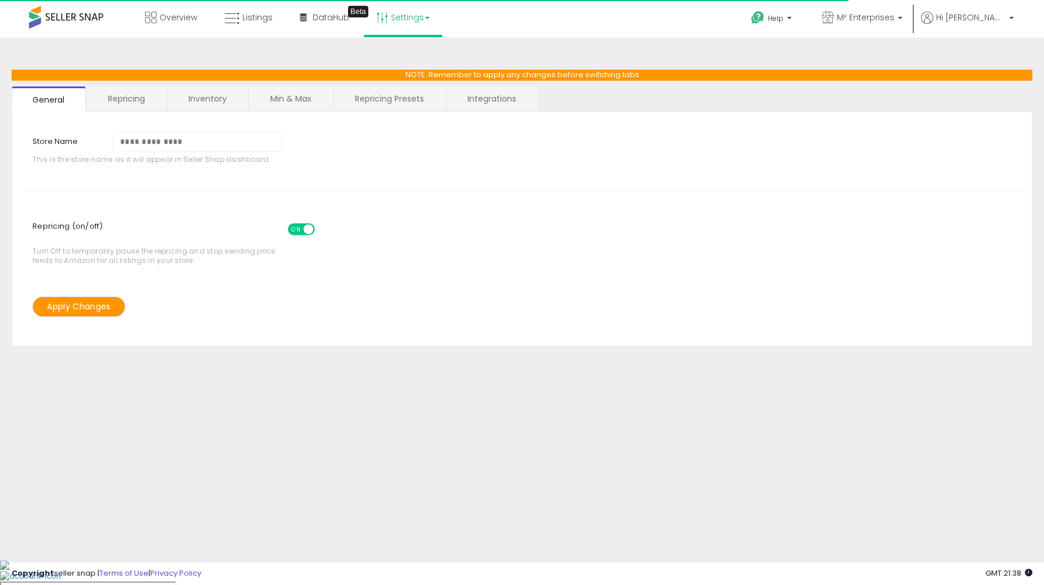
click at [313, 100] on link "Min & Max" at bounding box center [290, 98] width 83 height 24
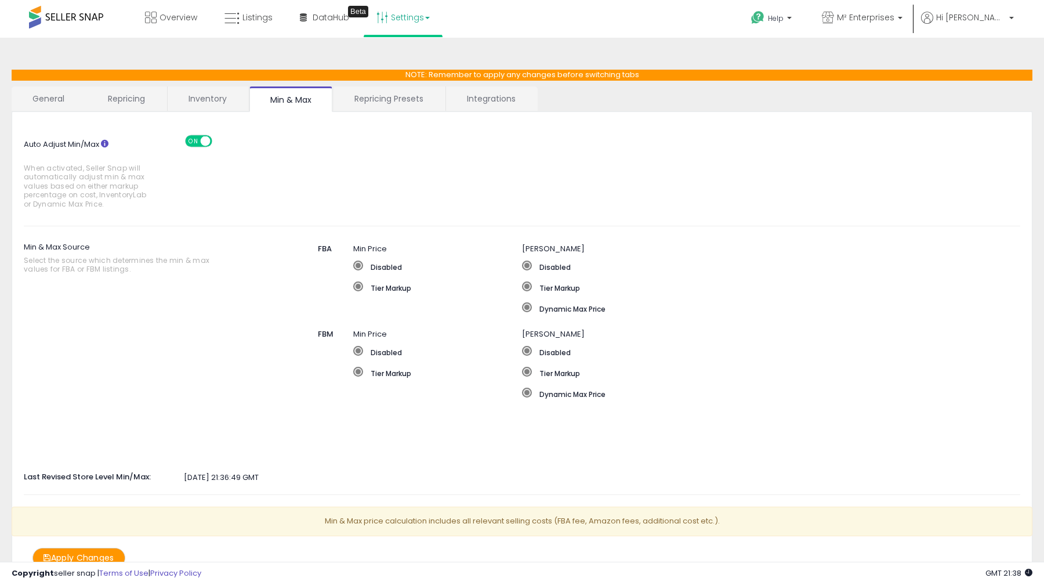
click at [232, 95] on link "Inventory" at bounding box center [208, 98] width 80 height 24
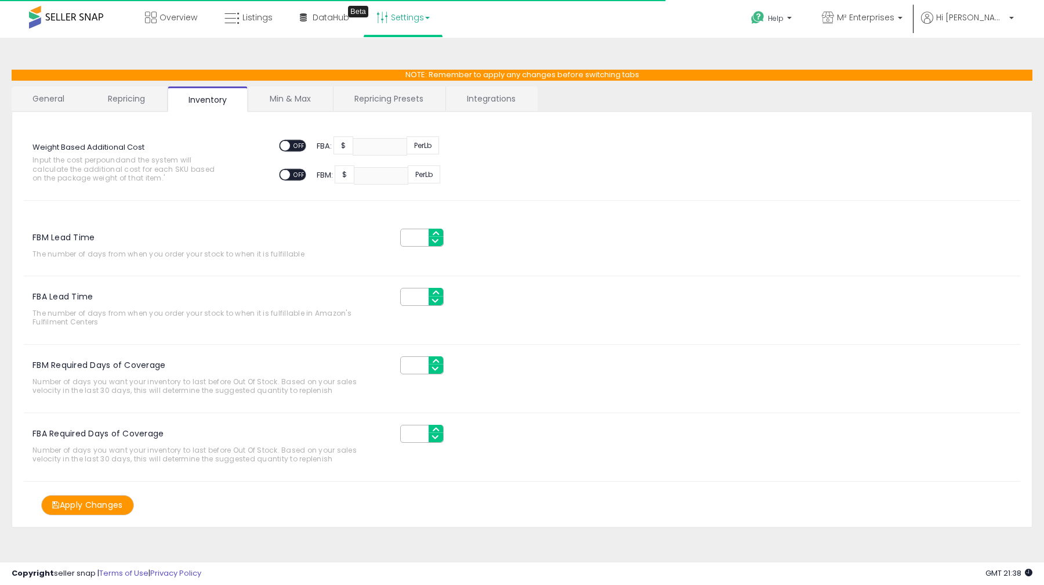
click at [143, 99] on link "Repricing" at bounding box center [126, 98] width 79 height 24
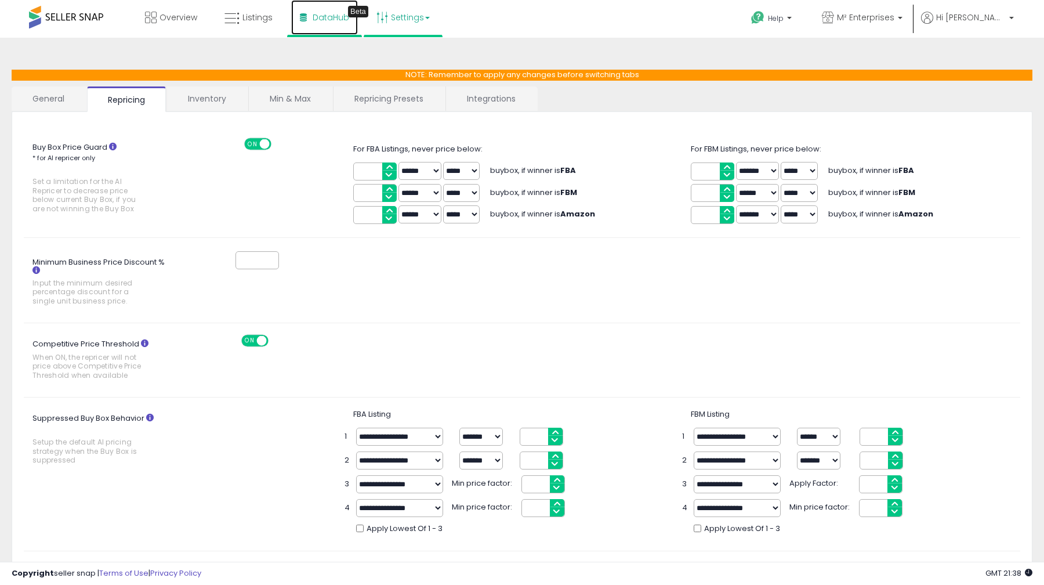
click at [299, 24] on link "DataHub Beta" at bounding box center [324, 17] width 67 height 35
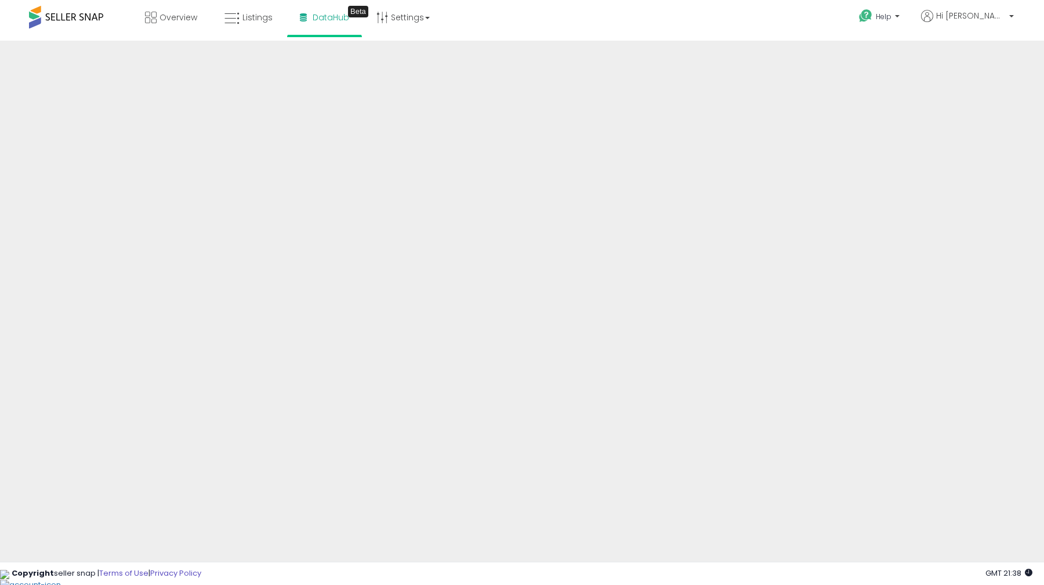
click at [412, 35] on ul "Overview Listings DataHub Beta" at bounding box center [287, 18] width 310 height 37
click at [213, 28] on li "Listings" at bounding box center [249, 18] width 74 height 37
click at [224, 25] on icon at bounding box center [231, 18] width 15 height 15
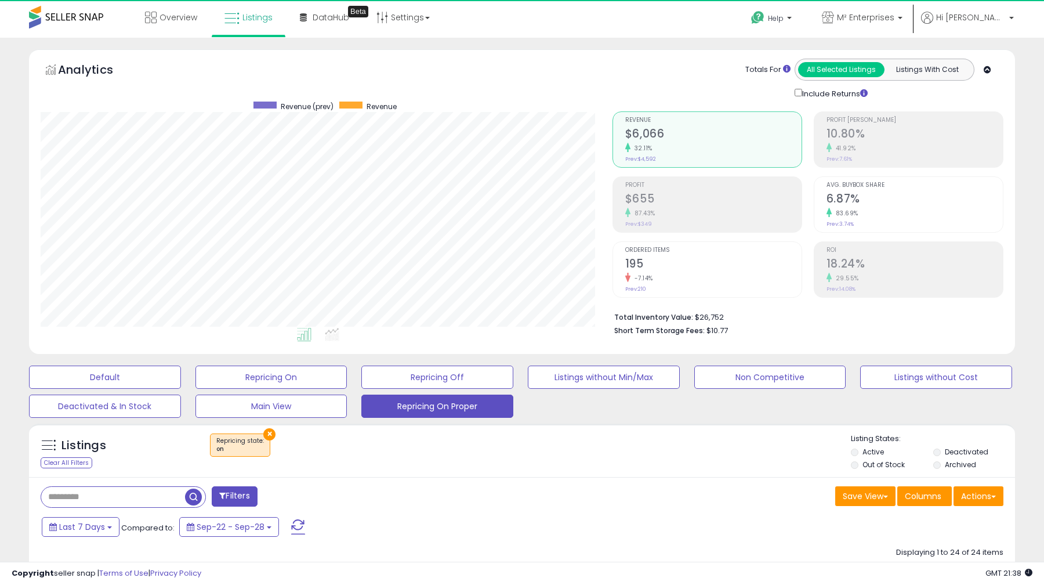
scroll to position [238, 571]
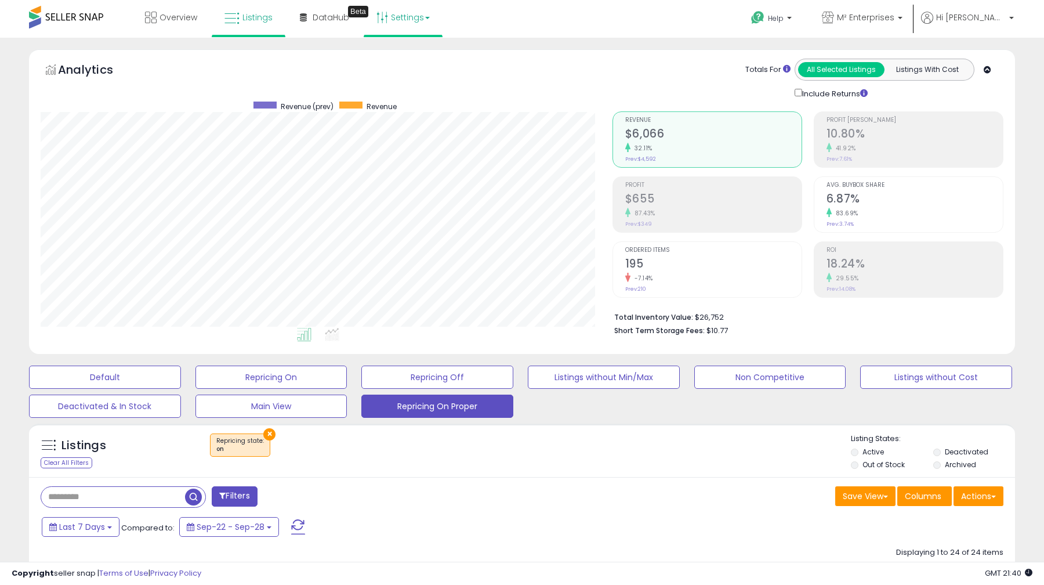
click at [385, 14] on icon at bounding box center [382, 18] width 12 height 12
click at [398, 57] on link "Store settings" at bounding box center [405, 58] width 52 height 11
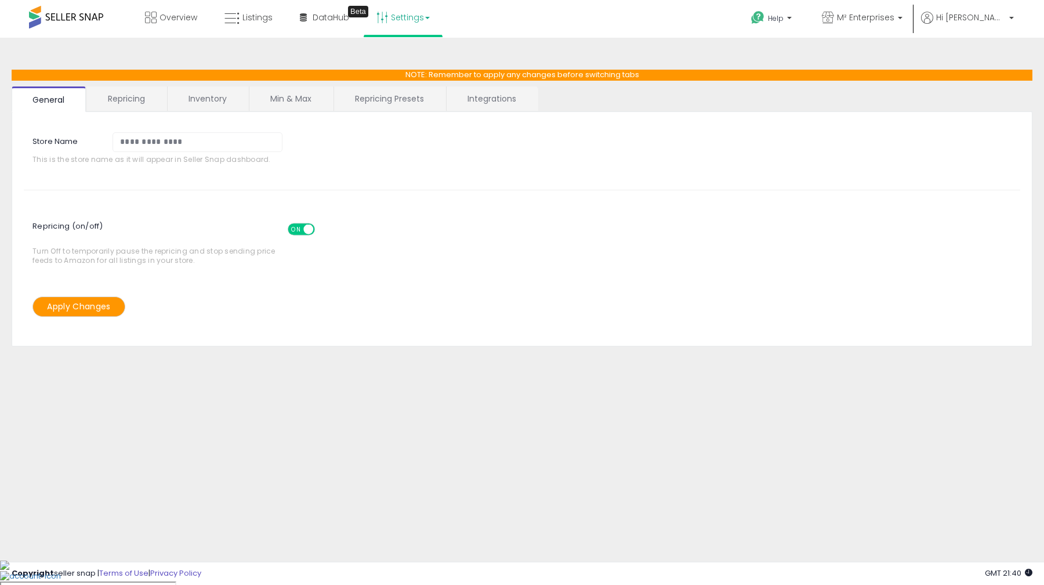
click at [133, 99] on link "Repricing" at bounding box center [126, 98] width 79 height 24
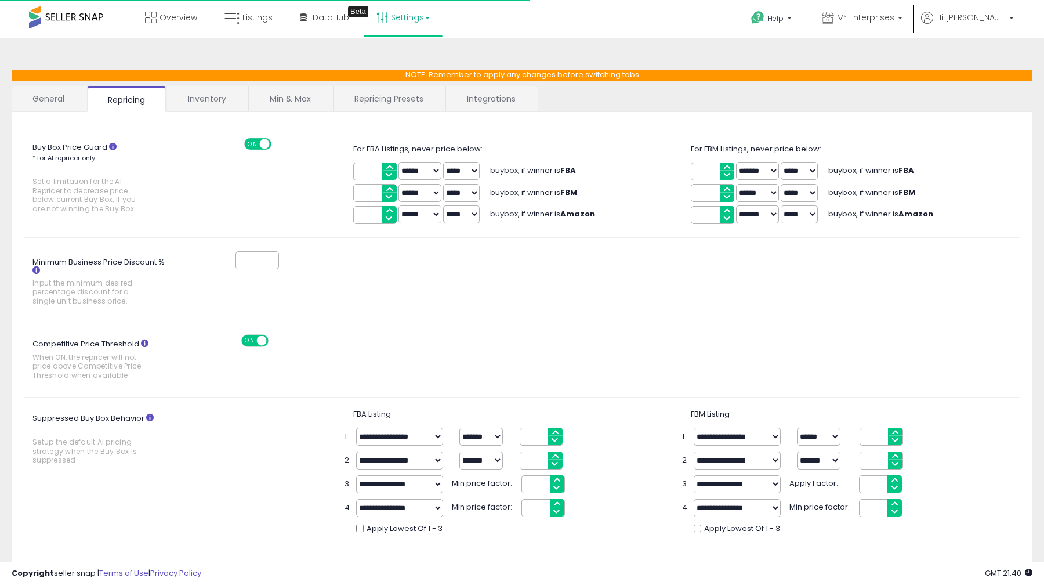
click at [182, 97] on link "Inventory" at bounding box center [207, 98] width 80 height 24
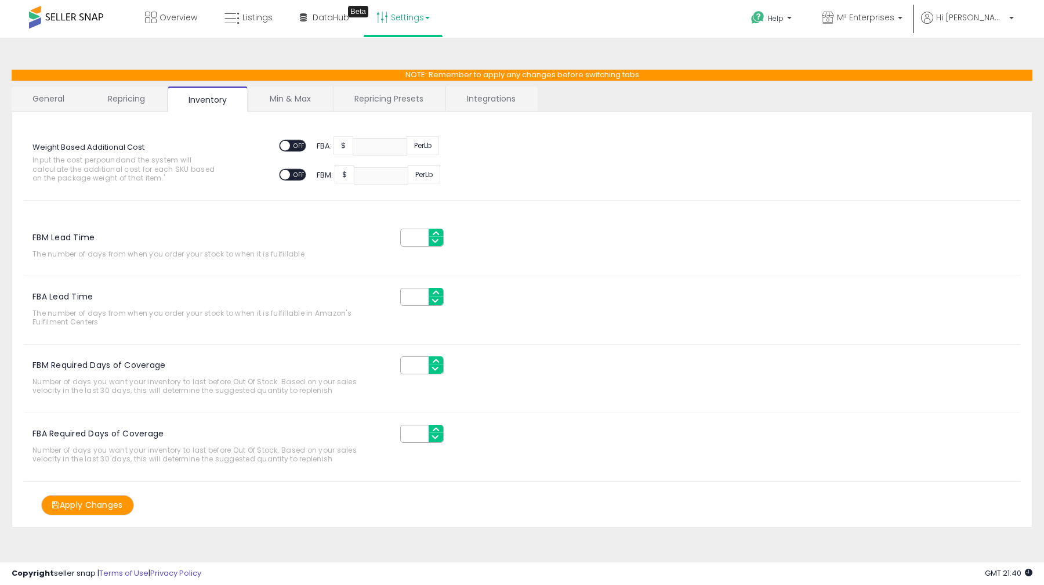
click at [150, 88] on link "Repricing" at bounding box center [126, 98] width 79 height 24
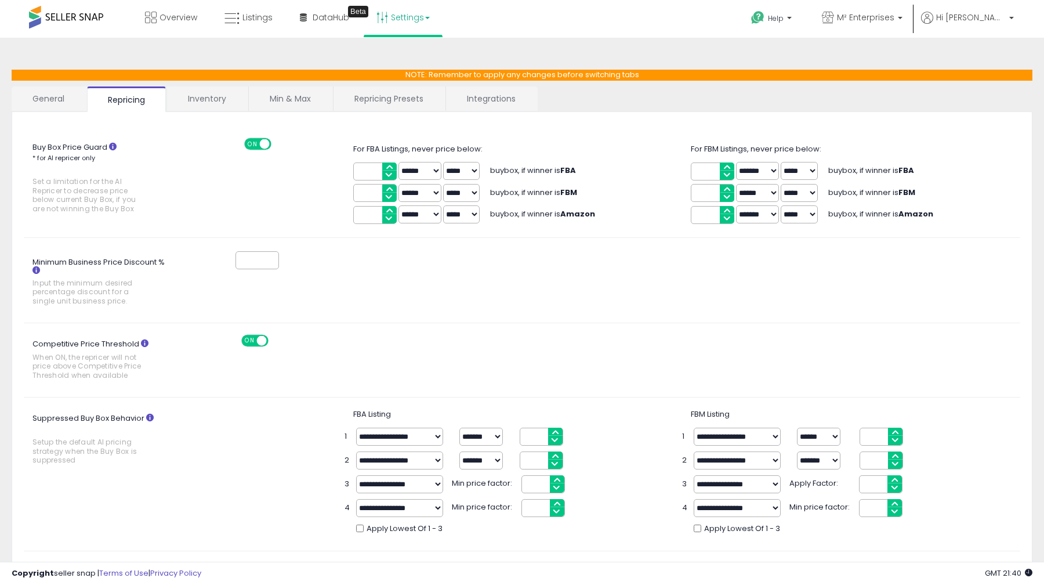
click at [213, 102] on link "Inventory" at bounding box center [207, 98] width 80 height 24
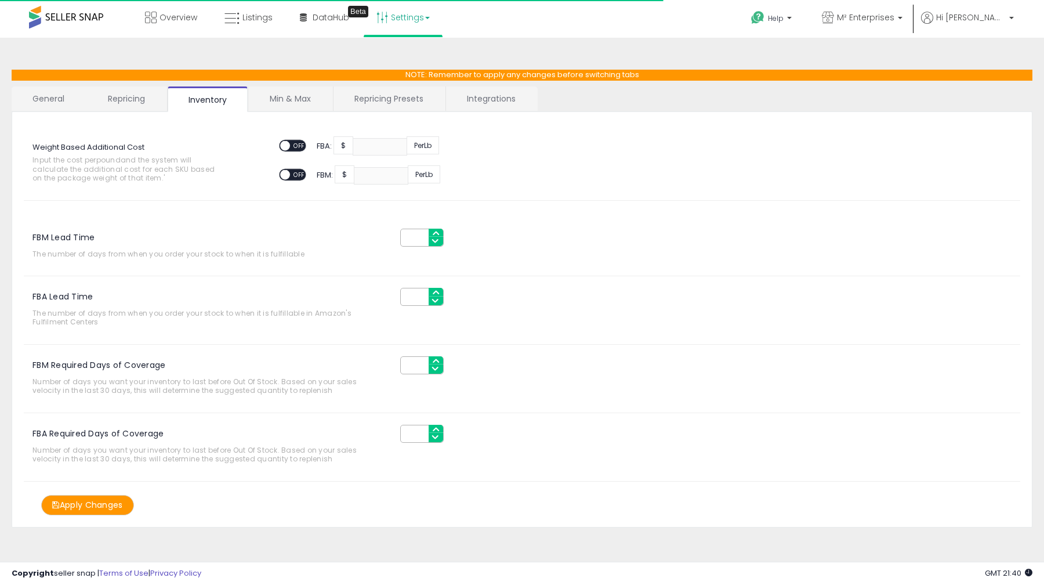
click at [134, 90] on link "Repricing" at bounding box center [126, 98] width 79 height 24
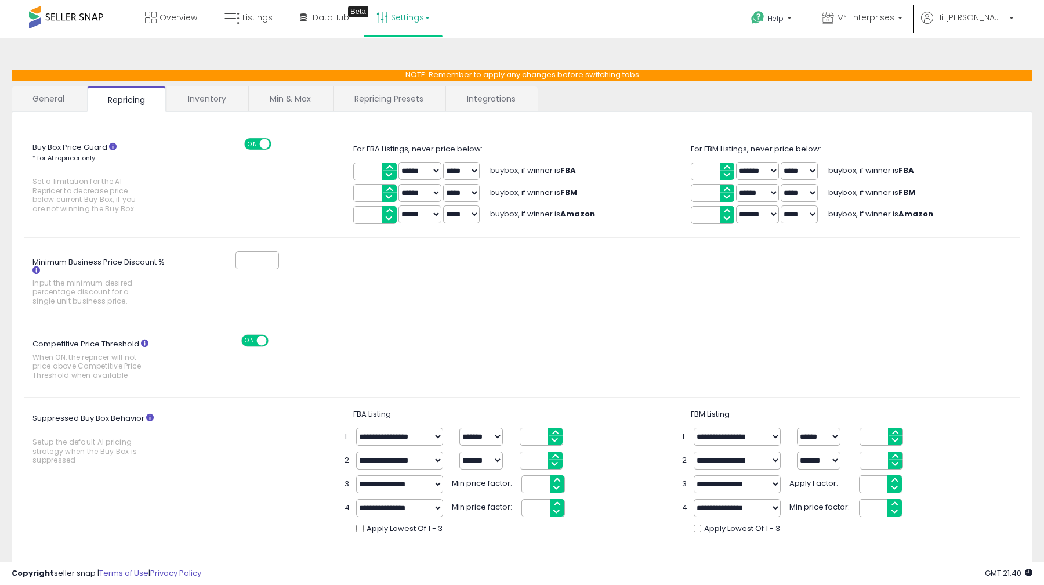
click at [49, 102] on link "General" at bounding box center [49, 98] width 74 height 24
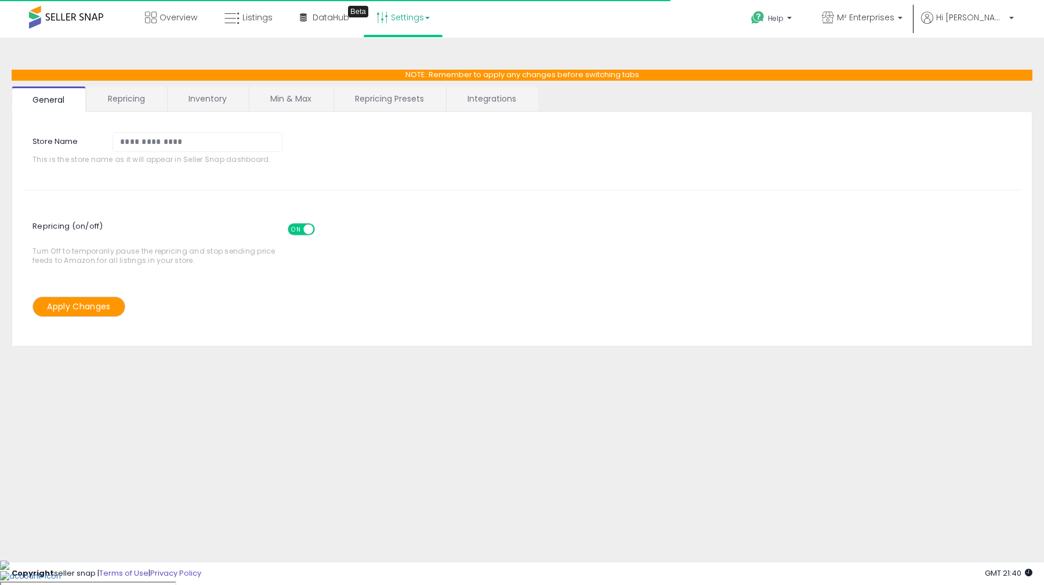
click at [122, 107] on link "Repricing" at bounding box center [126, 98] width 79 height 24
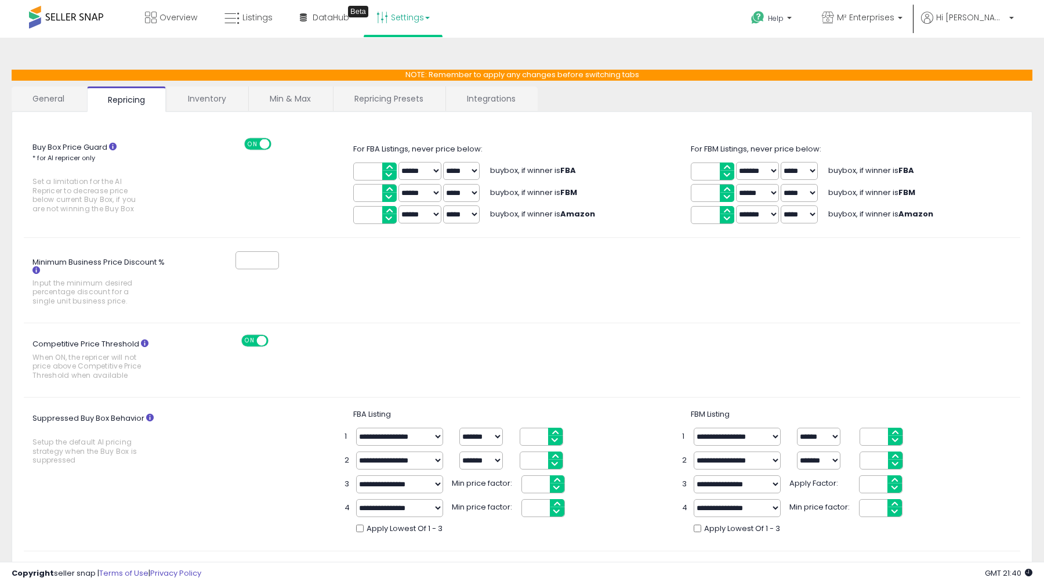
click at [196, 102] on link "Inventory" at bounding box center [207, 98] width 80 height 24
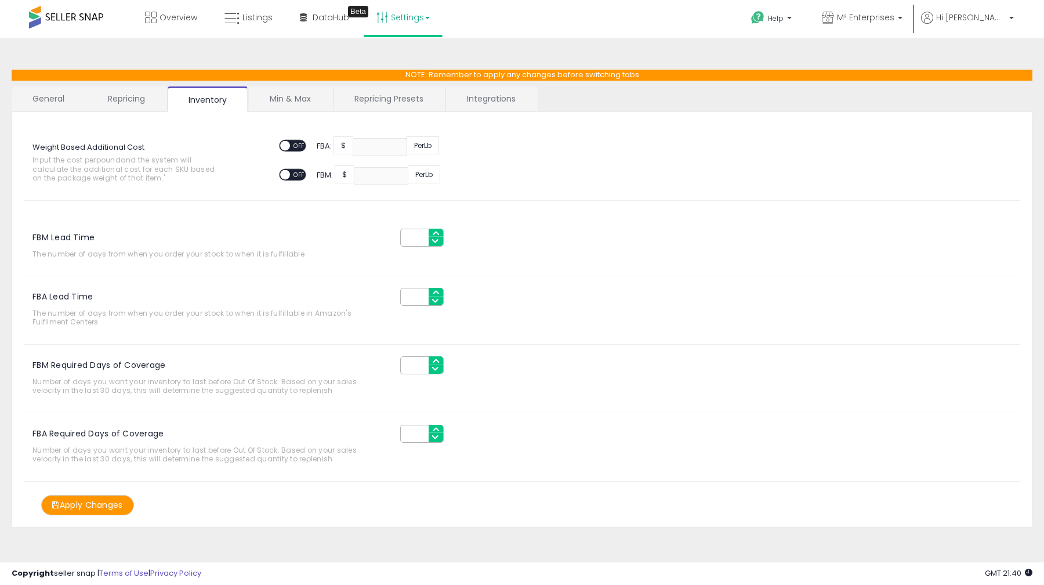
click at [293, 97] on link "Min & Max" at bounding box center [290, 98] width 83 height 24
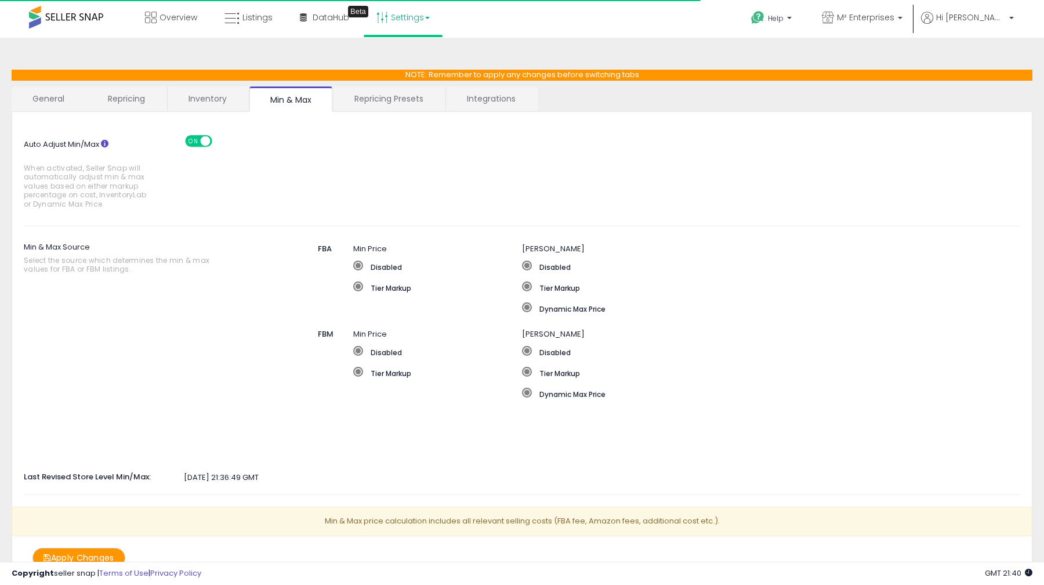
click at [364, 104] on link "Repricing Presets" at bounding box center [389, 98] width 111 height 24
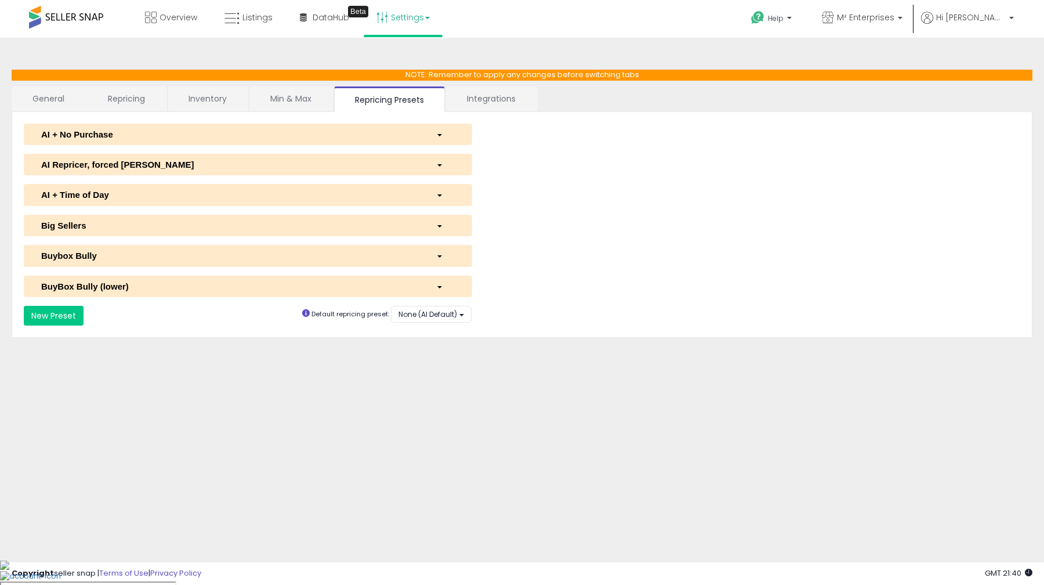
click at [209, 99] on link "Inventory" at bounding box center [208, 98] width 80 height 24
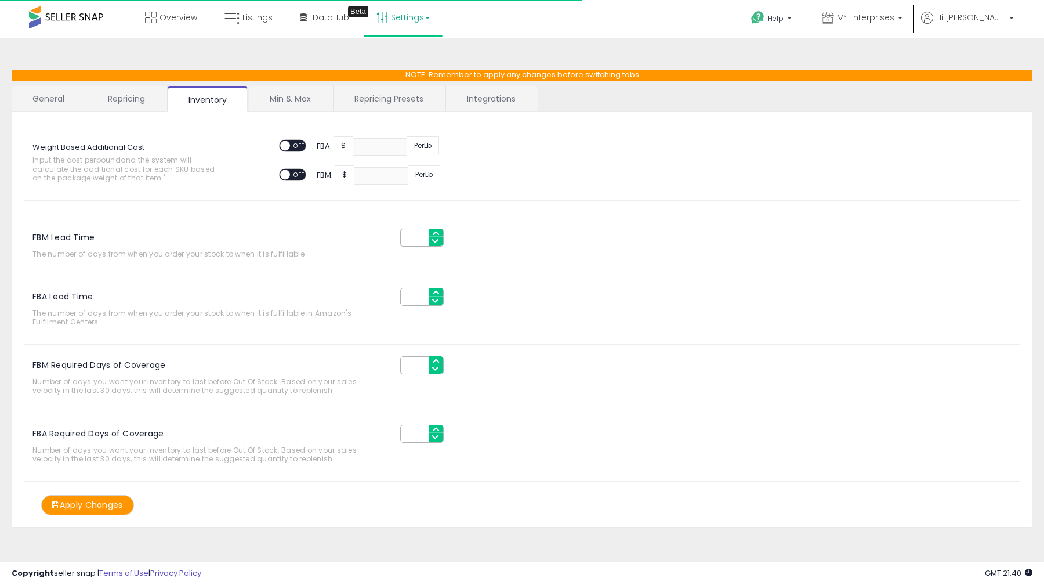
click at [144, 101] on link "Repricing" at bounding box center [126, 98] width 79 height 24
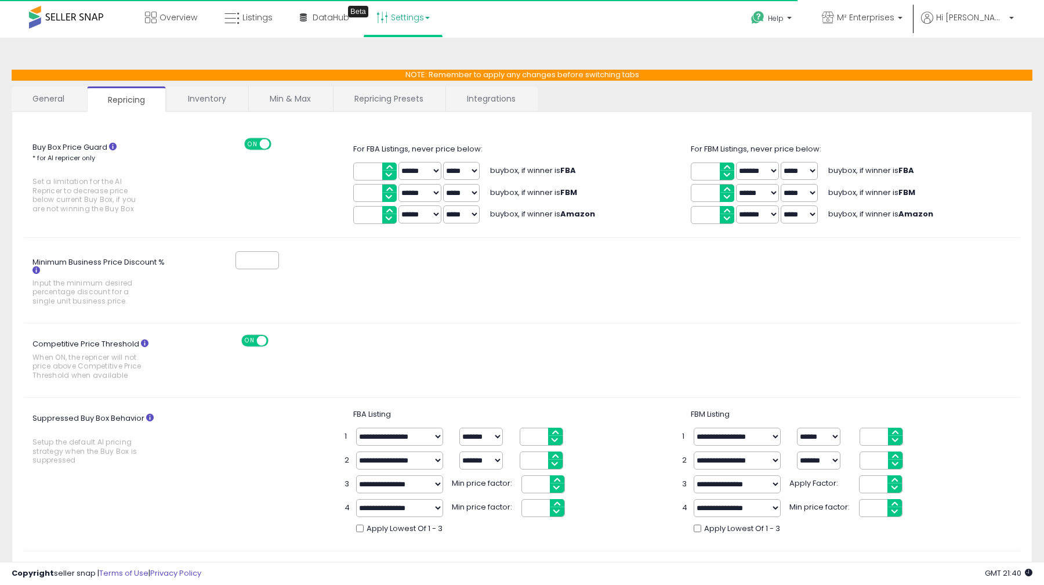
click at [96, 95] on link "Repricing" at bounding box center [126, 99] width 79 height 26
click at [89, 93] on link "Repricing" at bounding box center [126, 99] width 79 height 26
click at [72, 88] on link "General" at bounding box center [49, 98] width 74 height 24
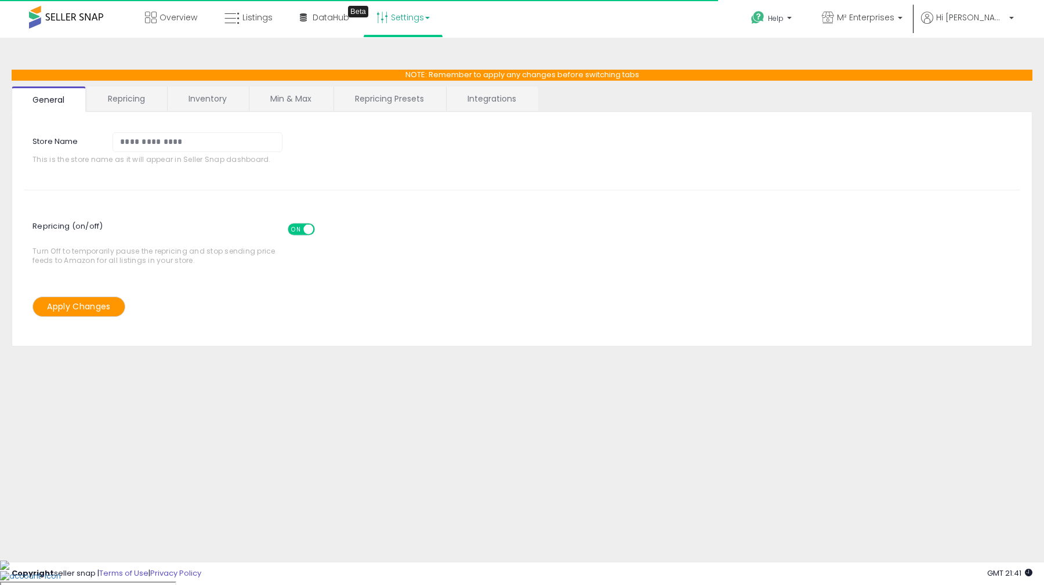
click at [120, 93] on link "Repricing" at bounding box center [126, 98] width 79 height 24
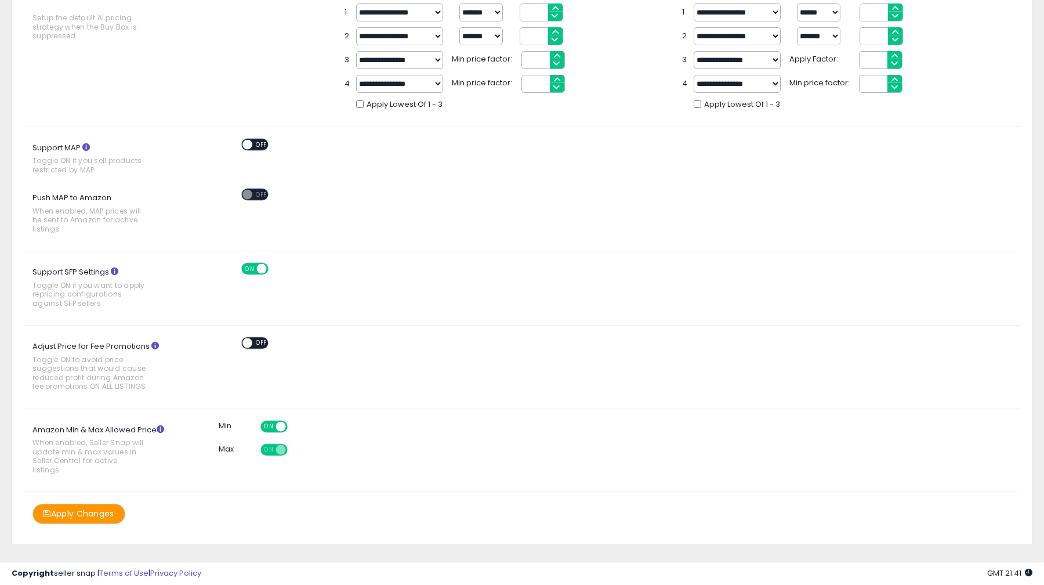
scroll to position [423, 0]
click at [90, 504] on button "Apply Changes" at bounding box center [78, 514] width 93 height 20
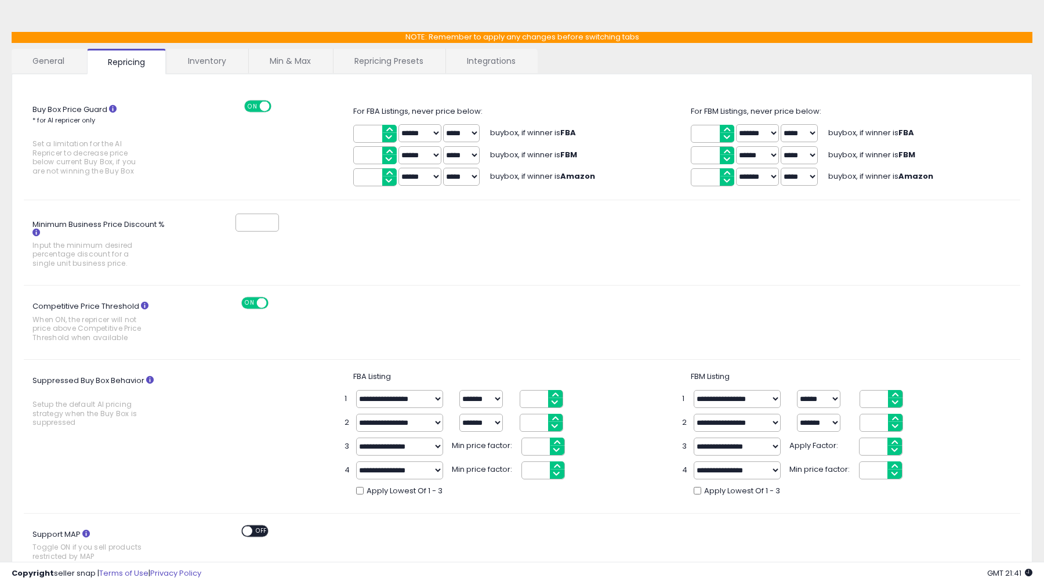
scroll to position [0, 0]
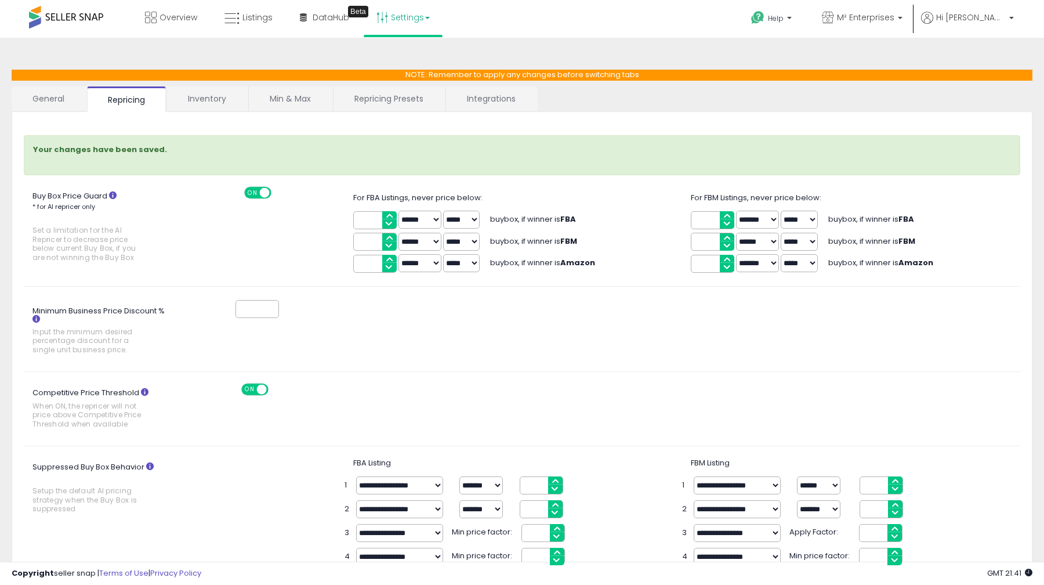
click at [202, 108] on link "Inventory" at bounding box center [207, 98] width 80 height 24
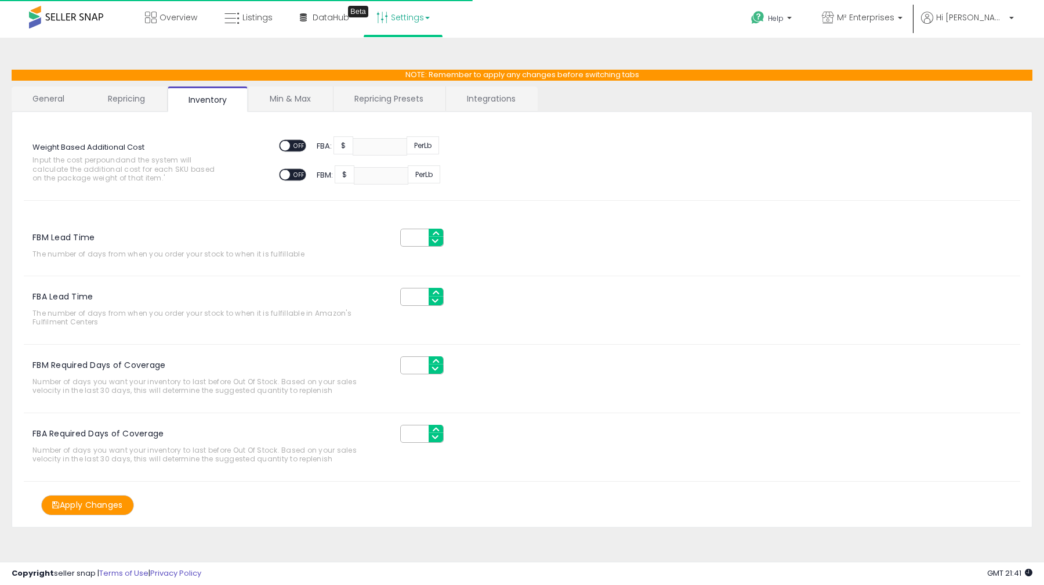
click at [55, 100] on link "General" at bounding box center [49, 98] width 74 height 24
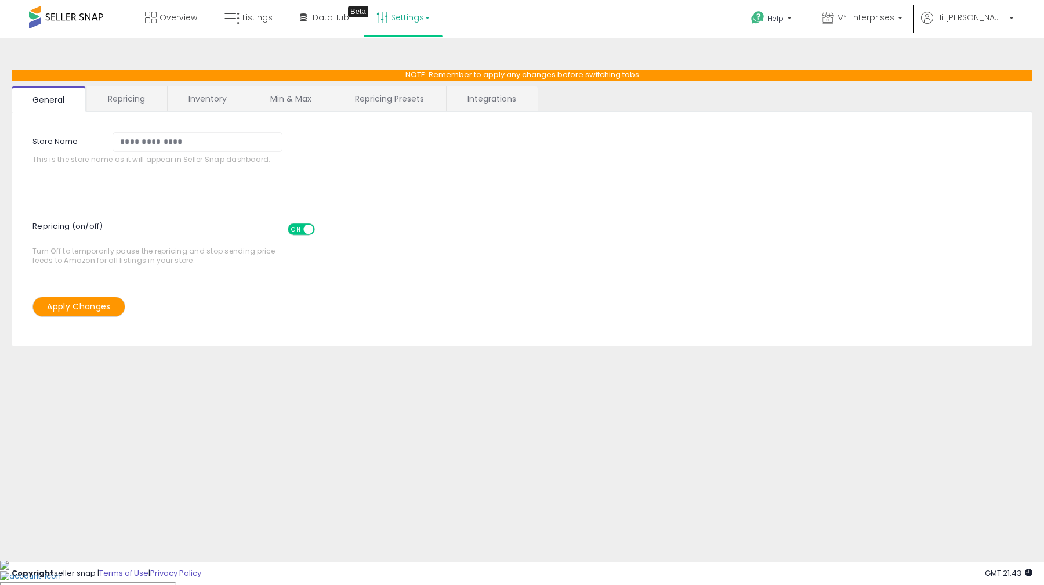
click at [64, 22] on span at bounding box center [66, 17] width 74 height 23
click at [147, 32] on link "Overview" at bounding box center [171, 17] width 70 height 35
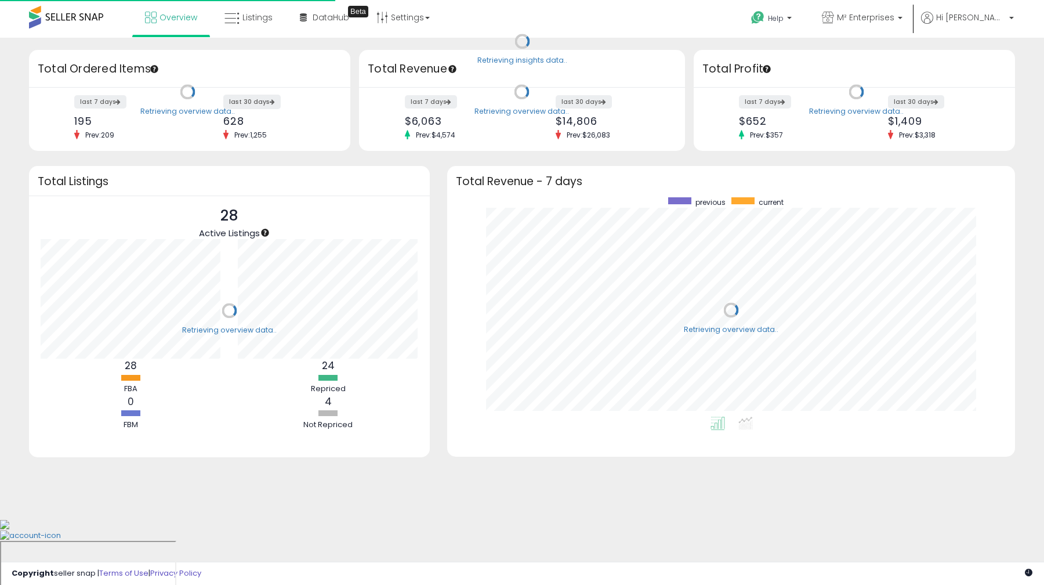
scroll to position [219, 545]
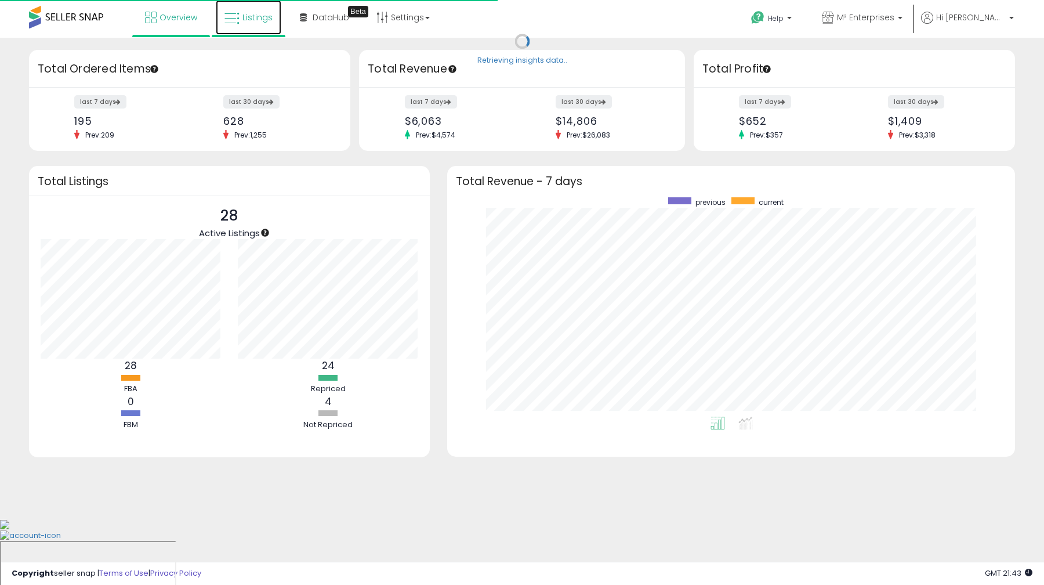
click at [237, 15] on icon at bounding box center [231, 18] width 15 height 15
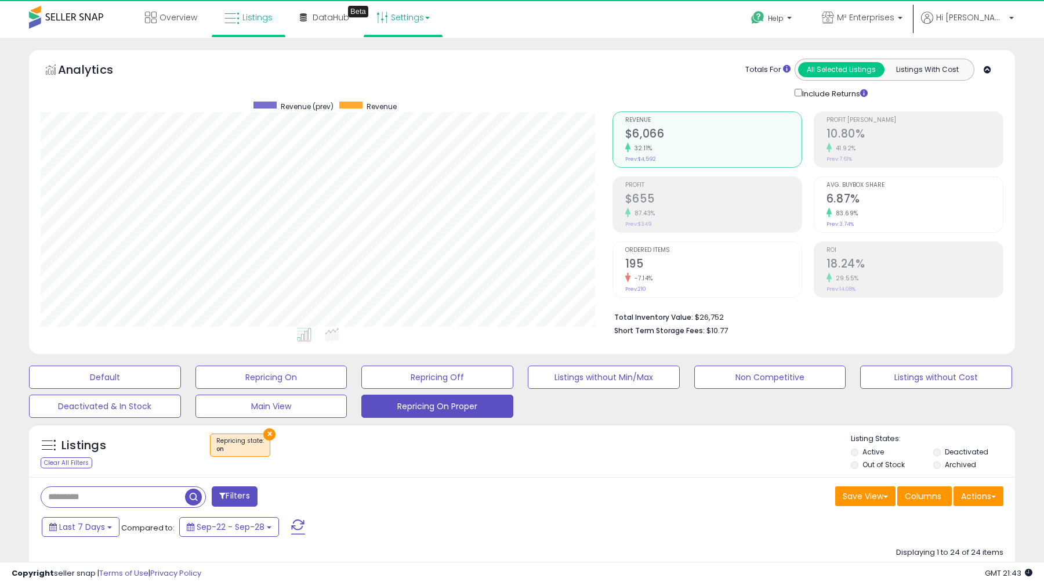
scroll to position [238, 571]
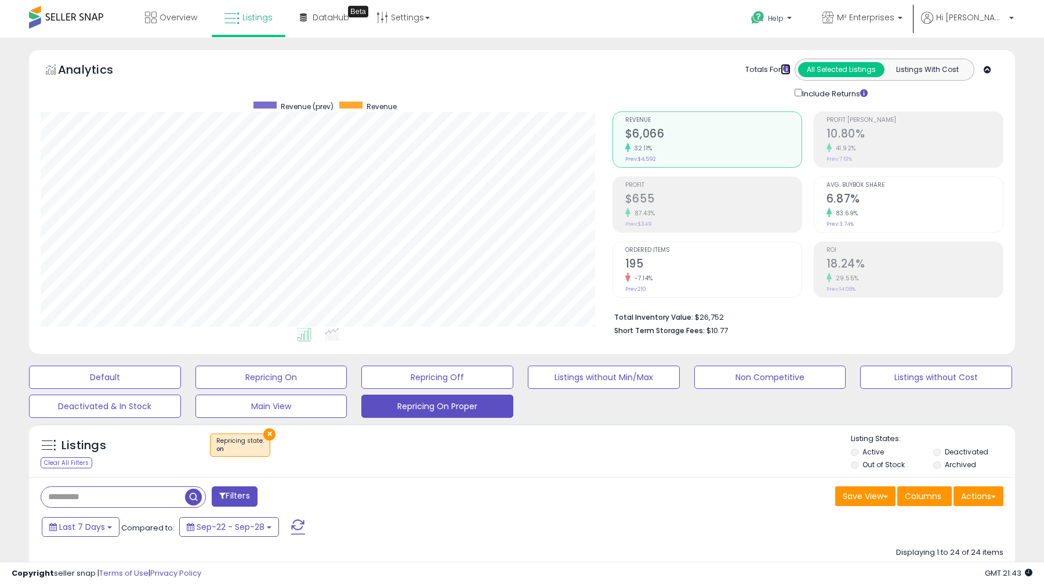
click at [788, 71] on icon at bounding box center [787, 69] width 8 height 8
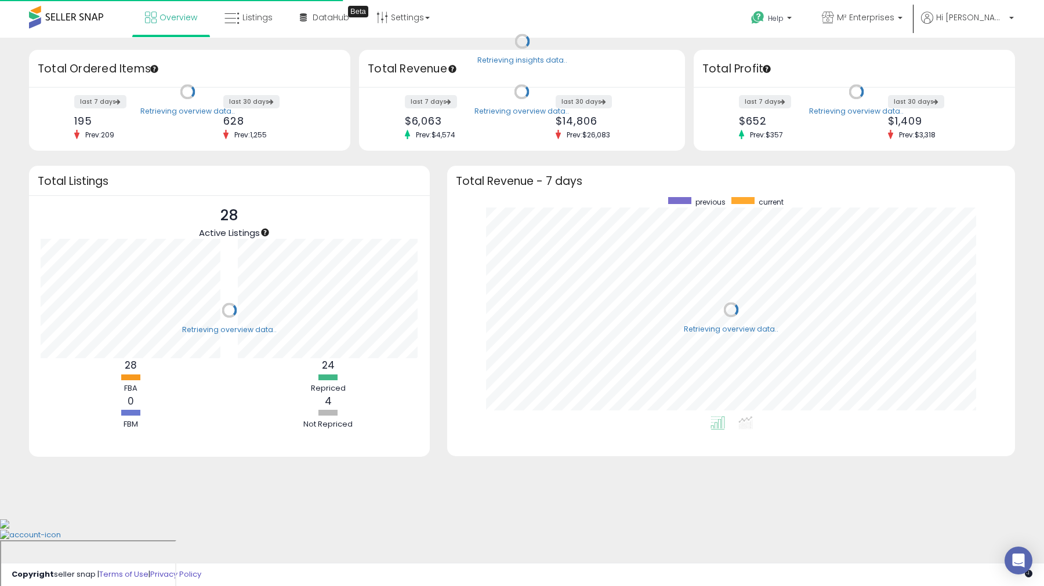
scroll to position [219, 545]
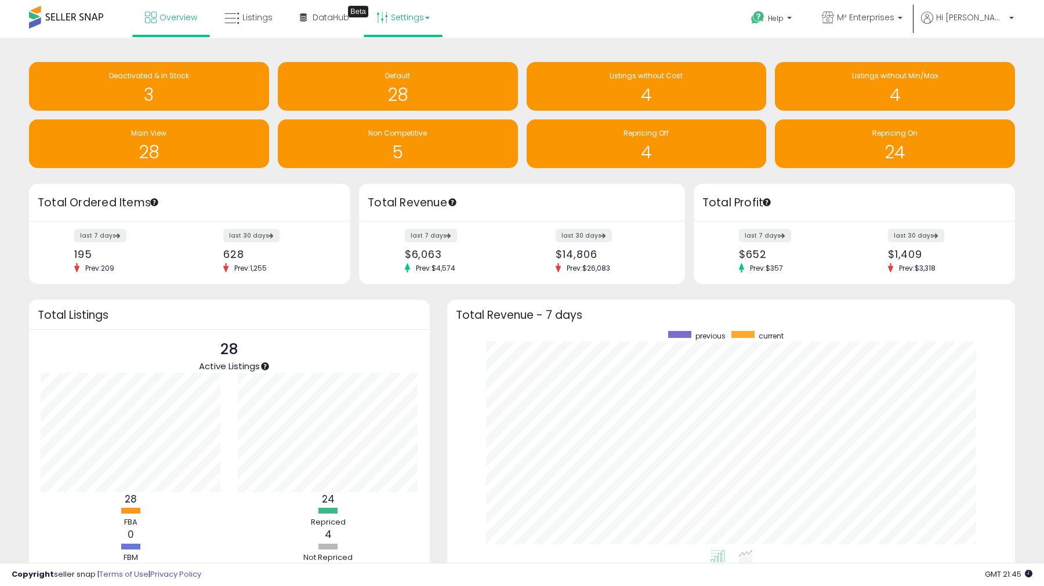
click at [423, 21] on link "Settings" at bounding box center [403, 17] width 71 height 35
click at [421, 48] on li "Store settings" at bounding box center [413, 59] width 86 height 29
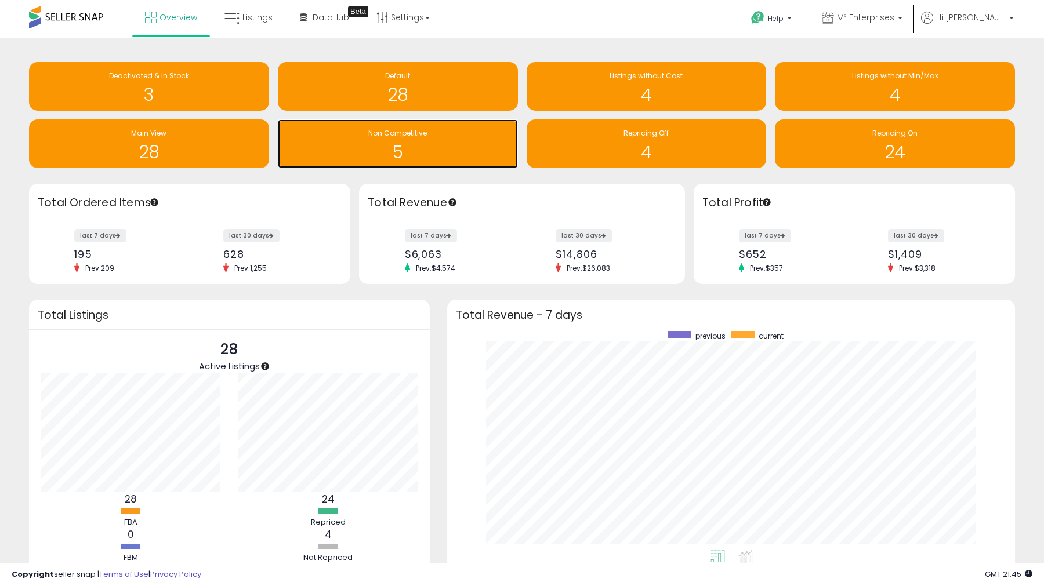
click at [418, 143] on h1 "5" at bounding box center [398, 152] width 229 height 19
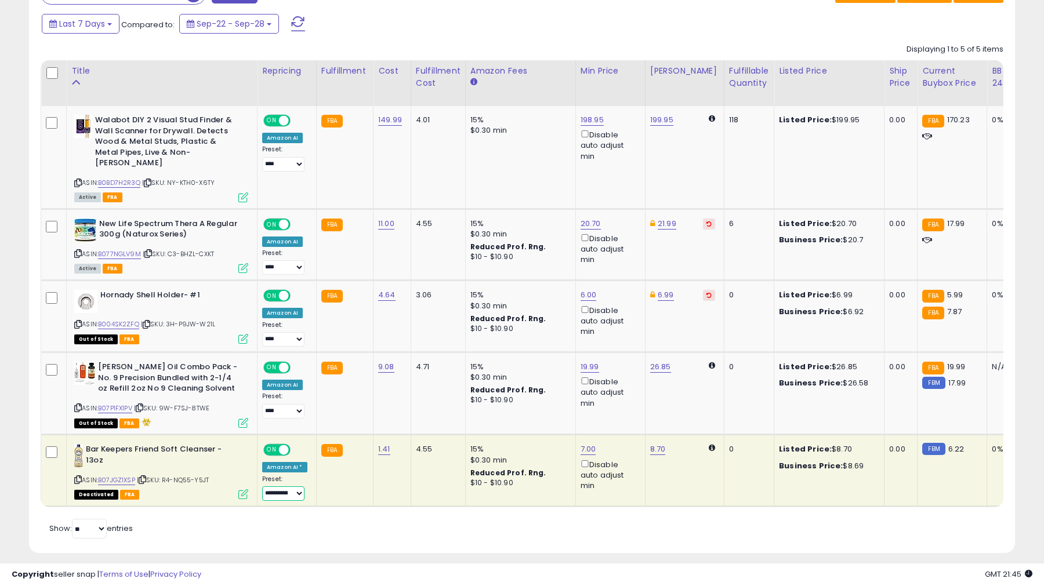
click at [275, 487] on select "**********" at bounding box center [283, 494] width 42 height 15
select select "****"
click at [262, 487] on select "**********" at bounding box center [283, 494] width 42 height 15
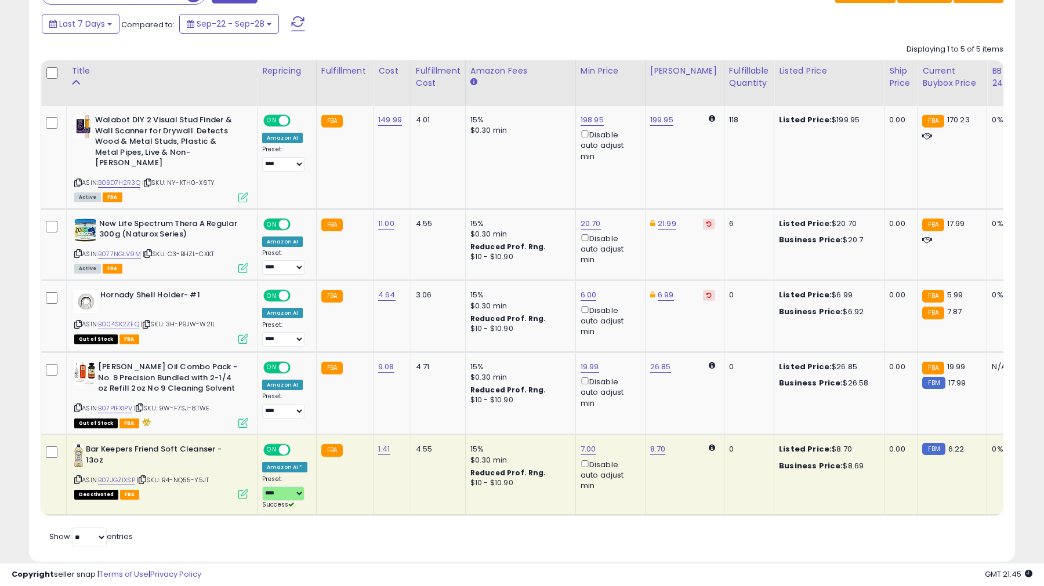
click at [575, 441] on td "7.00 Disable auto adjust min" at bounding box center [610, 475] width 70 height 80
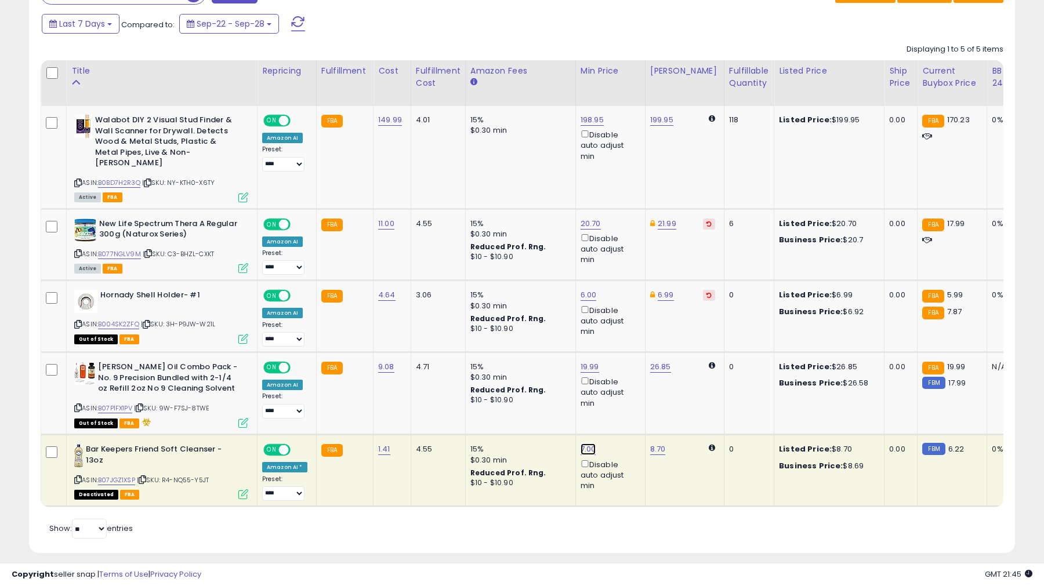
click at [582, 444] on link "7.00" at bounding box center [589, 450] width 16 height 12
type input "*"
click at [624, 400] on icon "submit" at bounding box center [620, 397] width 7 height 7
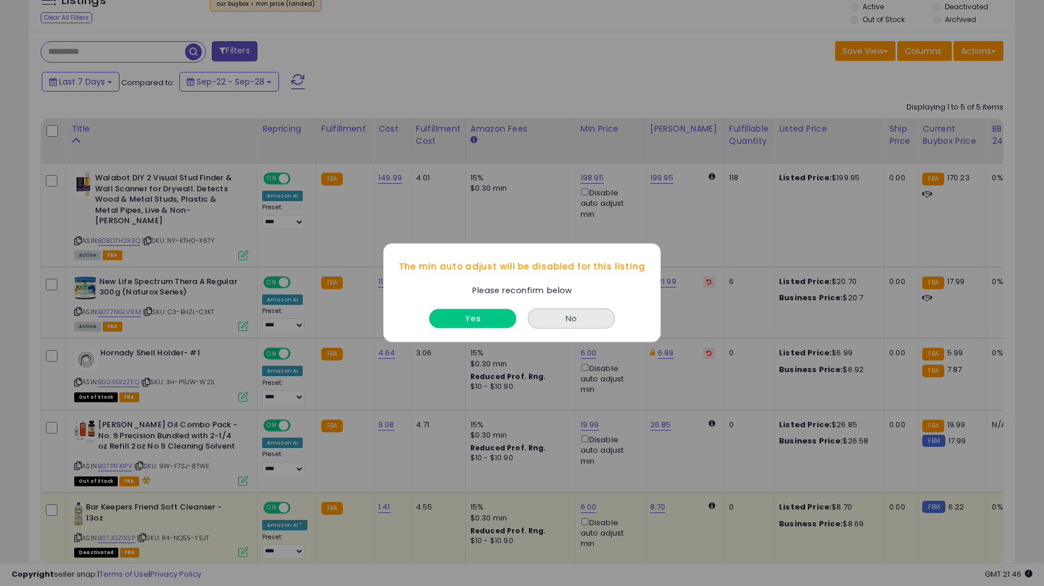
click at [473, 313] on button "Yes" at bounding box center [472, 319] width 87 height 19
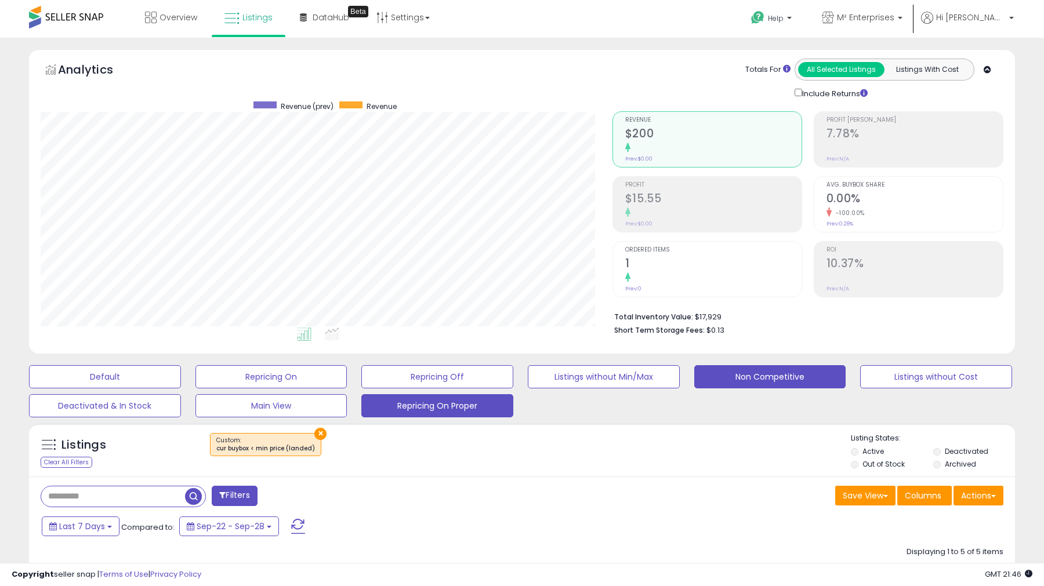
click at [434, 407] on button "Repricing On Proper" at bounding box center [437, 405] width 152 height 23
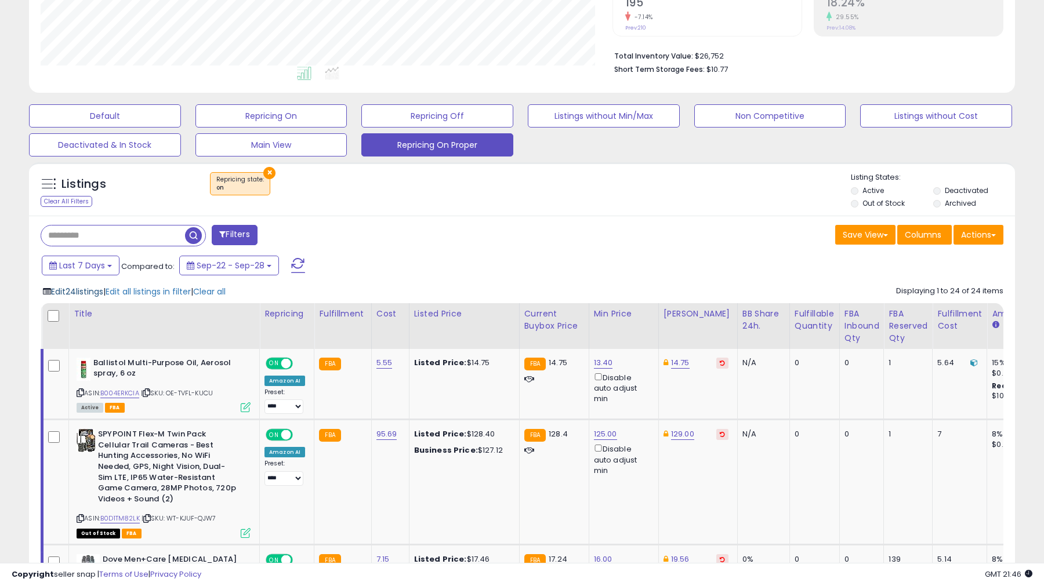
click at [71, 288] on span "Edit 24 listings" at bounding box center [77, 292] width 52 height 12
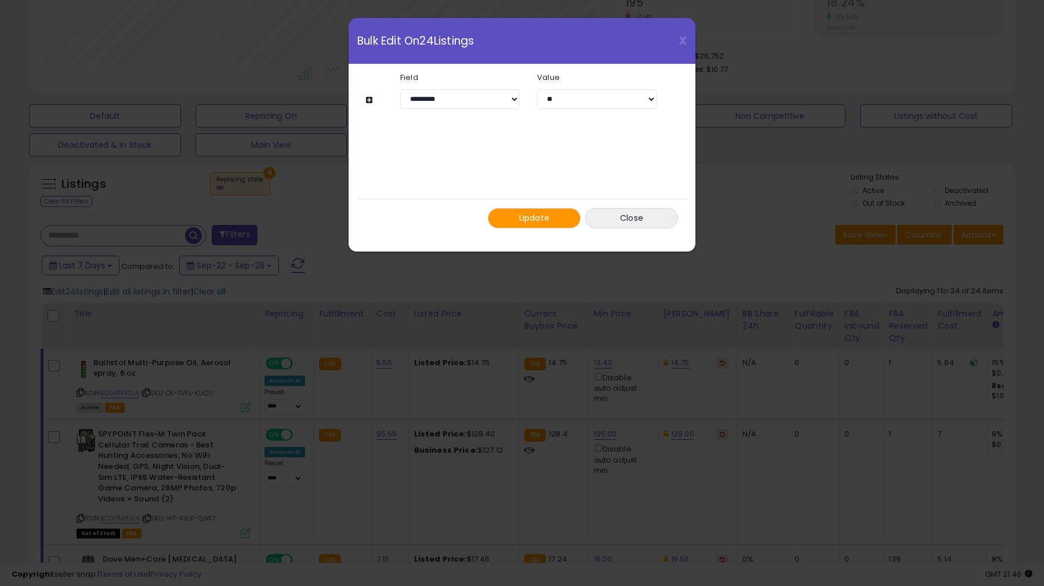
click at [368, 101] on button at bounding box center [371, 100] width 10 height 9
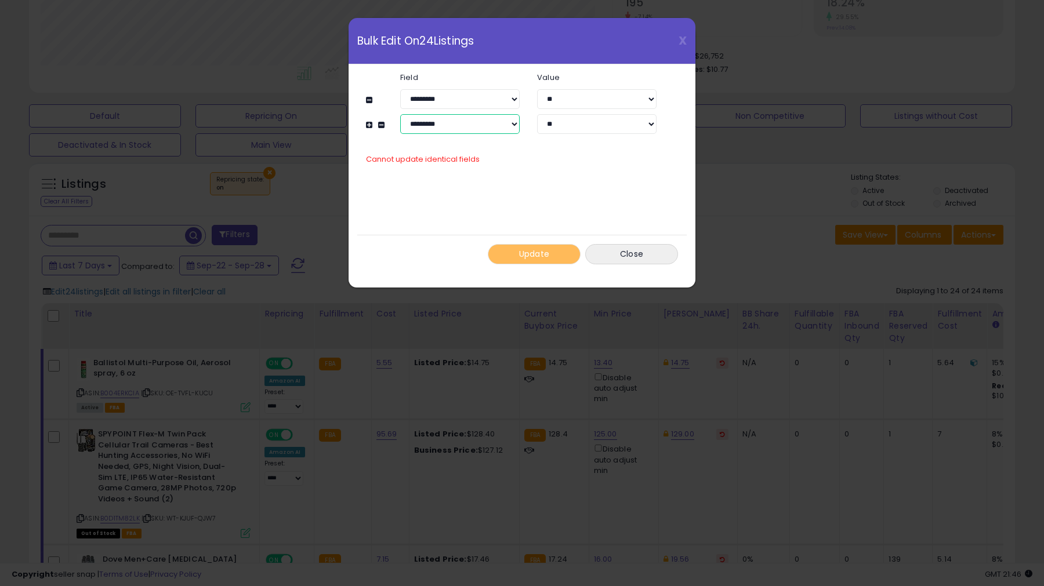
click at [459, 128] on select "**********" at bounding box center [459, 124] width 119 height 20
select select "**********"
click at [400, 114] on select "**********" at bounding box center [459, 124] width 119 height 20
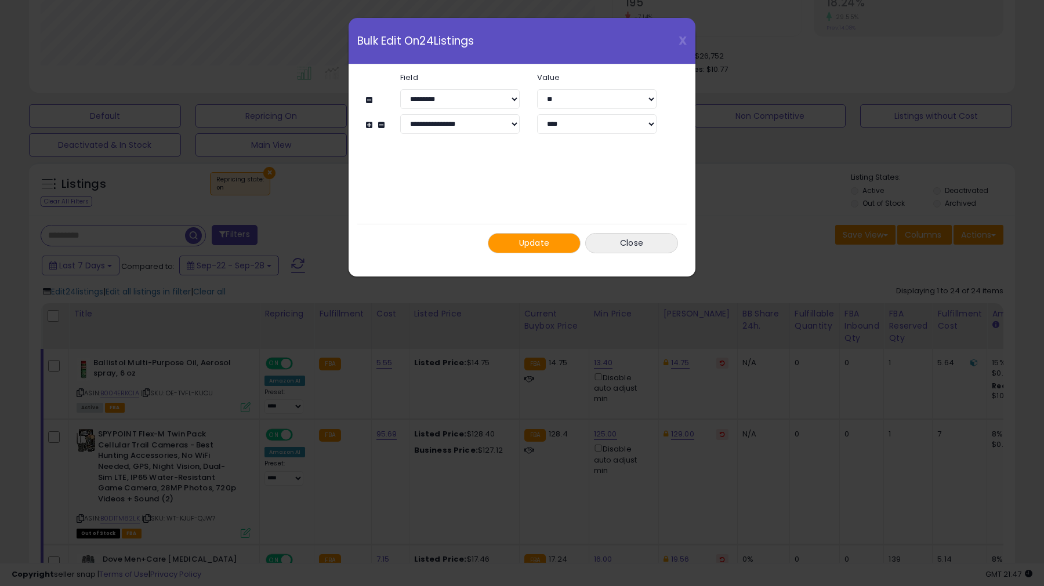
click at [369, 125] on button at bounding box center [371, 125] width 10 height 9
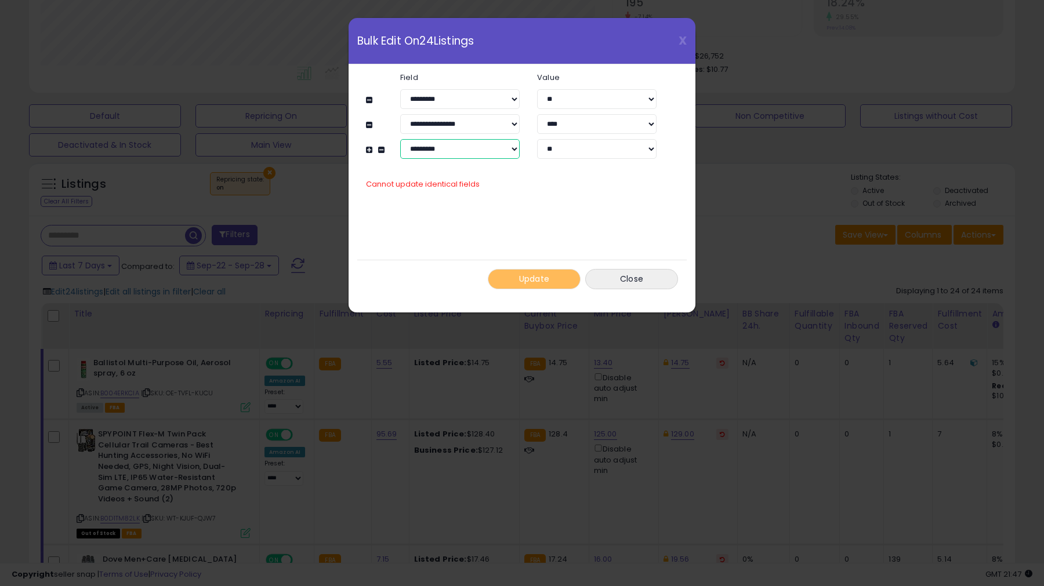
click at [460, 151] on select "**********" at bounding box center [459, 149] width 119 height 20
select select "**********"
click at [400, 139] on select "**********" at bounding box center [459, 149] width 119 height 20
click at [568, 155] on select "****** *******" at bounding box center [596, 149] width 119 height 20
select select "****"
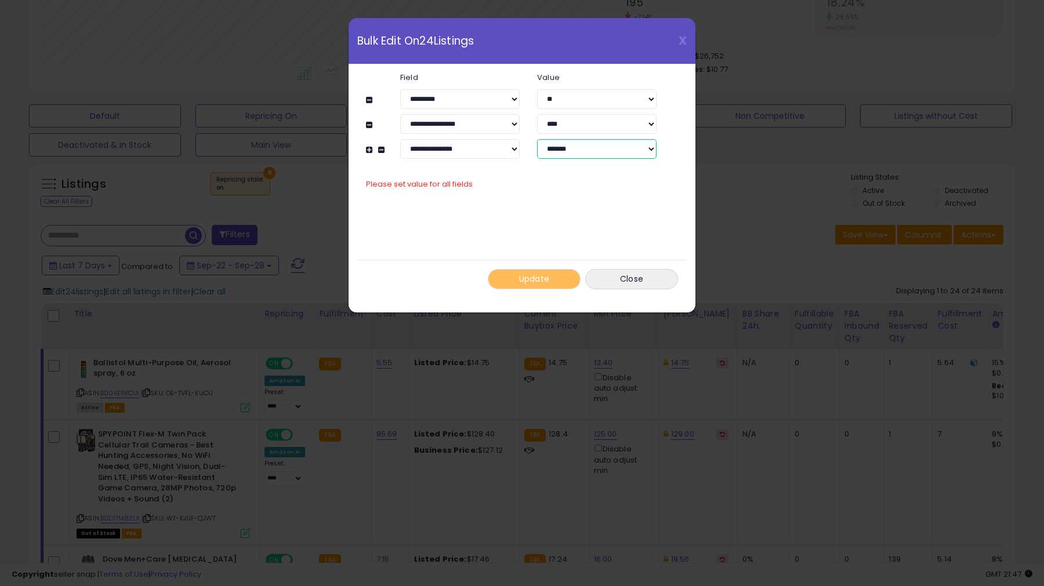
click at [537, 139] on select "****** *******" at bounding box center [596, 149] width 119 height 20
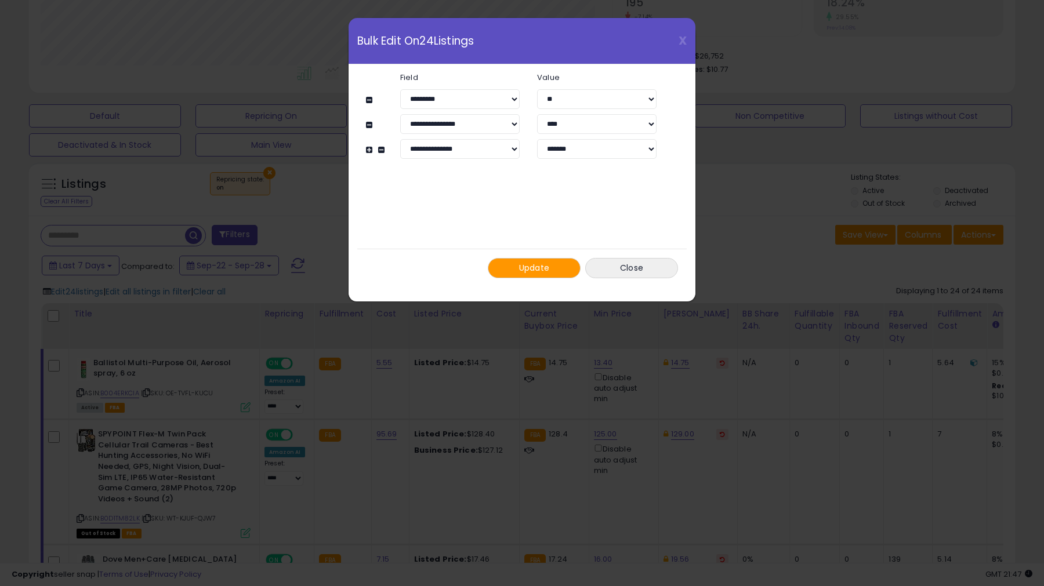
click at [532, 273] on span "Update" at bounding box center [534, 268] width 31 height 12
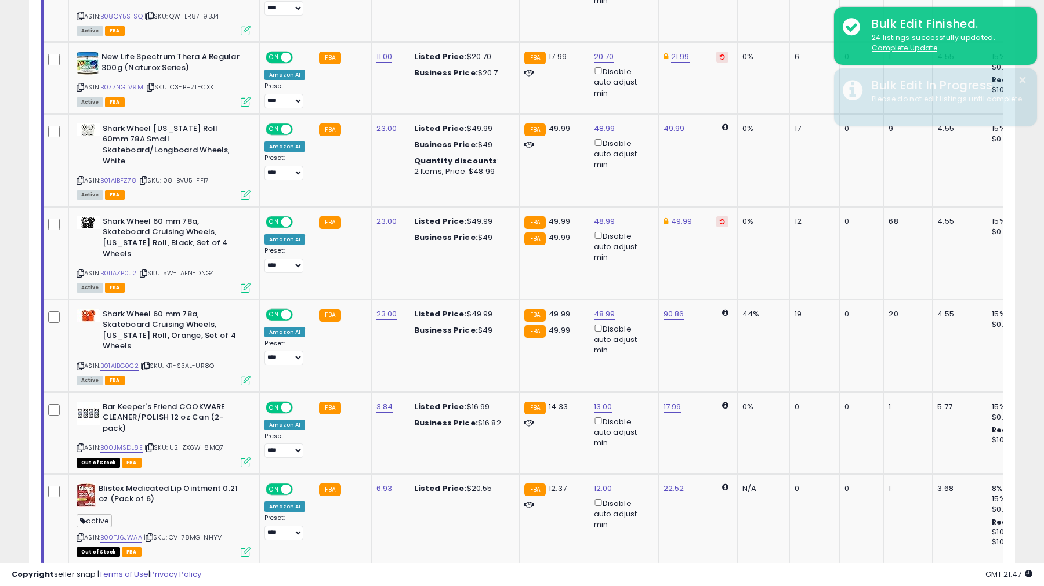
scroll to position [1676, 0]
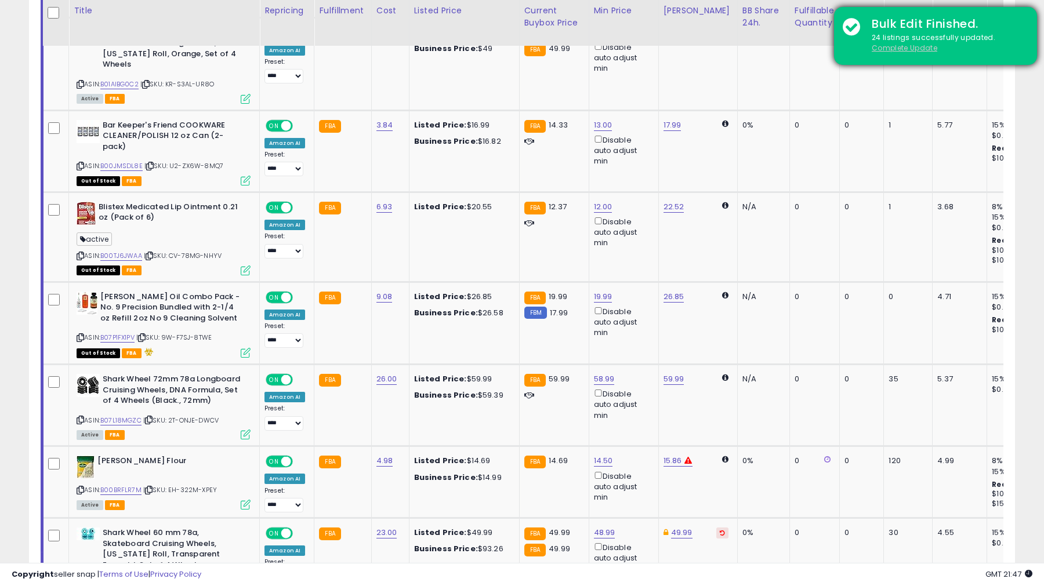
click at [882, 47] on u "Complete Update" at bounding box center [905, 48] width 66 height 10
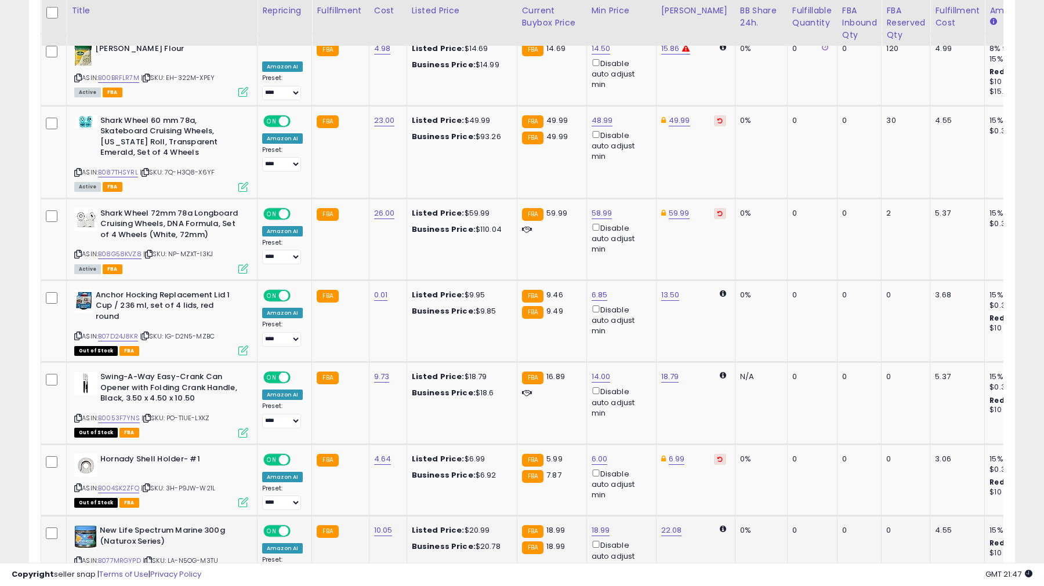
scroll to position [2137, 0]
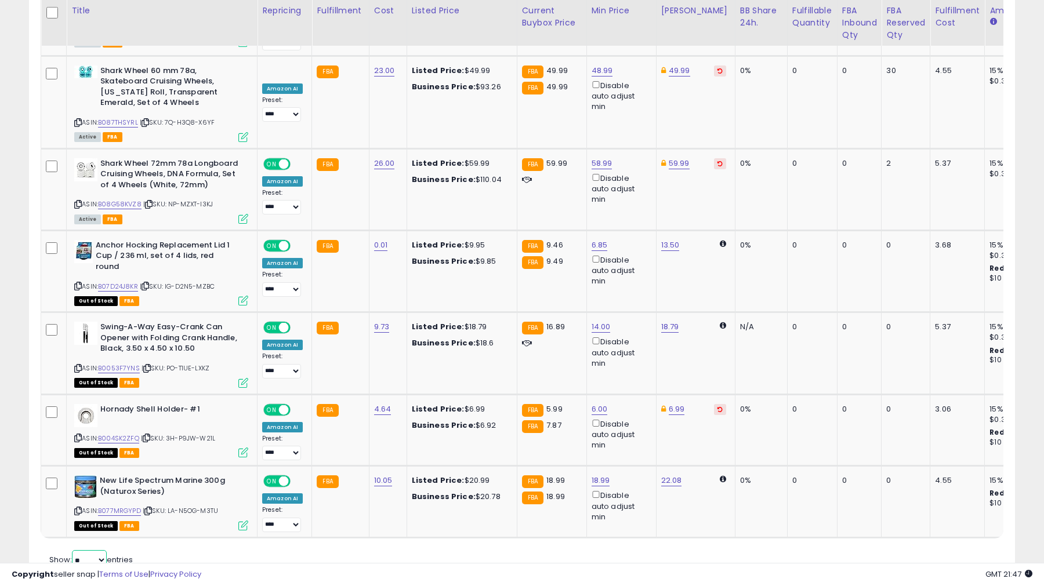
click at [89, 550] on select "** **" at bounding box center [89, 560] width 35 height 20
select select "**"
click at [73, 550] on select "** **" at bounding box center [89, 560] width 35 height 20
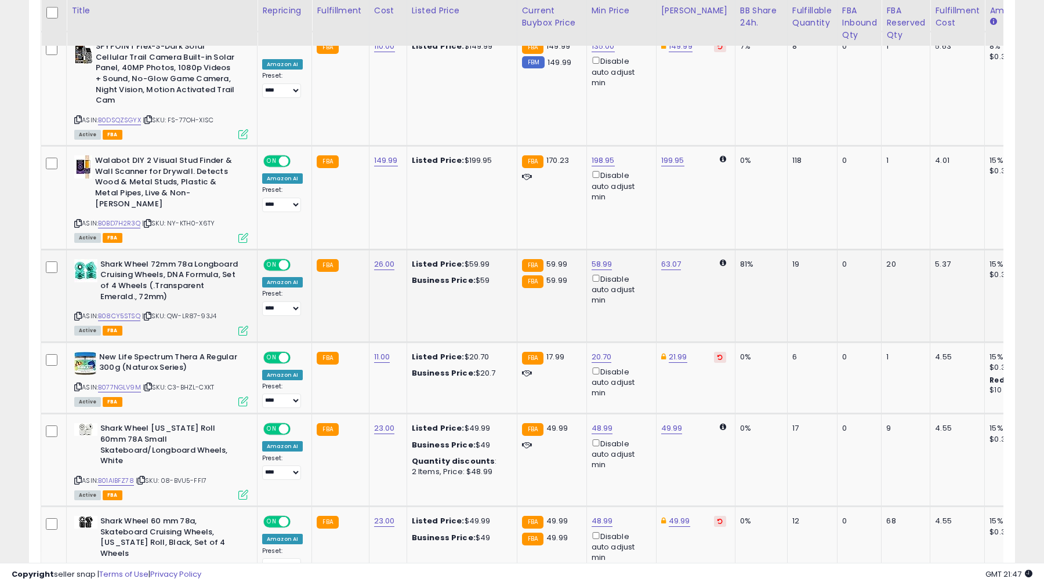
scroll to position [0, 2]
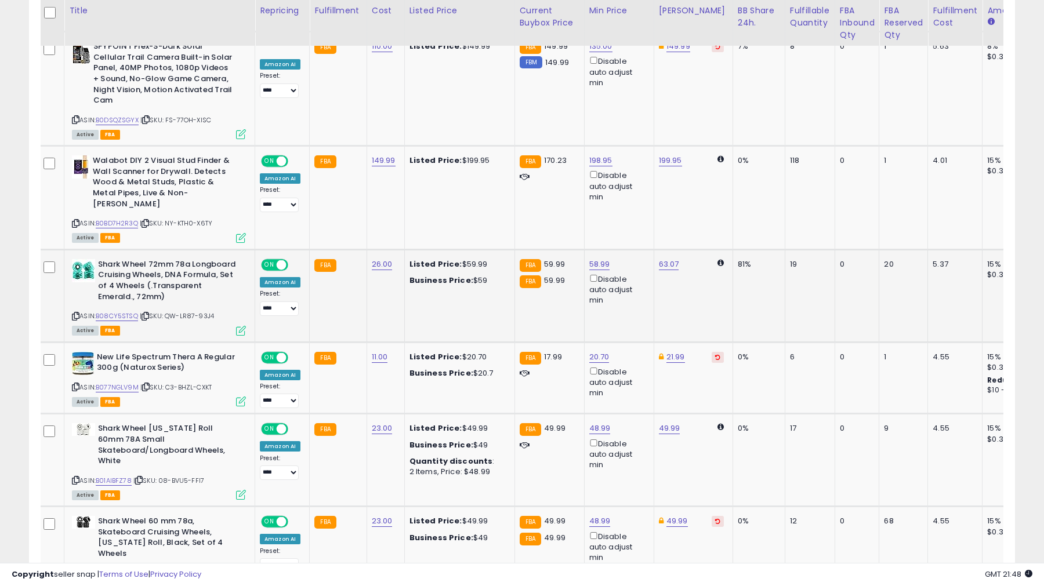
click at [738, 259] on div "81%" at bounding box center [757, 264] width 38 height 10
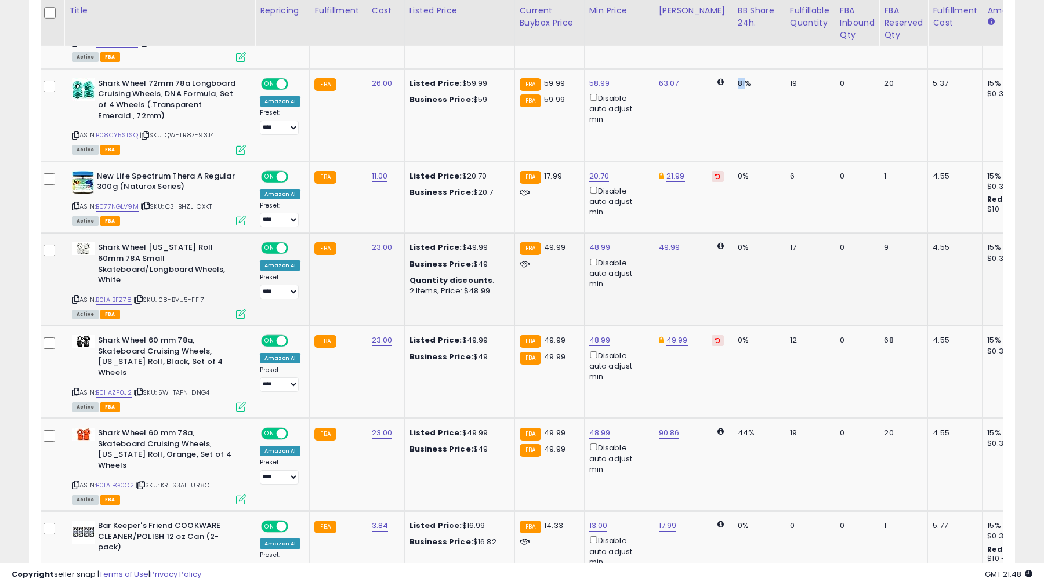
scroll to position [1275, 0]
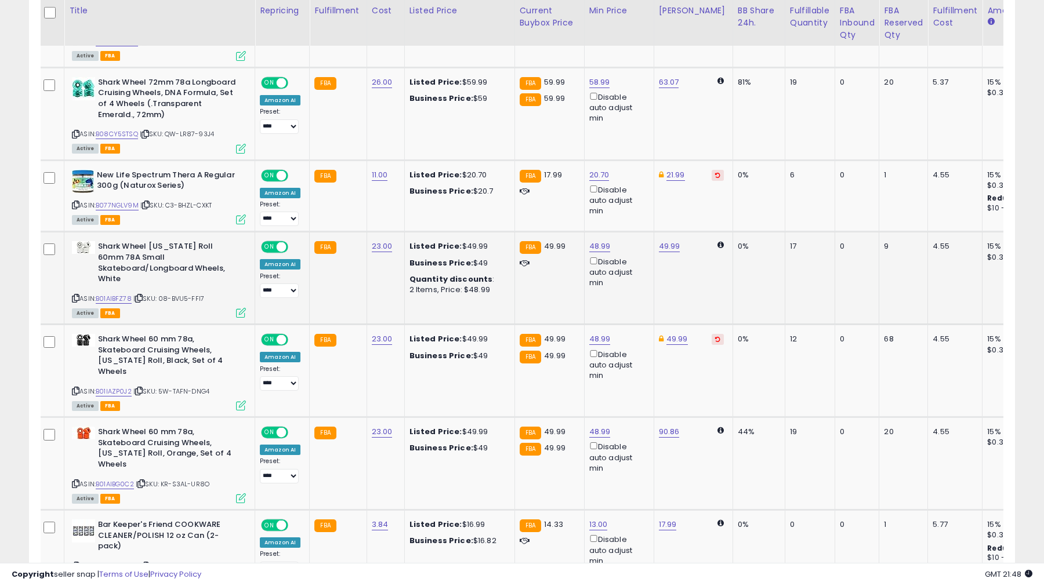
click at [733, 234] on td "0%" at bounding box center [759, 278] width 52 height 93
click at [738, 334] on div "0%" at bounding box center [757, 339] width 38 height 10
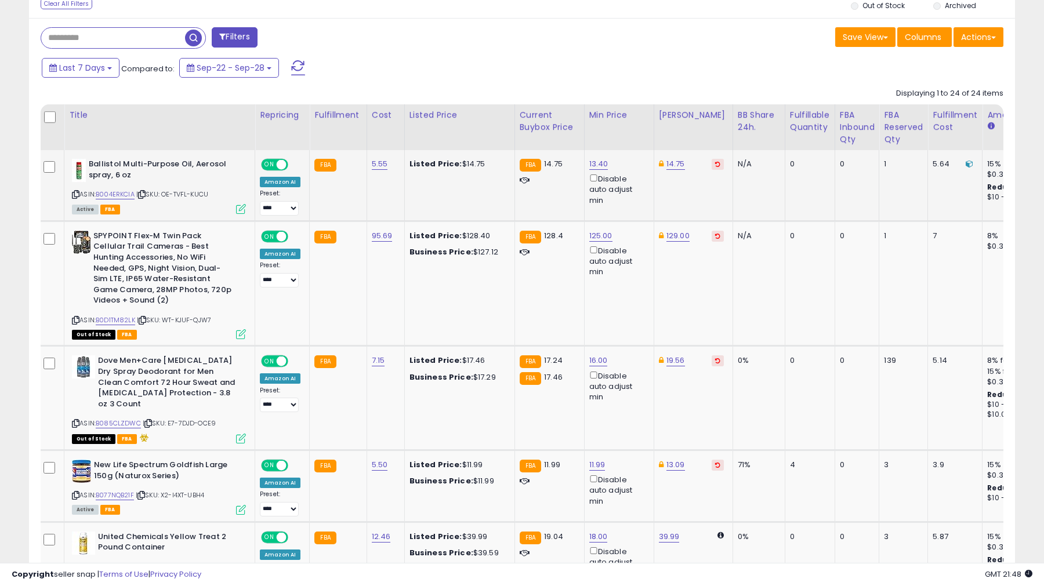
scroll to position [0, 102]
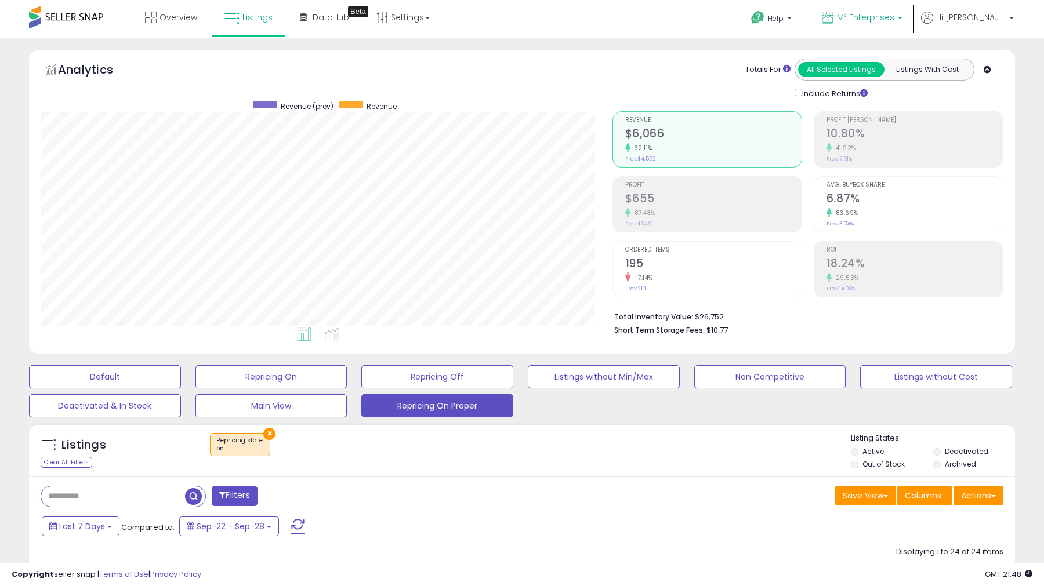
click at [894, 17] on span "M² Enterprises" at bounding box center [865, 18] width 57 height 12
click at [894, 12] on span "M² Enterprises" at bounding box center [865, 18] width 57 height 12
click at [980, 15] on span "Hi [PERSON_NAME]" at bounding box center [971, 18] width 70 height 12
click at [421, 22] on link "Settings" at bounding box center [403, 17] width 71 height 35
click at [401, 63] on link "Store settings" at bounding box center [405, 58] width 52 height 11
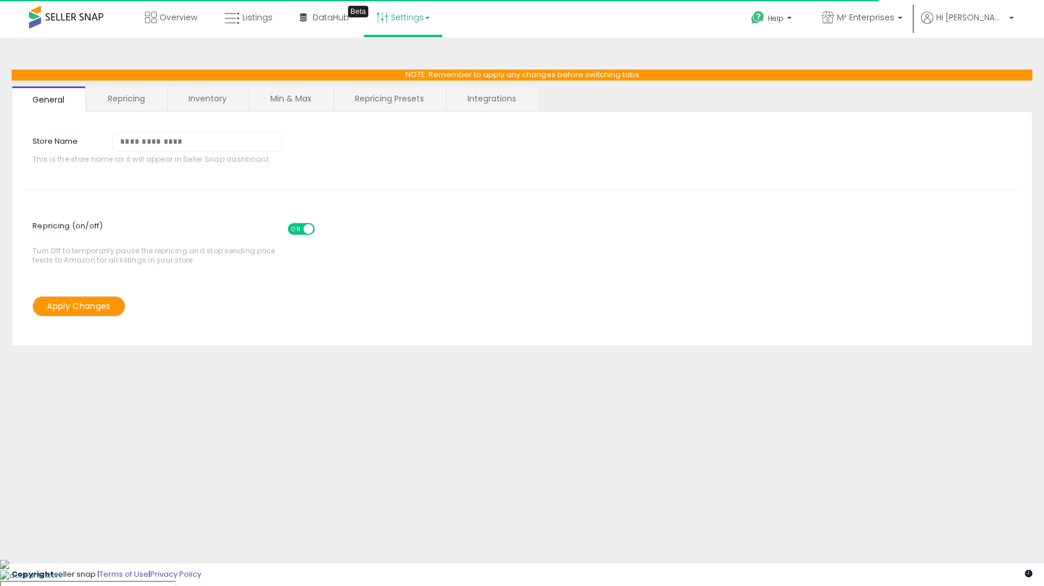
click at [201, 93] on link "Inventory" at bounding box center [208, 98] width 80 height 24
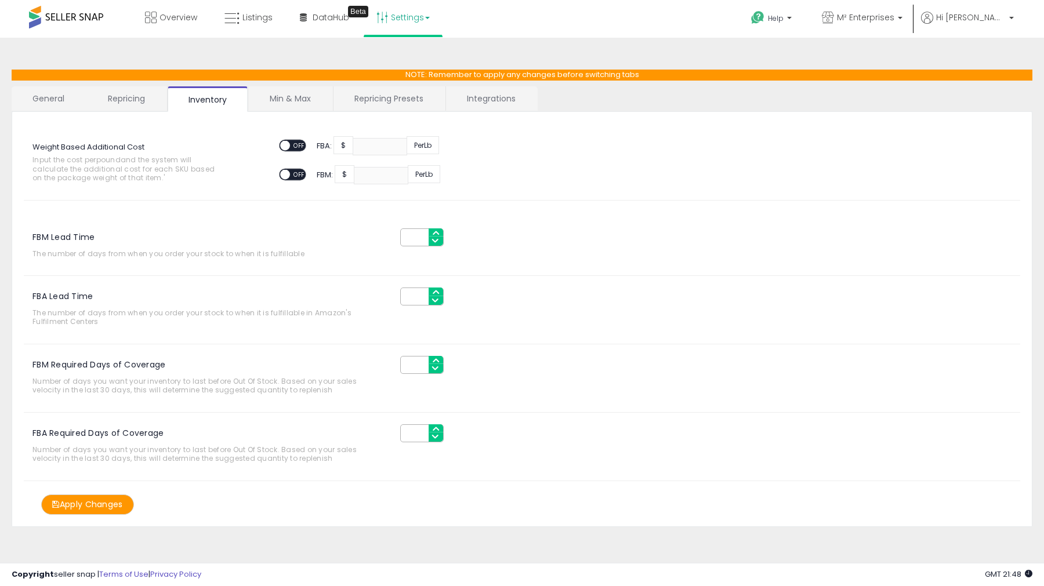
click at [293, 144] on span "OFF" at bounding box center [299, 146] width 19 height 10
click at [378, 149] on input "number" at bounding box center [380, 146] width 55 height 17
type input "****"
click at [108, 496] on button "Apply Changes" at bounding box center [87, 505] width 93 height 20
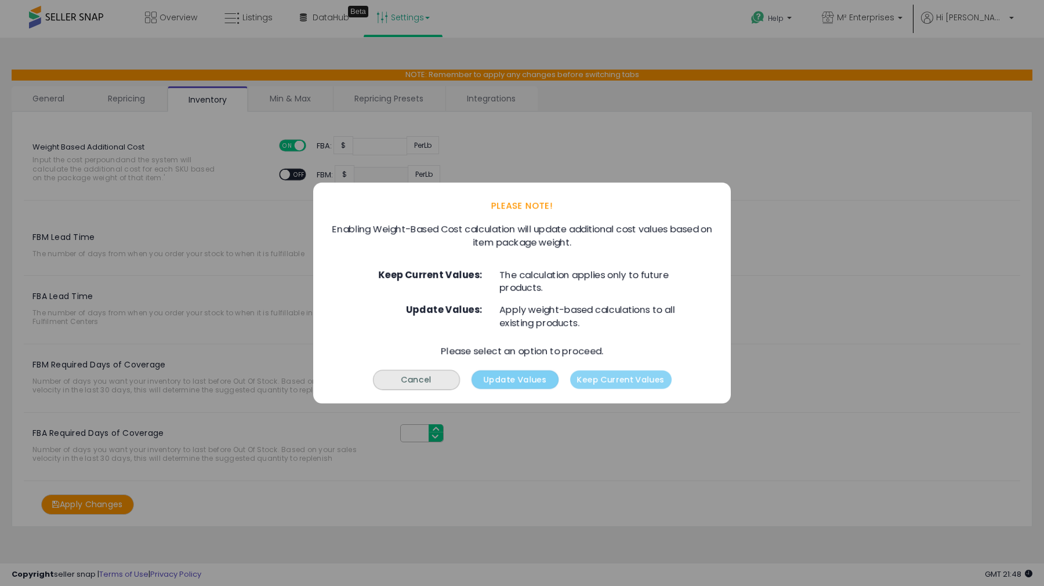
click at [520, 379] on button "Update Values" at bounding box center [515, 380] width 87 height 19
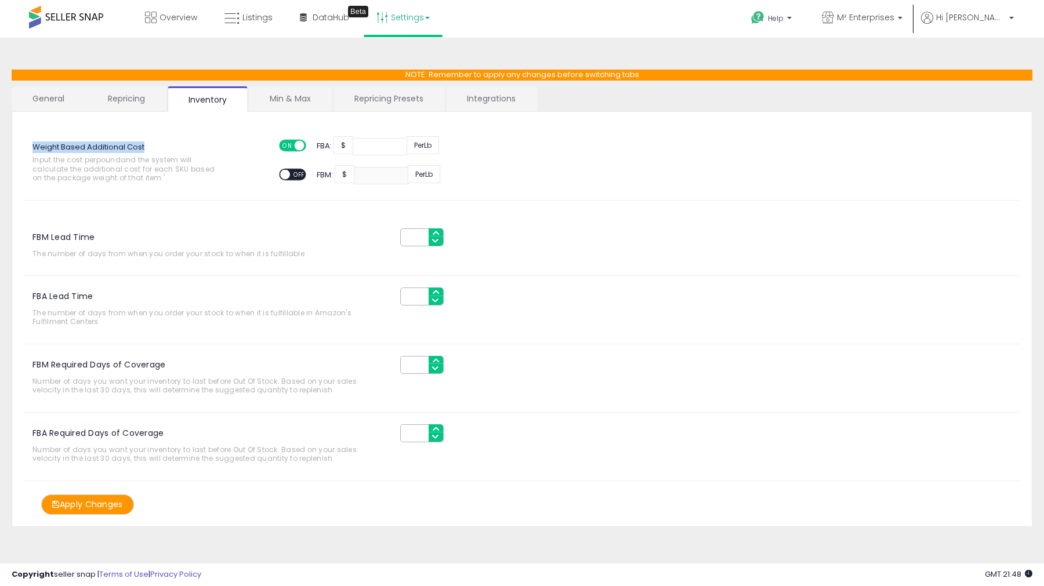
drag, startPoint x: 214, startPoint y: 148, endPoint x: 25, endPoint y: 117, distance: 191.7
click at [25, 117] on div "Weight Based Additional Cost Input the cost per pound and the system will calcu…" at bounding box center [522, 320] width 1021 height 416
click at [61, 100] on link "General" at bounding box center [49, 98] width 74 height 24
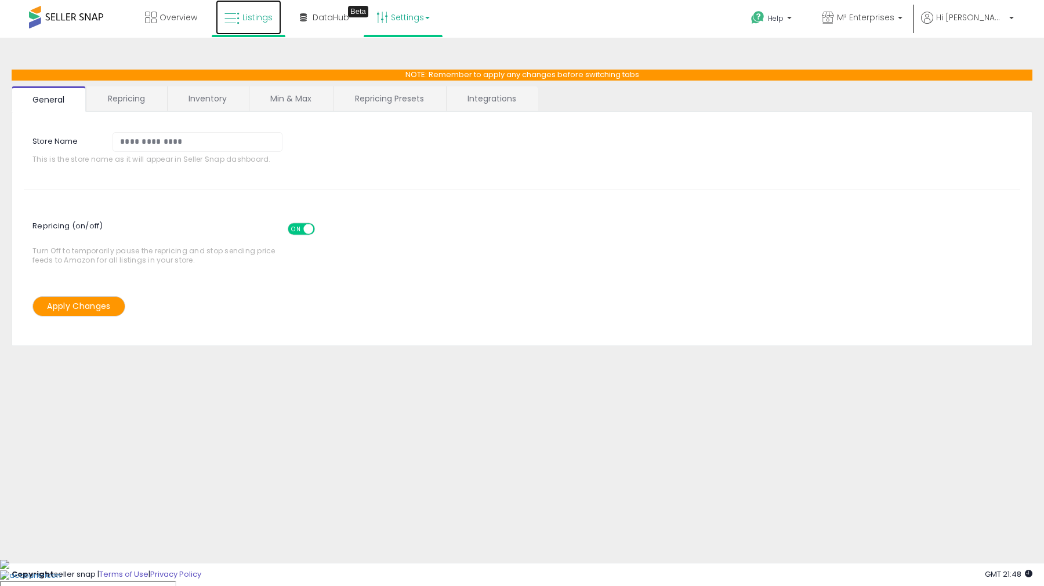
click at [242, 17] on span "Listings" at bounding box center [257, 18] width 30 height 12
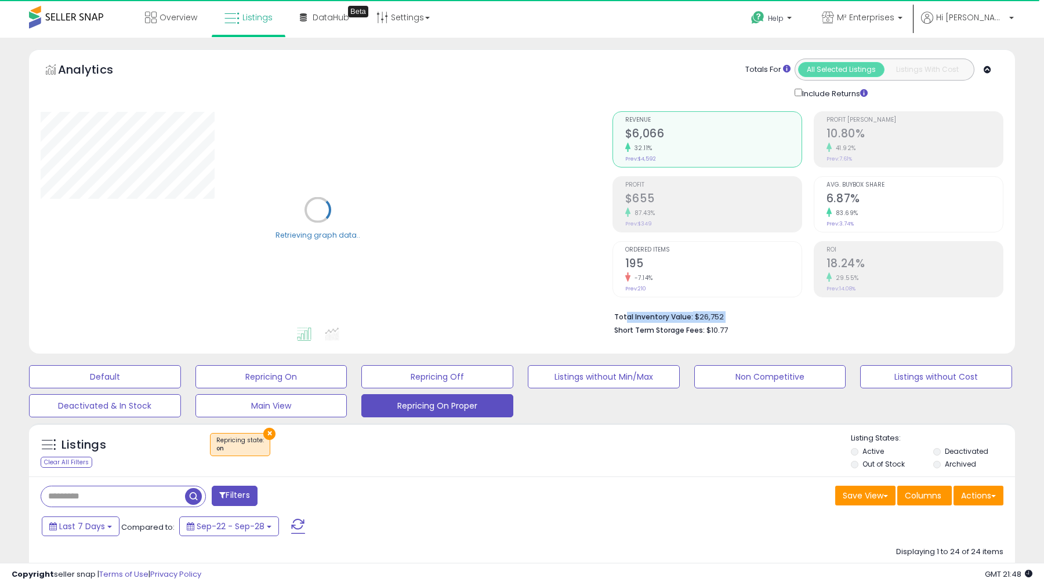
drag, startPoint x: 624, startPoint y: 320, endPoint x: 738, endPoint y: 320, distance: 114.3
click at [738, 320] on li "Total Inventory Value: $26,752" at bounding box center [804, 316] width 380 height 14
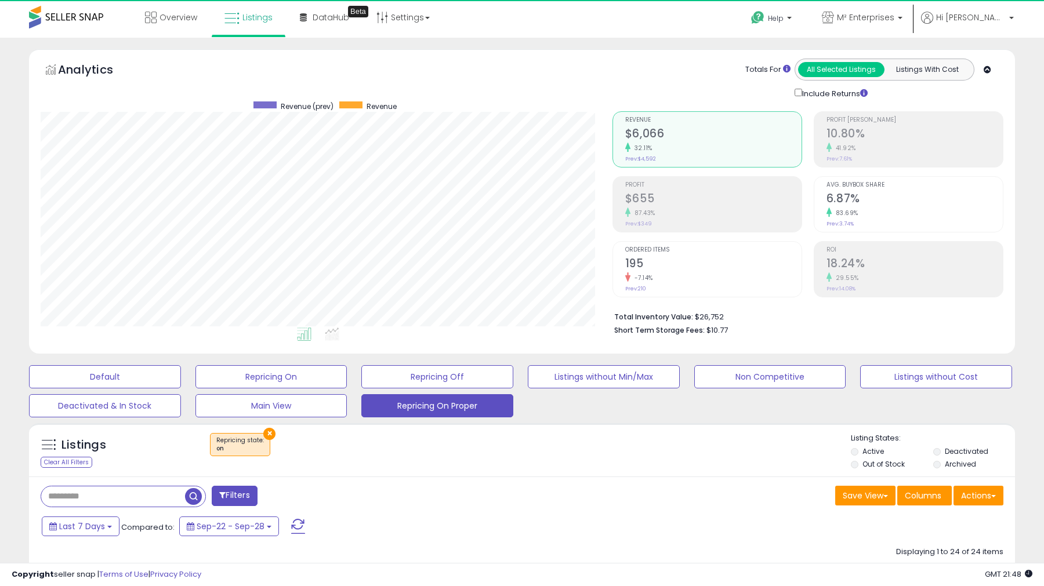
scroll to position [238, 571]
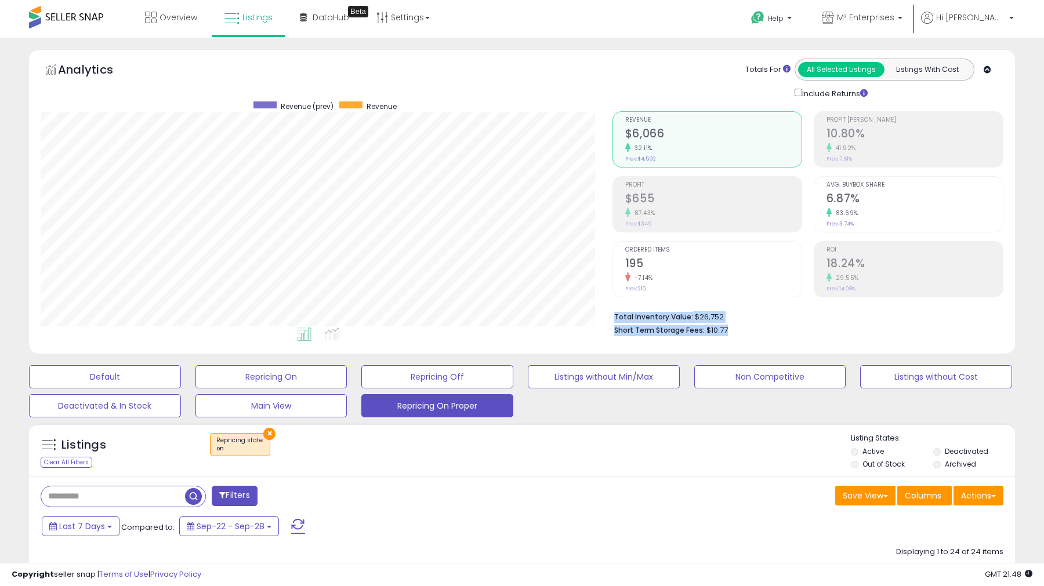
drag, startPoint x: 746, startPoint y: 334, endPoint x: 614, endPoint y: 313, distance: 134.5
click at [614, 313] on ul "Total Inventory Value: $26,752 Short Term Storage Fees: $10.77" at bounding box center [804, 322] width 380 height 27
click at [614, 313] on b "Total Inventory Value:" at bounding box center [653, 317] width 79 height 10
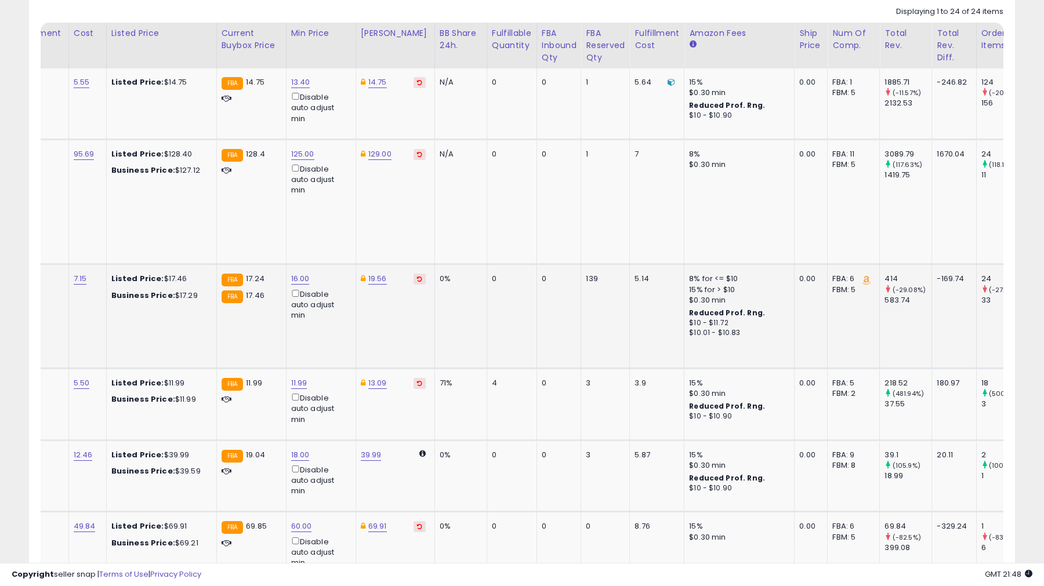
scroll to position [0, 234]
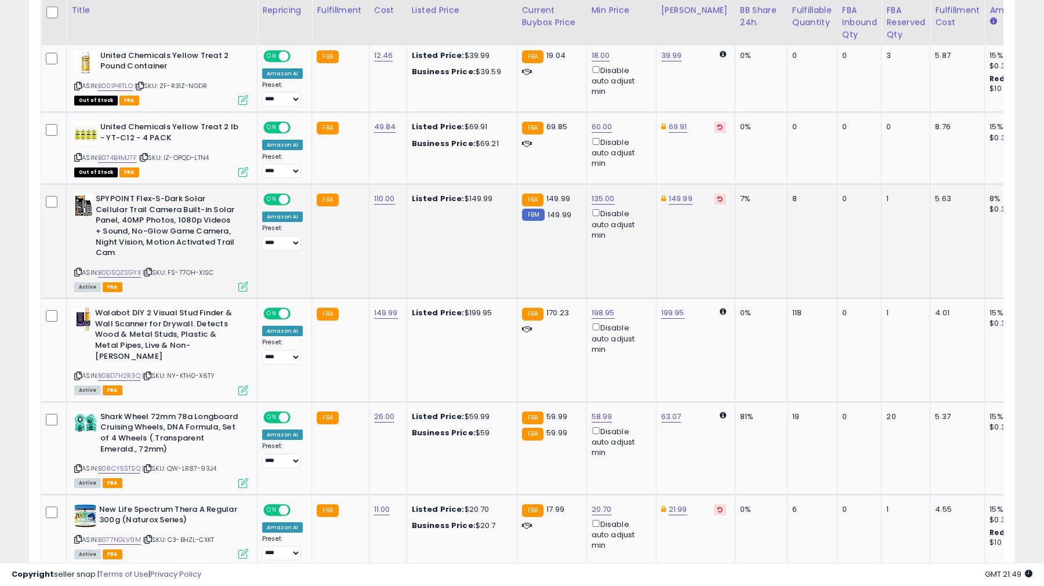
click at [740, 194] on div "7%" at bounding box center [759, 199] width 38 height 10
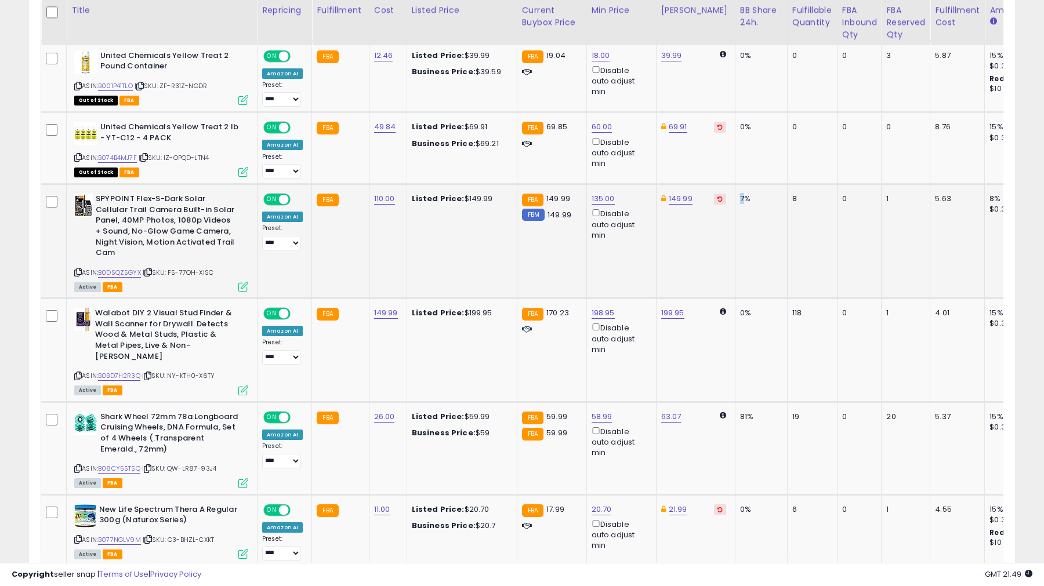
click at [740, 194] on div "7%" at bounding box center [759, 199] width 38 height 10
click at [792, 194] on div "8" at bounding box center [810, 199] width 36 height 10
click at [787, 195] on td "8" at bounding box center [812, 241] width 50 height 114
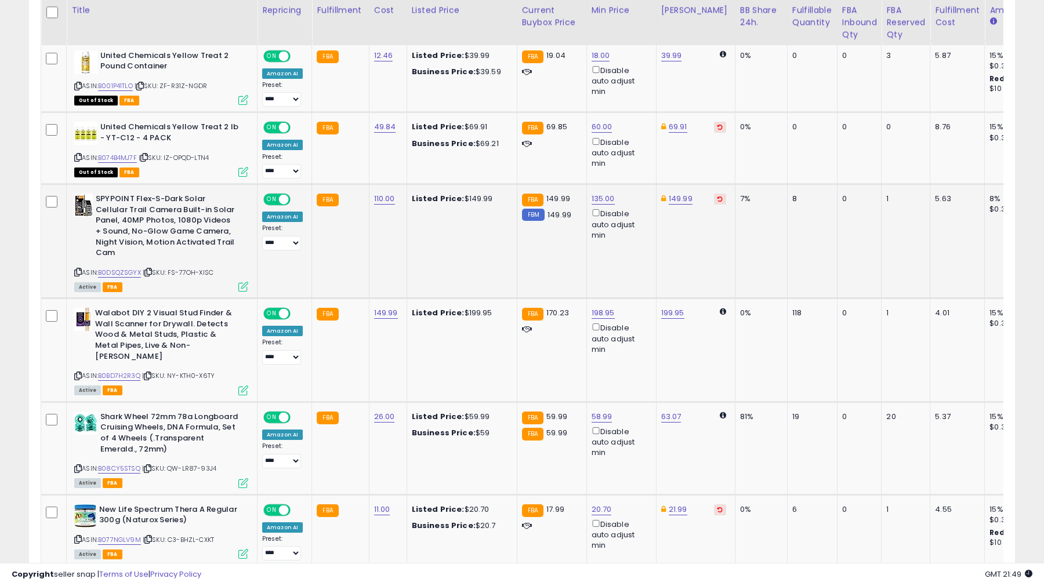
click at [787, 184] on td "8" at bounding box center [812, 241] width 50 height 114
click at [792, 194] on div "8" at bounding box center [810, 199] width 36 height 10
click at [837, 187] on td "0" at bounding box center [859, 241] width 45 height 114
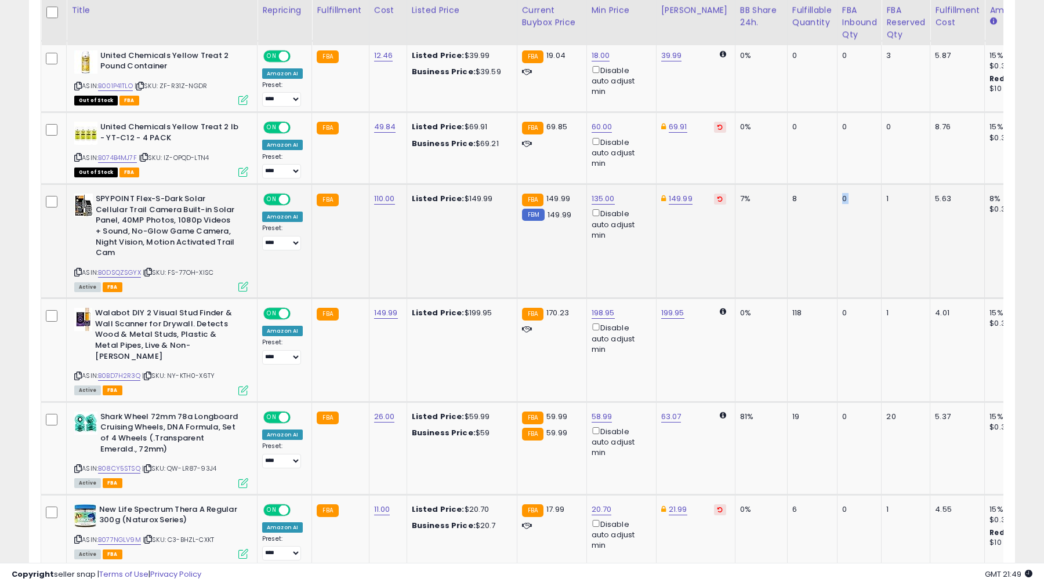
click at [837, 187] on td "0" at bounding box center [859, 241] width 45 height 114
click at [740, 308] on div "0%" at bounding box center [759, 313] width 38 height 10
click at [770, 303] on td "0%" at bounding box center [761, 350] width 52 height 103
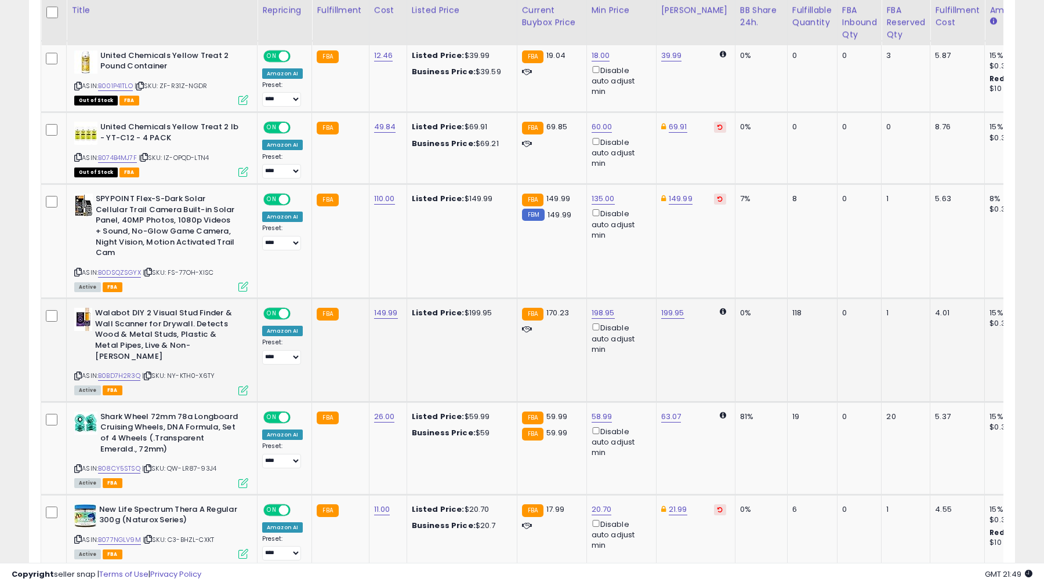
click at [772, 301] on td "0%" at bounding box center [761, 350] width 52 height 103
click at [792, 308] on div "118" at bounding box center [810, 313] width 36 height 10
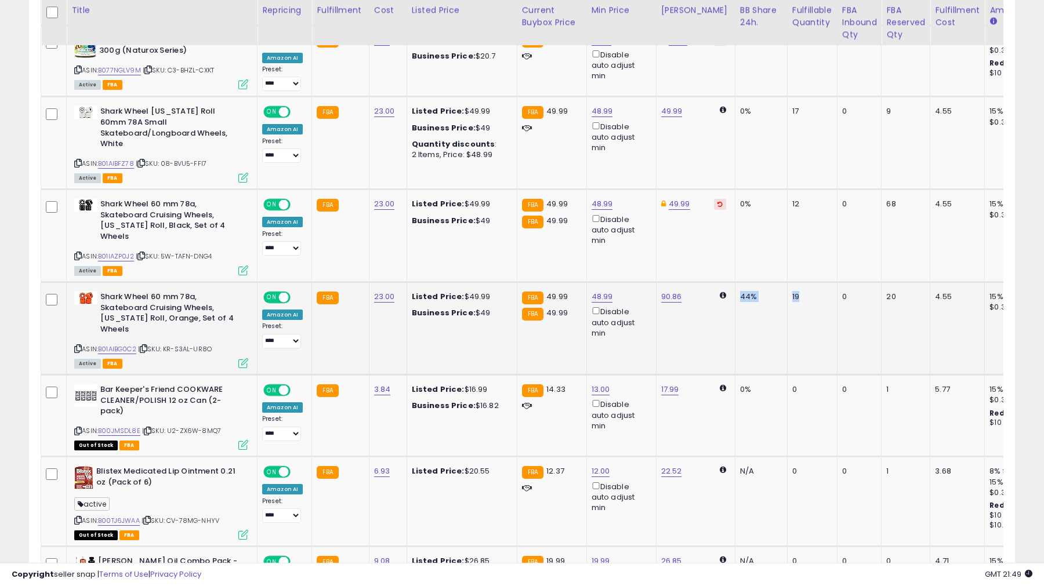
drag, startPoint x: 721, startPoint y: 262, endPoint x: 787, endPoint y: 282, distance: 69.2
click at [787, 282] on tr "**********" at bounding box center [978, 328] width 1874 height 93
click at [787, 282] on td "19" at bounding box center [812, 328] width 50 height 93
drag, startPoint x: 822, startPoint y: 310, endPoint x: 720, endPoint y: 262, distance: 112.9
click at [720, 282] on tr "**********" at bounding box center [978, 328] width 1874 height 93
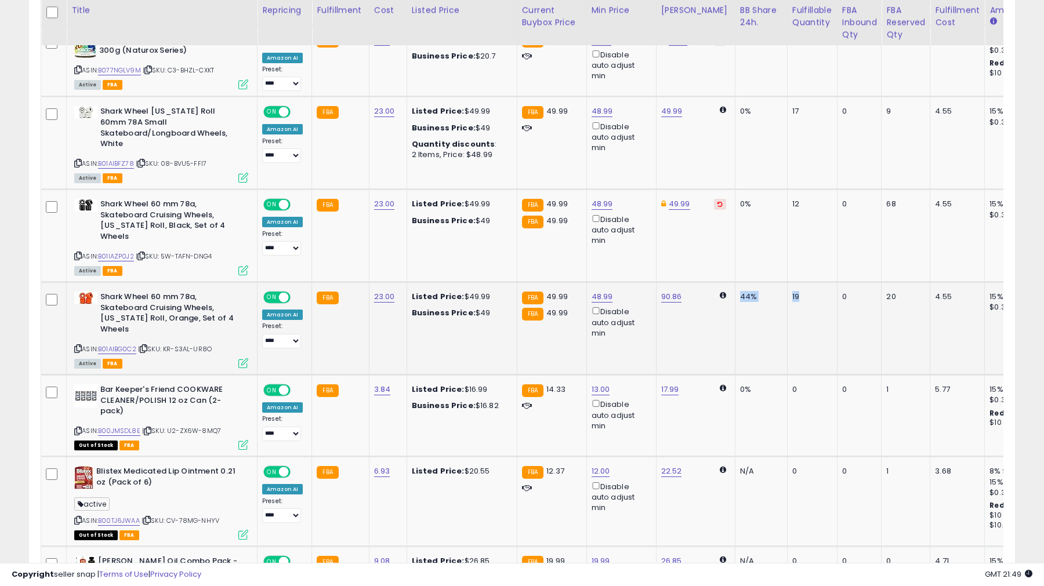
click at [720, 282] on td "90.86" at bounding box center [695, 328] width 79 height 93
click at [112, 345] on link "B01AIBG0C2" at bounding box center [117, 350] width 38 height 10
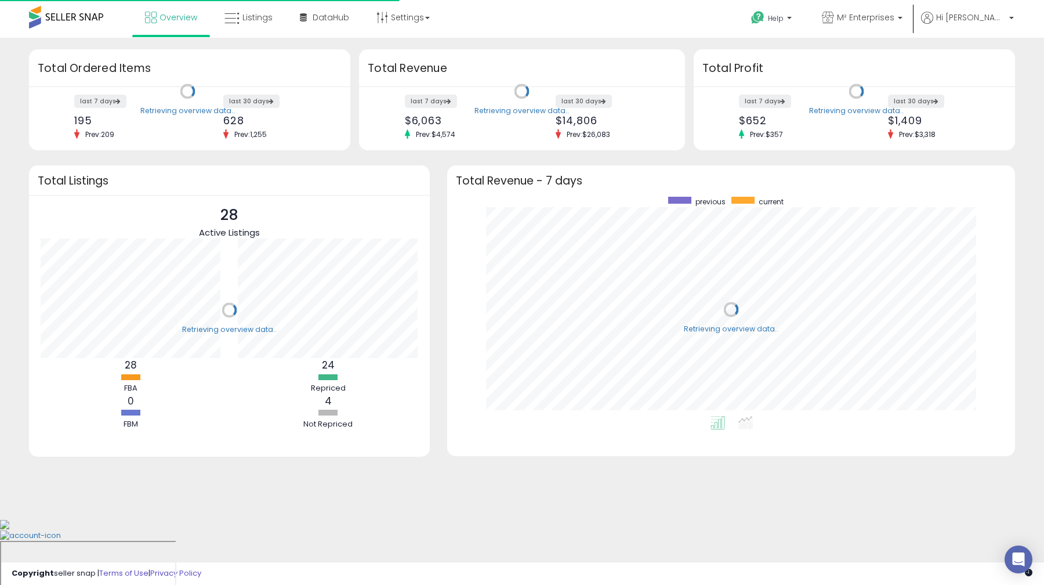
scroll to position [219, 545]
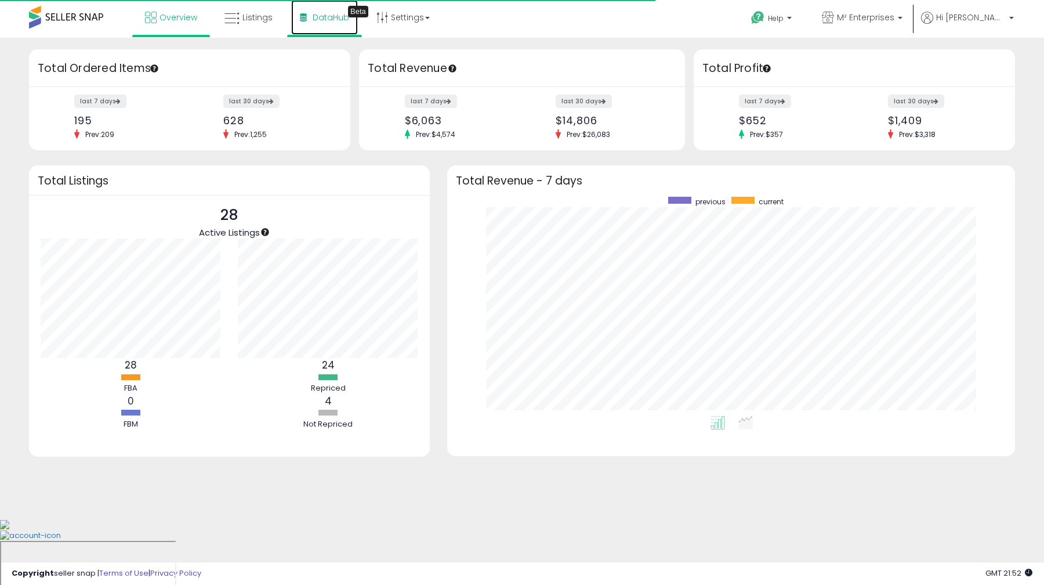
click at [330, 18] on span "DataHub" at bounding box center [331, 18] width 37 height 12
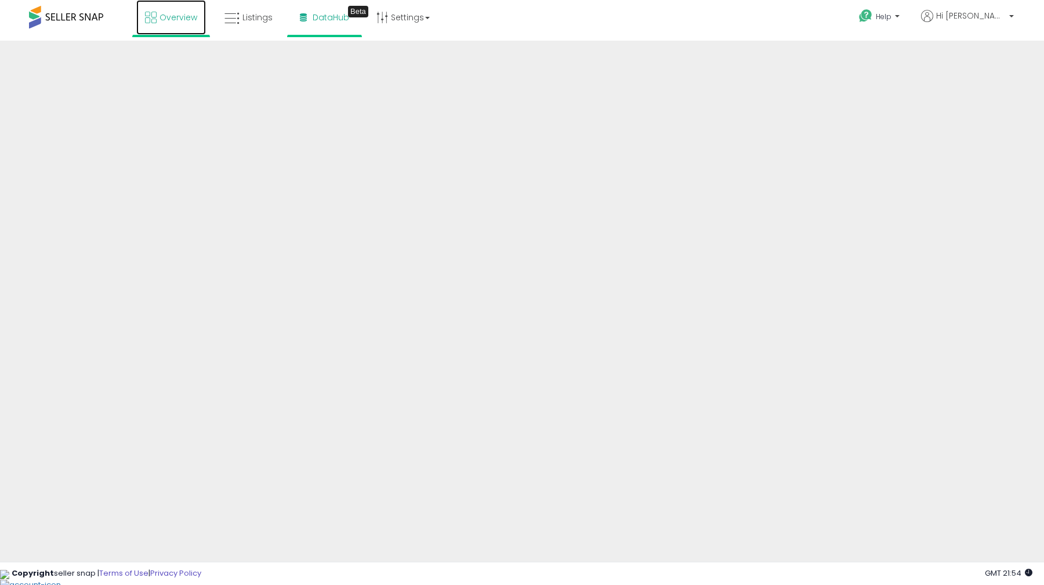
click at [165, 12] on span "Overview" at bounding box center [179, 18] width 38 height 12
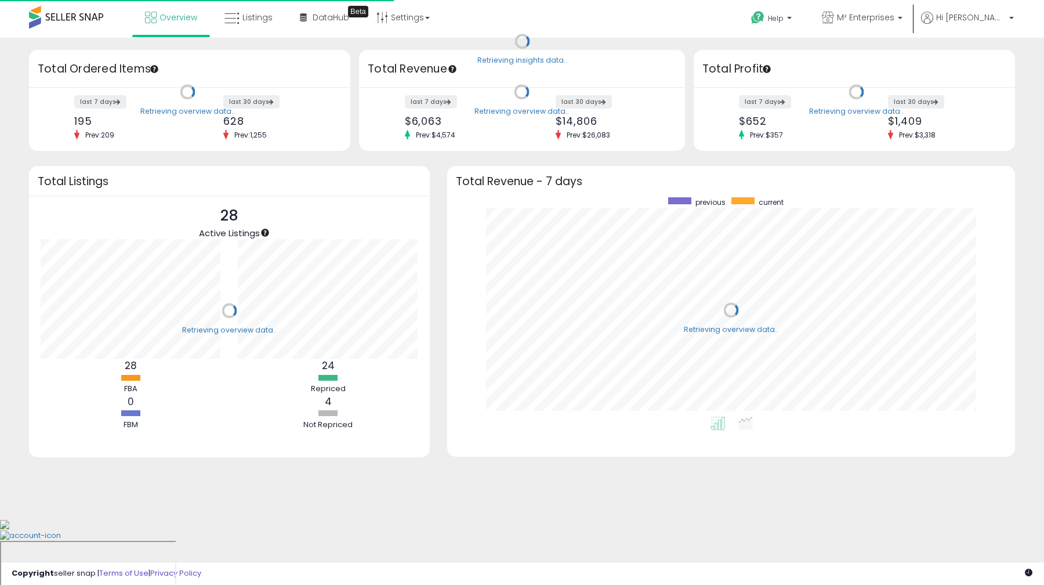
scroll to position [219, 545]
